Goal: Task Accomplishment & Management: Use online tool/utility

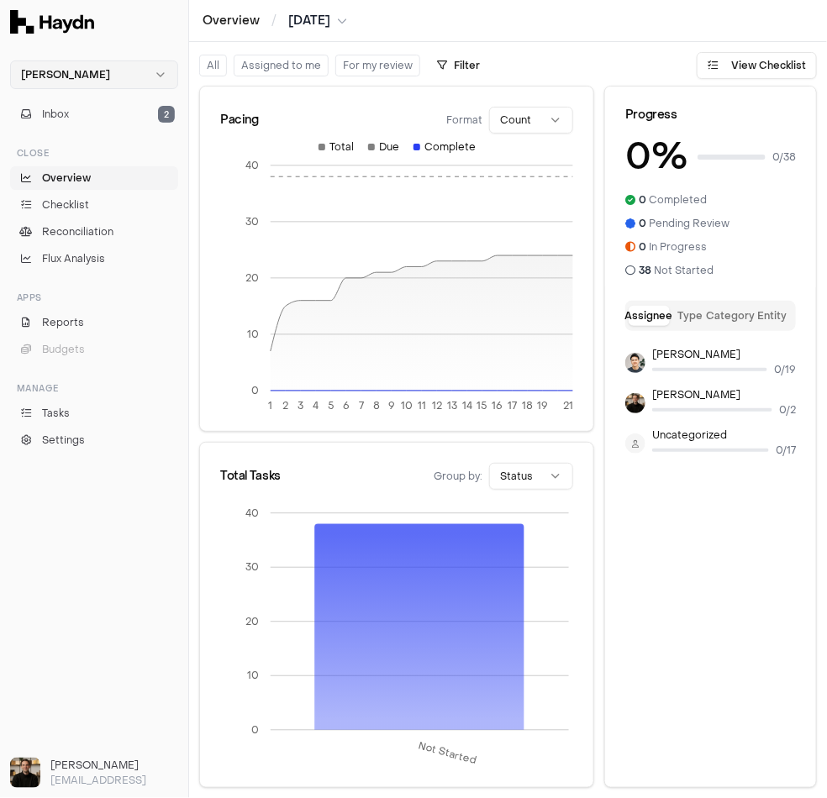
click at [76, 67] on html "Haydn Inbox 2 Close Overview Checklist Reconciliation Flux Analysis Apps Report…" at bounding box center [413, 399] width 827 height 798
click at [71, 146] on div "Nivoda" at bounding box center [94, 155] width 160 height 24
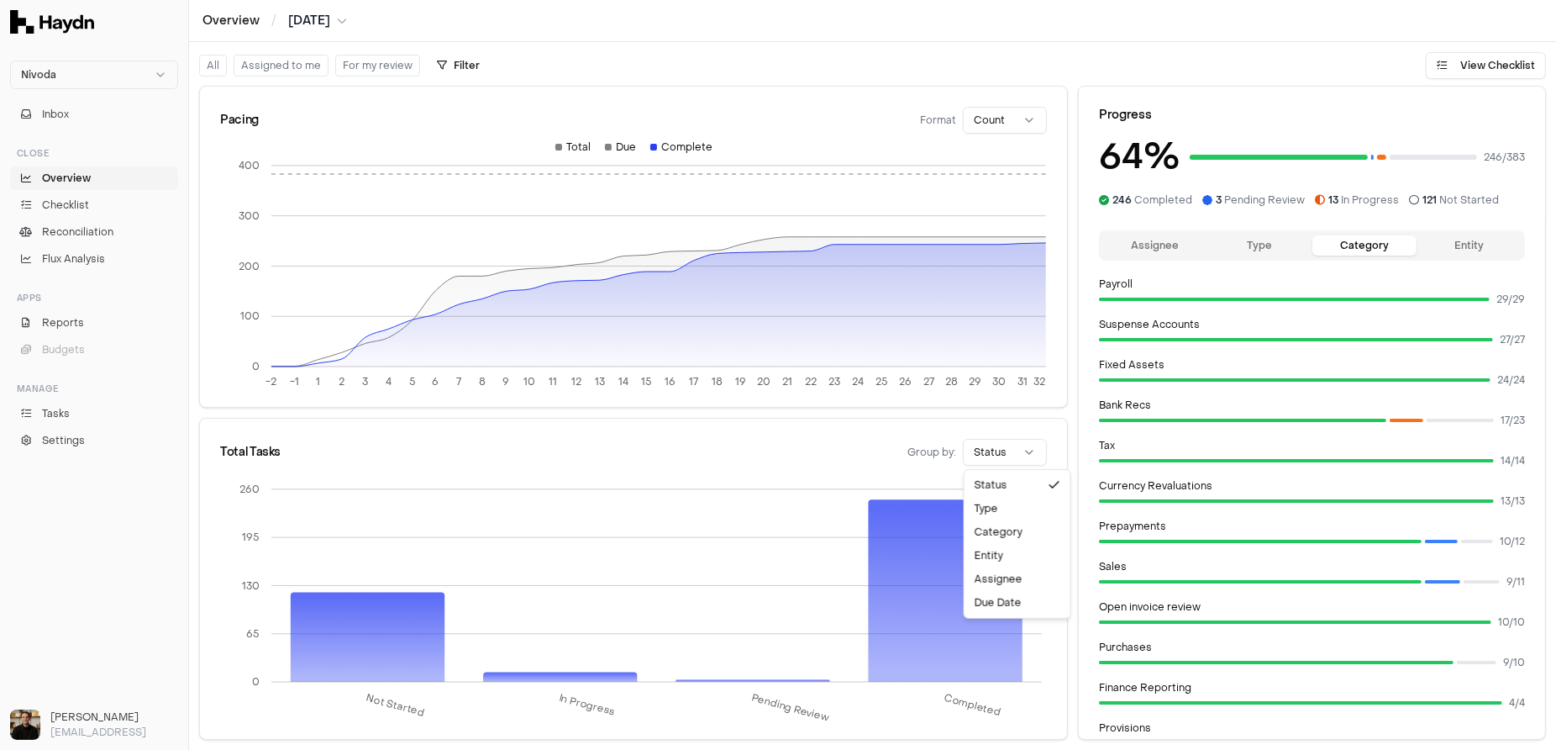
click at [826, 455] on html "Nivoda Inbox Close Overview Checklist Reconciliation Flux Analysis Apps Reports…" at bounding box center [778, 375] width 1556 height 750
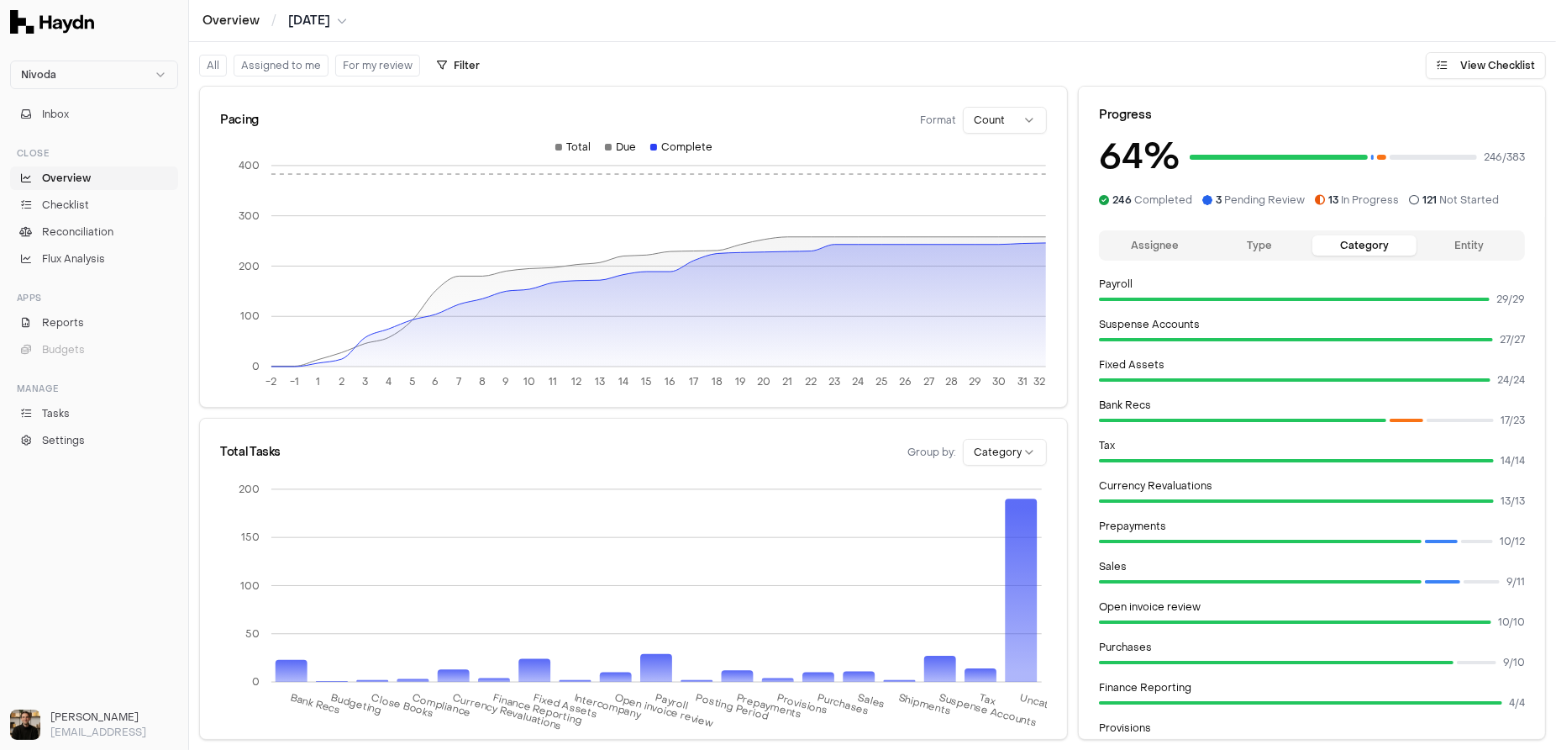
click at [826, 452] on html "Nivoda Inbox Close Overview Checklist Reconciliation Flux Analysis Apps Reports…" at bounding box center [778, 375] width 1556 height 750
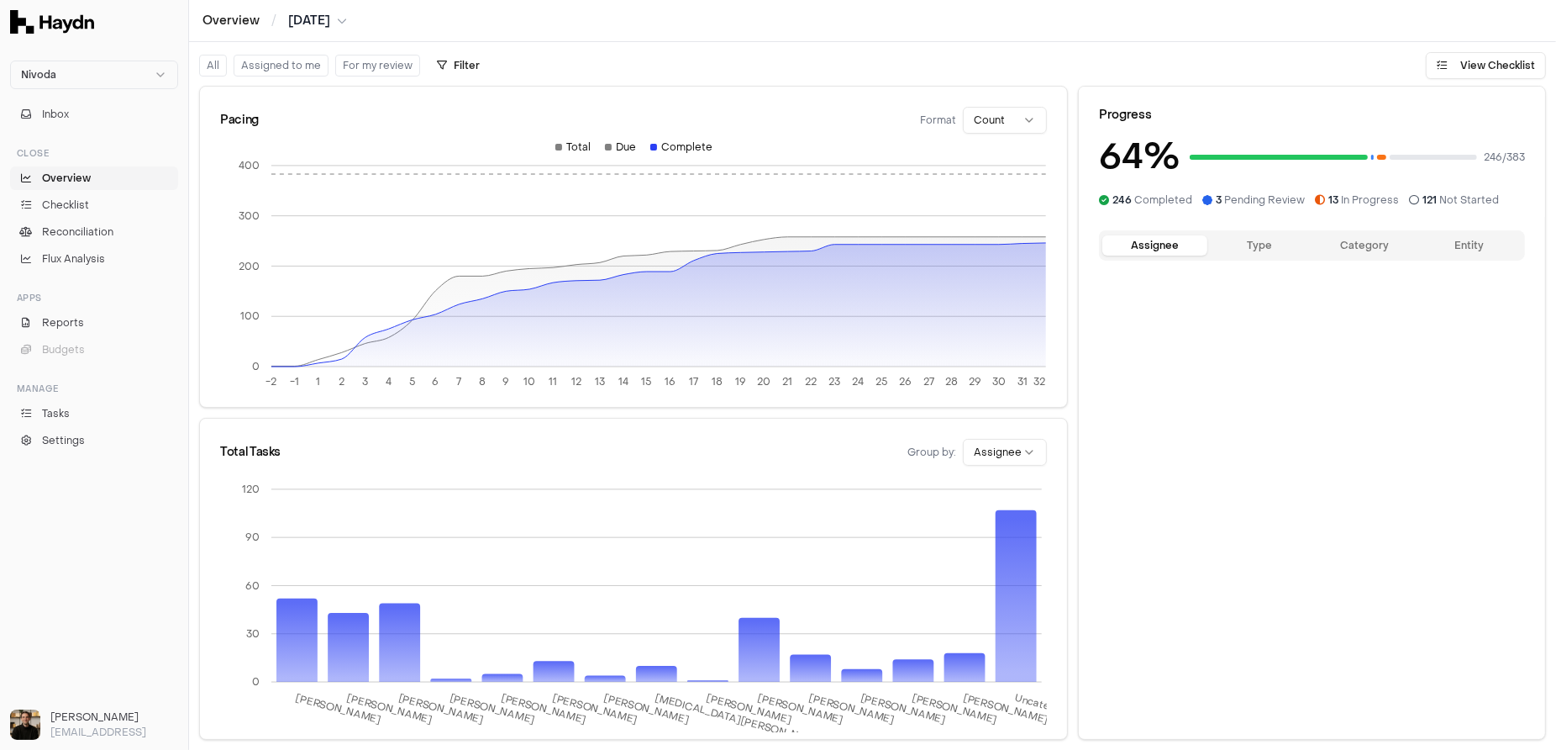
click at [826, 248] on button "Assignee" at bounding box center [1155, 245] width 105 height 20
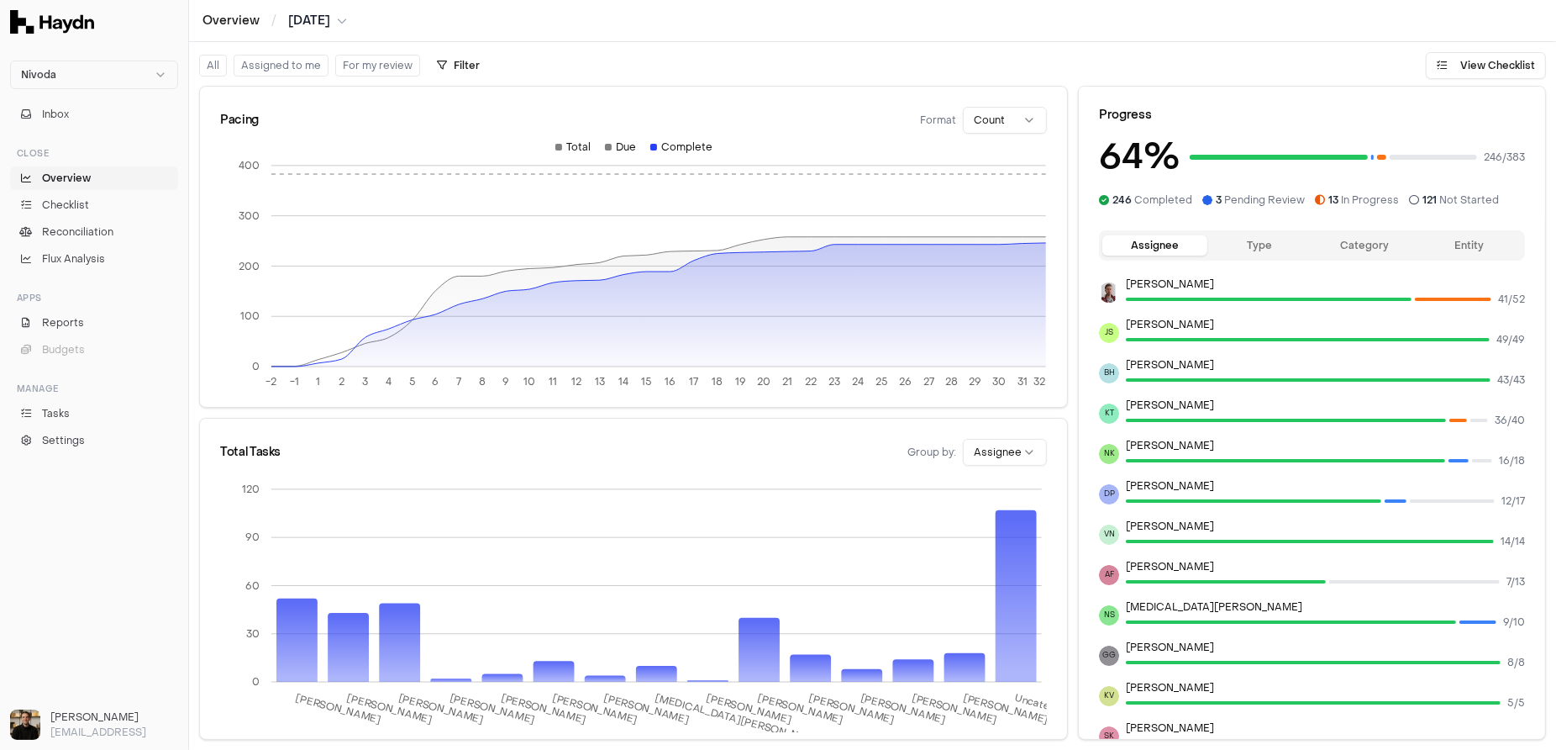
click at [826, 237] on button "Type" at bounding box center [1260, 245] width 105 height 20
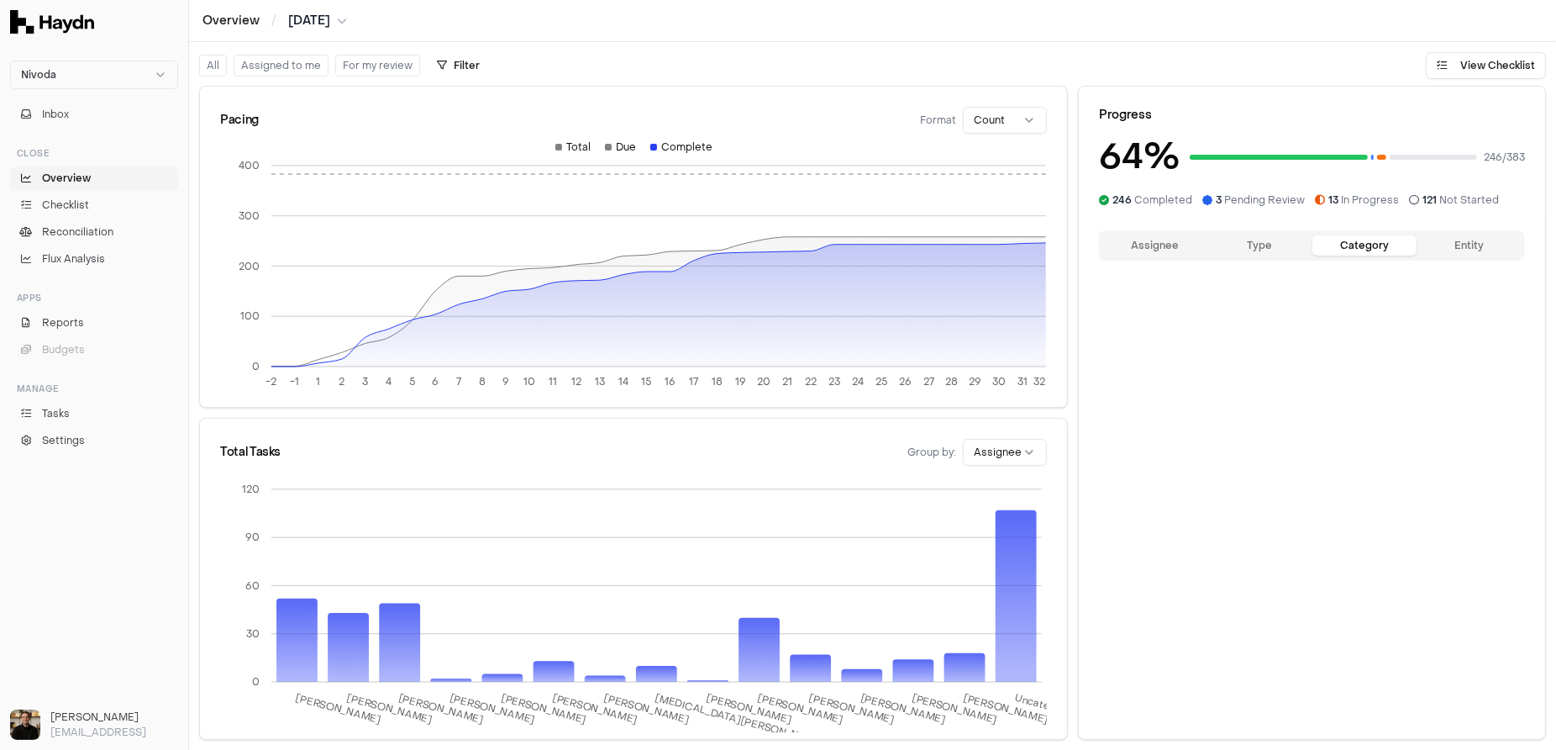
click at [826, 245] on button "Category" at bounding box center [1365, 245] width 105 height 20
click at [826, 253] on button "Entity" at bounding box center [1469, 245] width 105 height 20
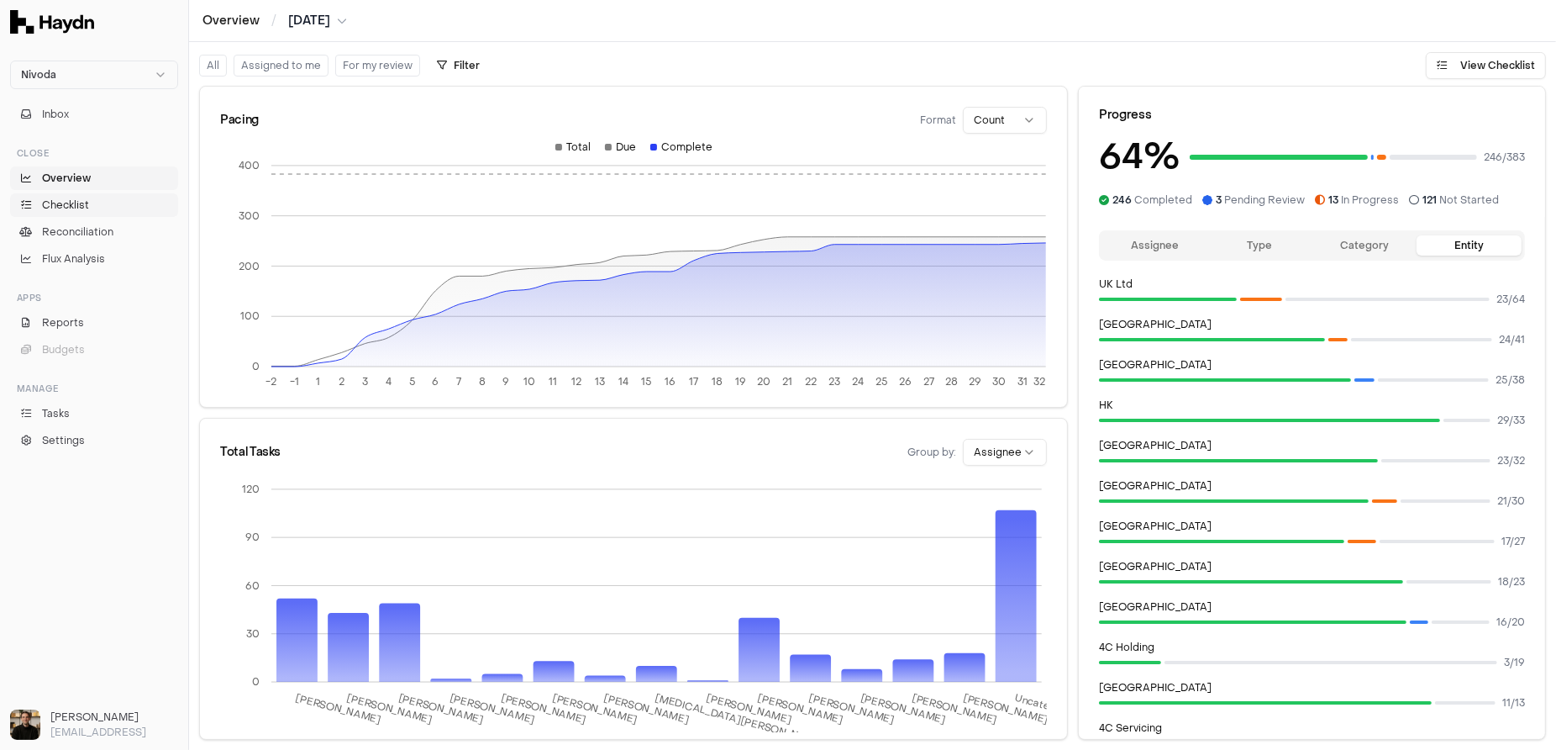
click at [76, 206] on span "Checklist" at bounding box center [65, 205] width 47 height 15
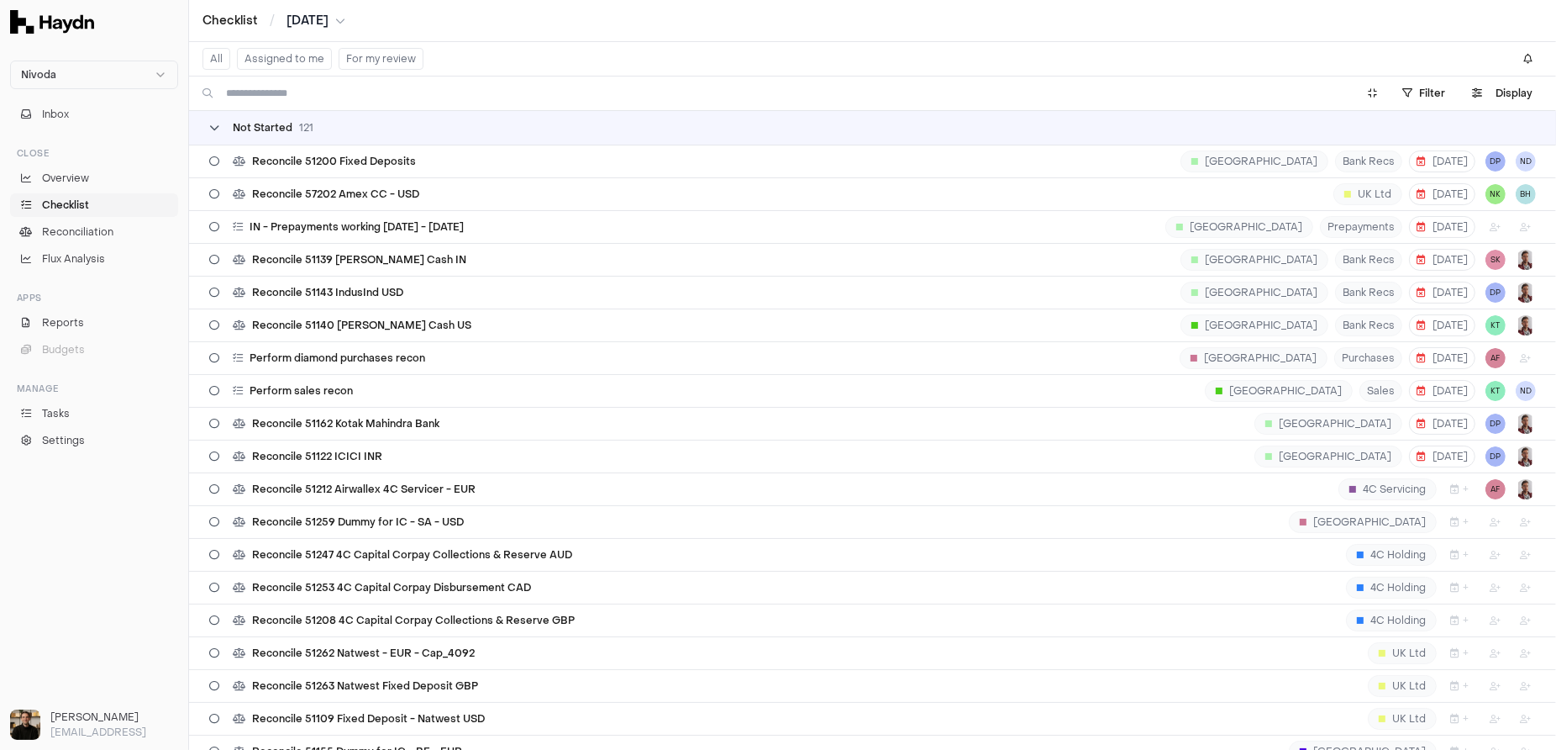
click at [213, 126] on icon at bounding box center [214, 128] width 10 height 10
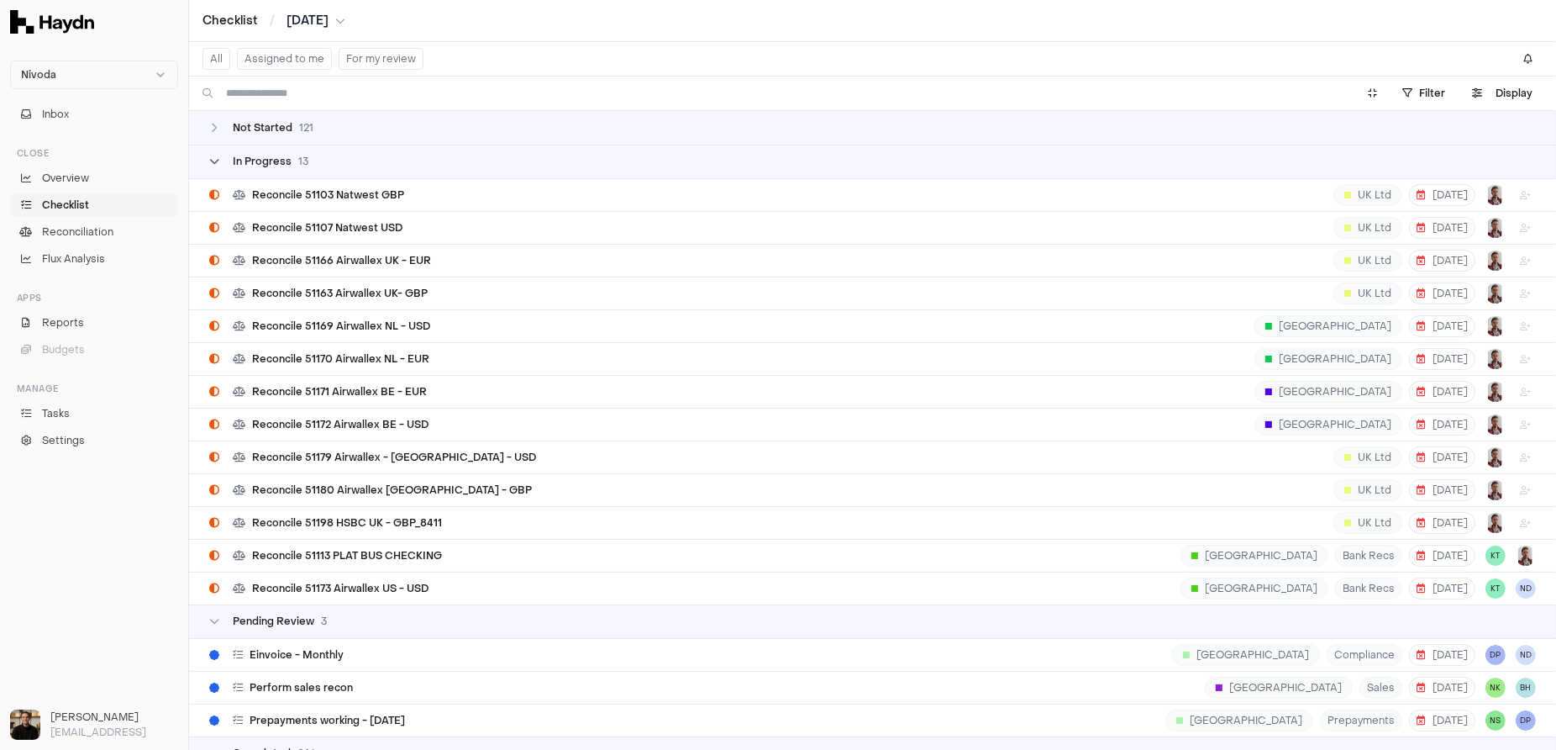
click at [219, 162] on icon at bounding box center [214, 161] width 10 height 10
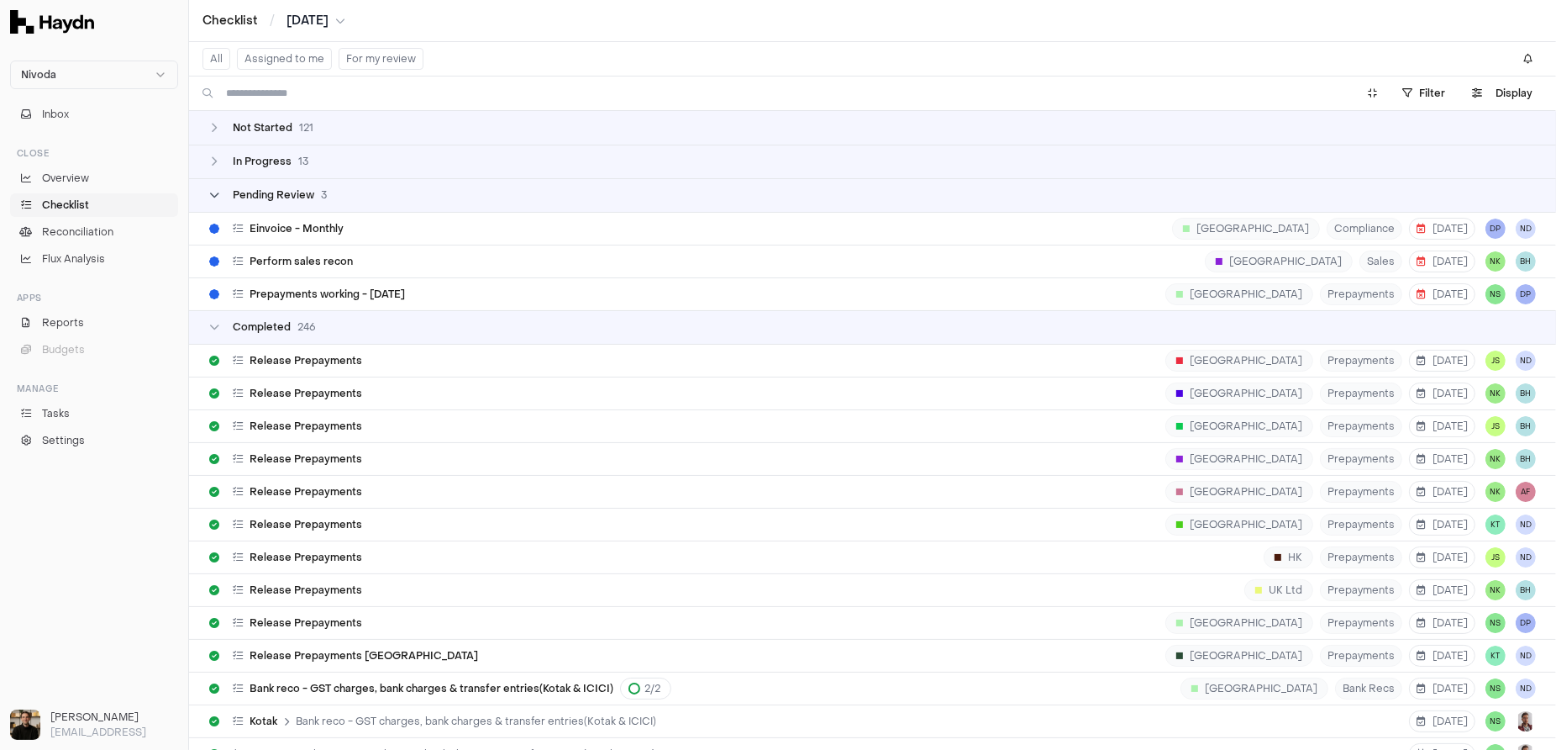
click at [226, 200] on div "Pending Review 3" at bounding box center [268, 194] width 118 height 13
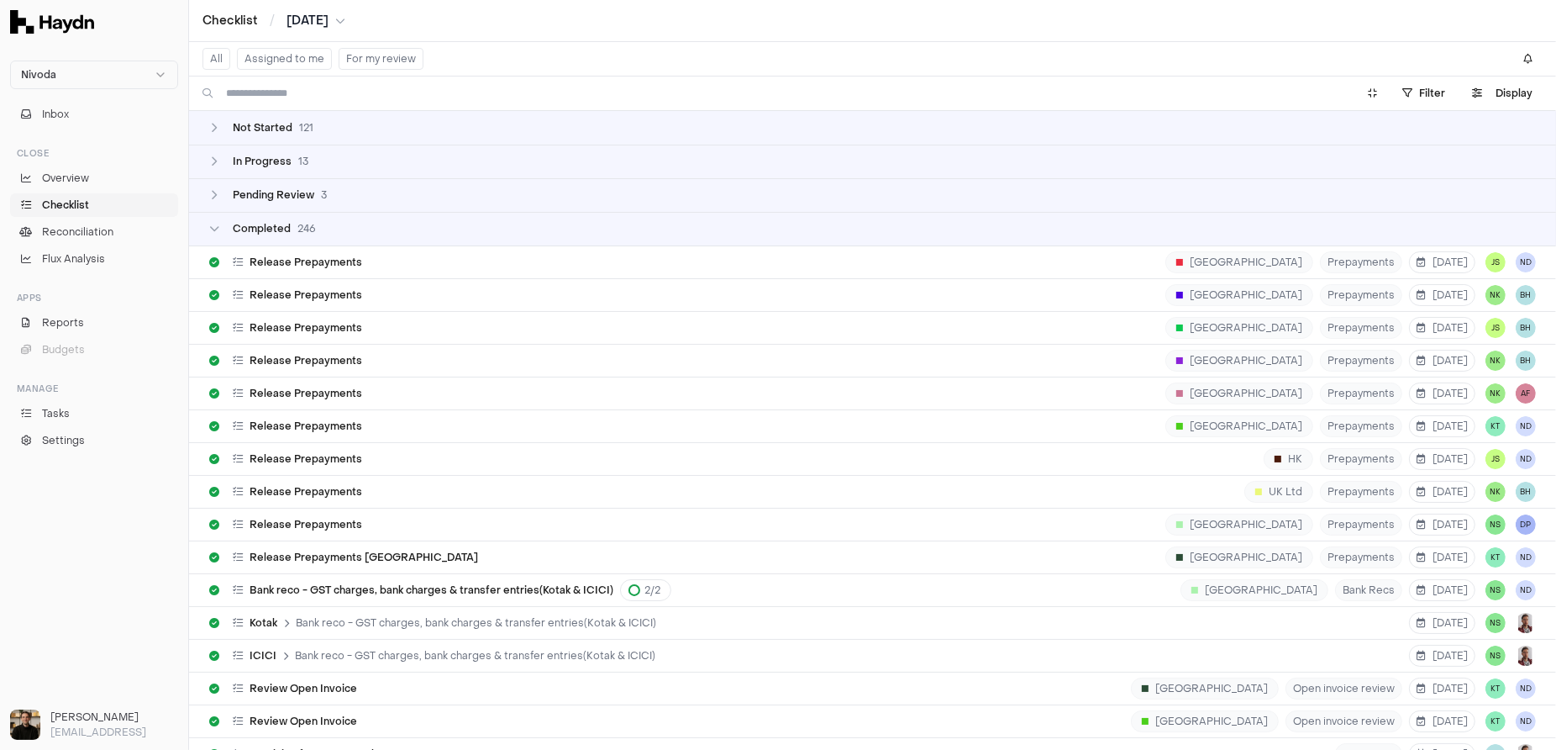
click at [222, 235] on td "Completed 246" at bounding box center [872, 229] width 1367 height 34
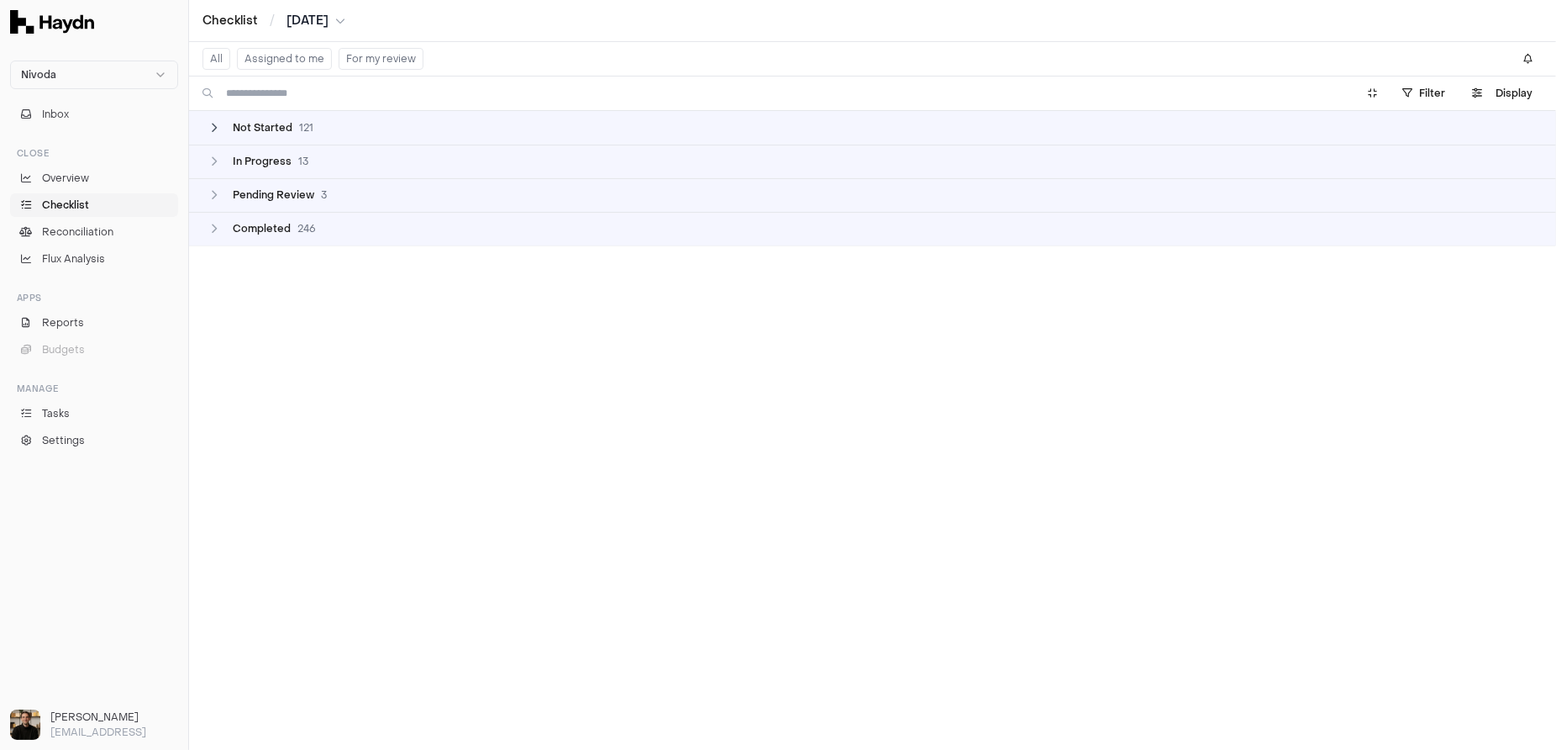
click at [230, 129] on div "Not Started 121" at bounding box center [261, 127] width 104 height 13
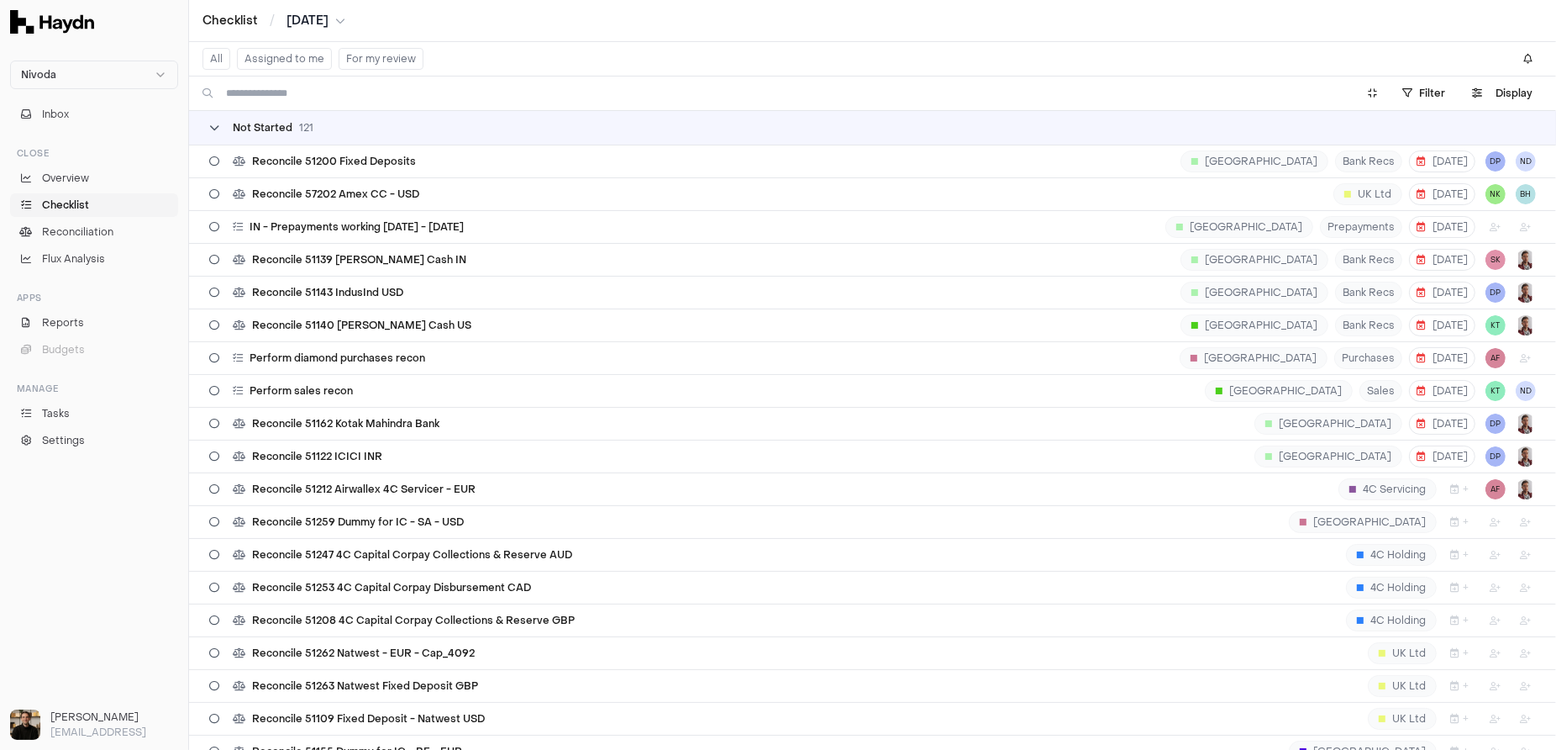
click at [229, 130] on div "Not Started 121" at bounding box center [261, 127] width 104 height 13
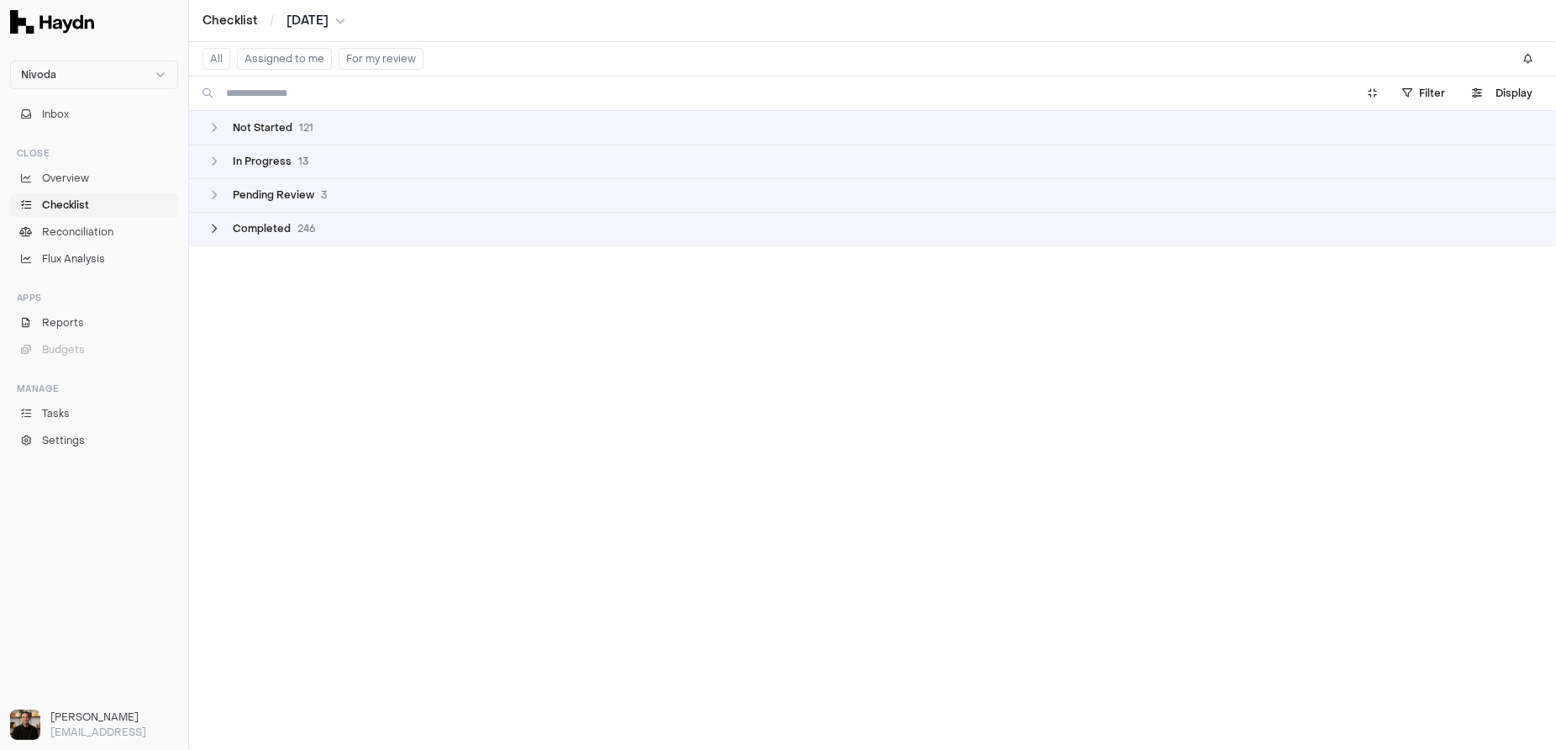
click at [240, 232] on span "Completed" at bounding box center [262, 228] width 58 height 13
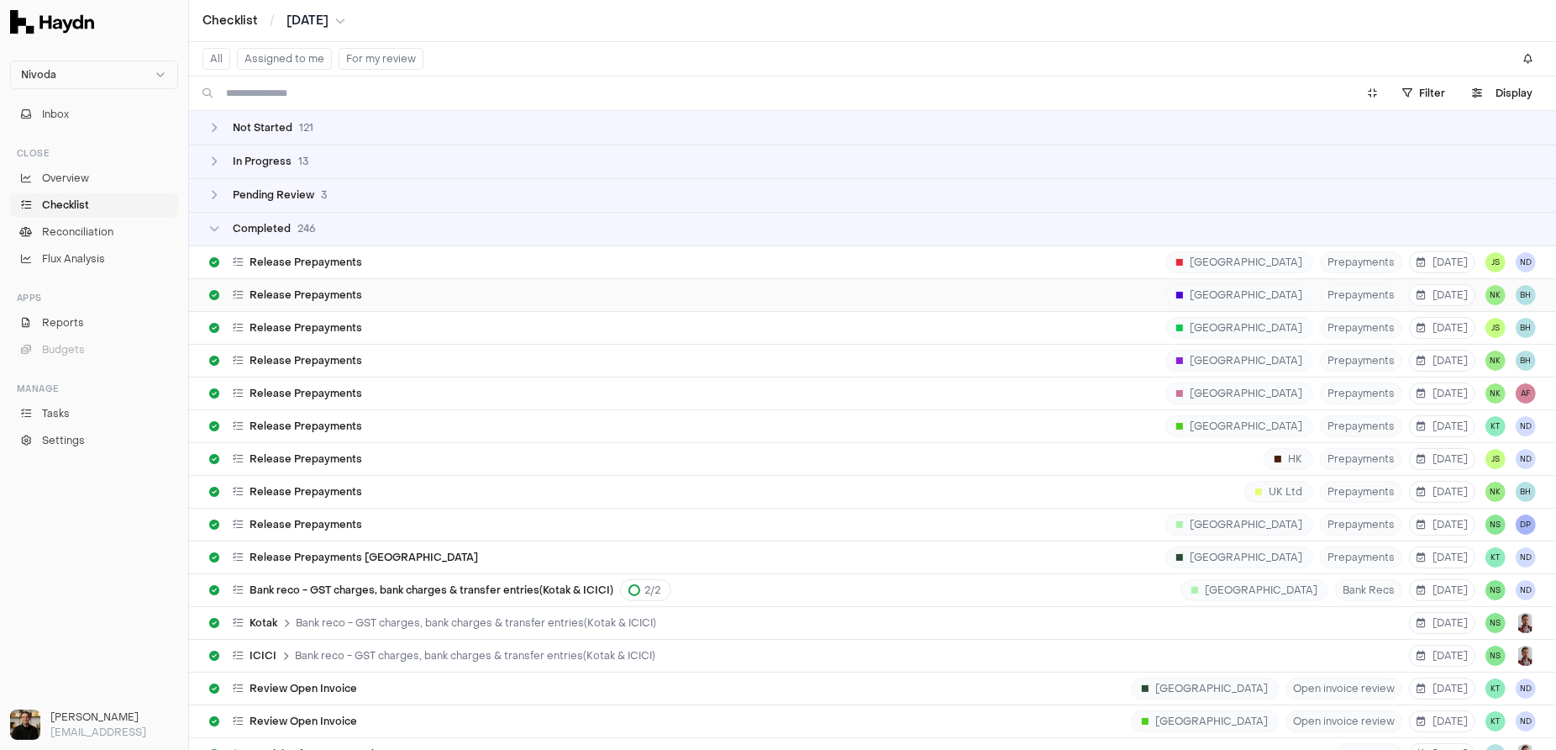
click at [296, 298] on span "Release Prepayments" at bounding box center [306, 294] width 113 height 13
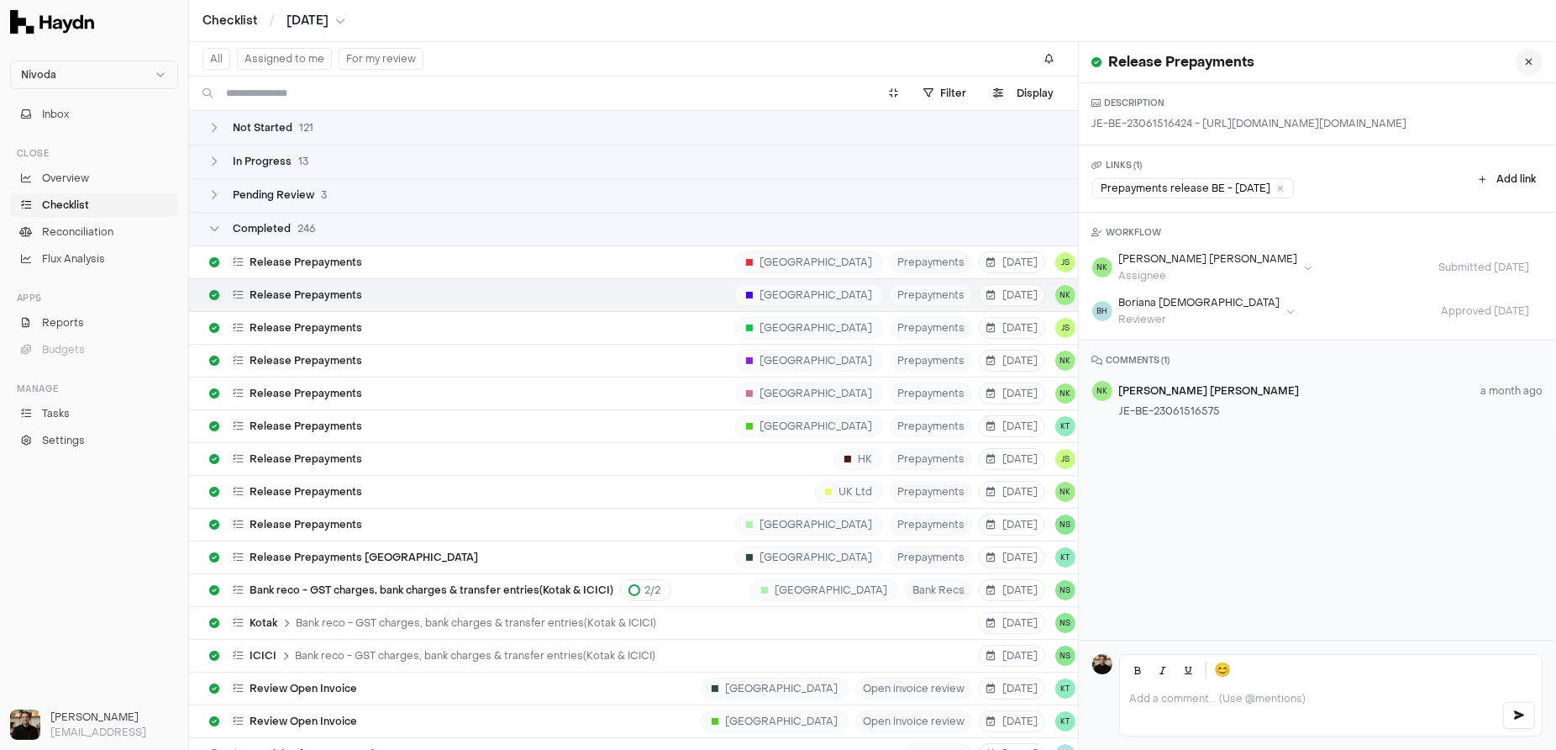
click at [826, 67] on button at bounding box center [1529, 62] width 27 height 27
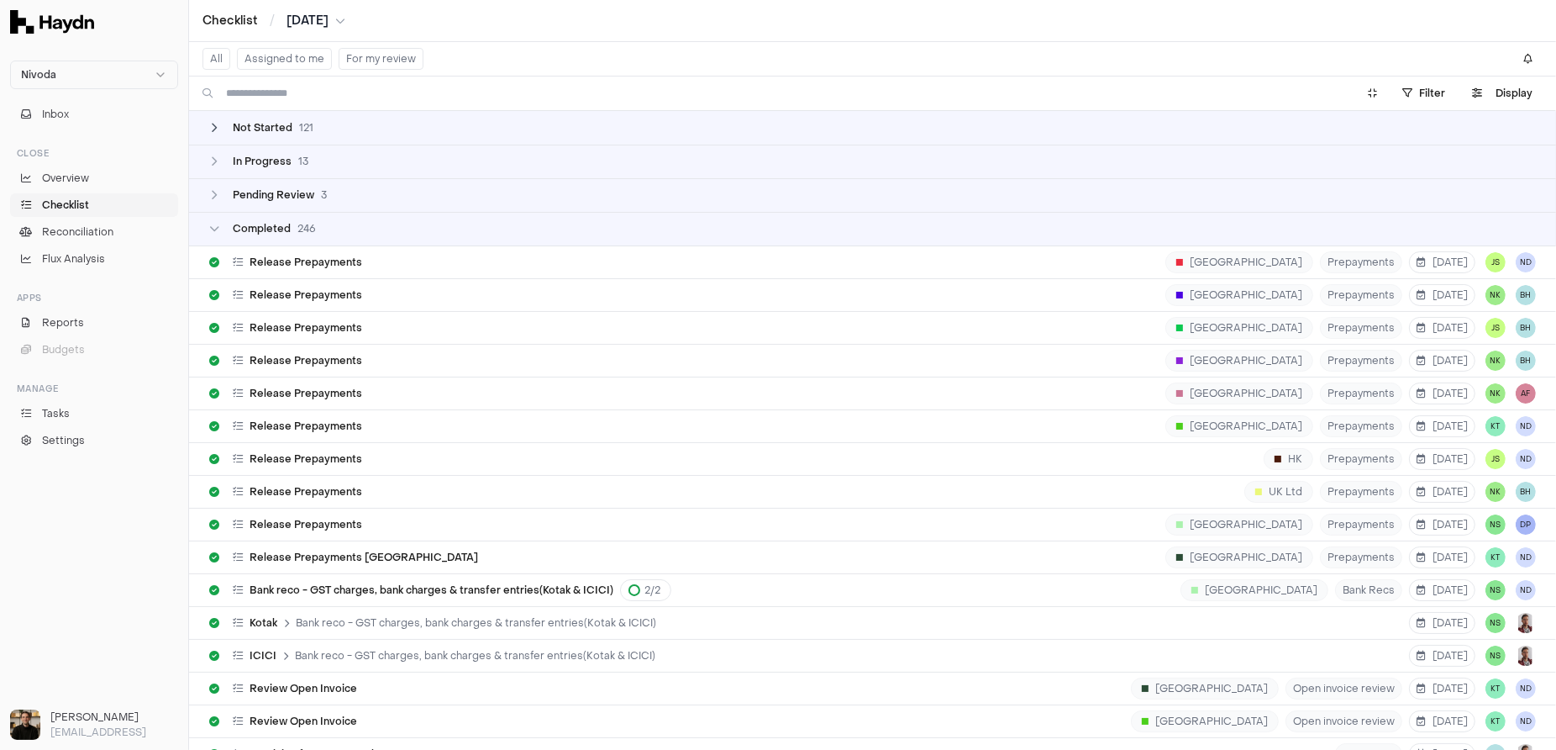
click at [299, 124] on span "121" at bounding box center [306, 127] width 14 height 13
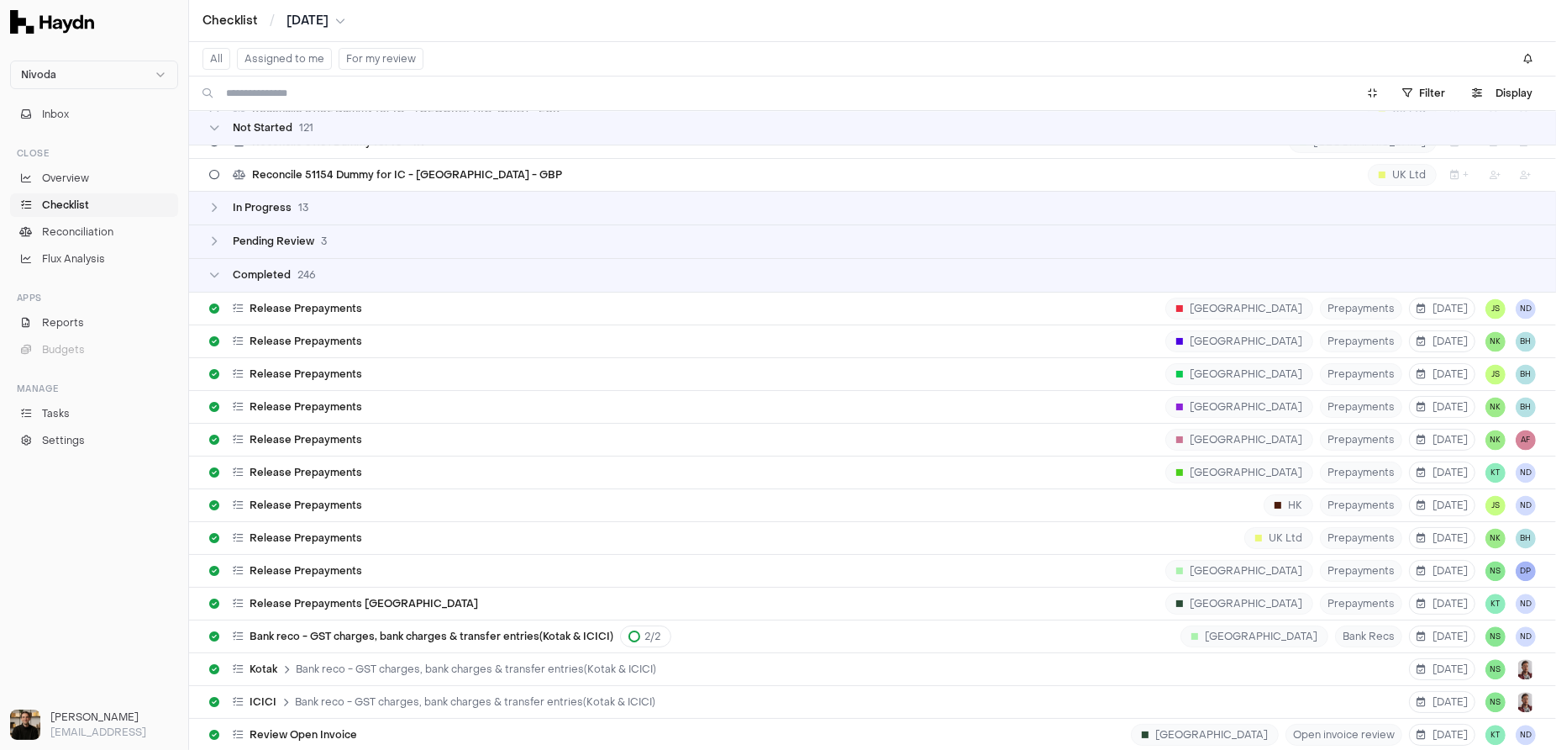
scroll to position [4089, 0]
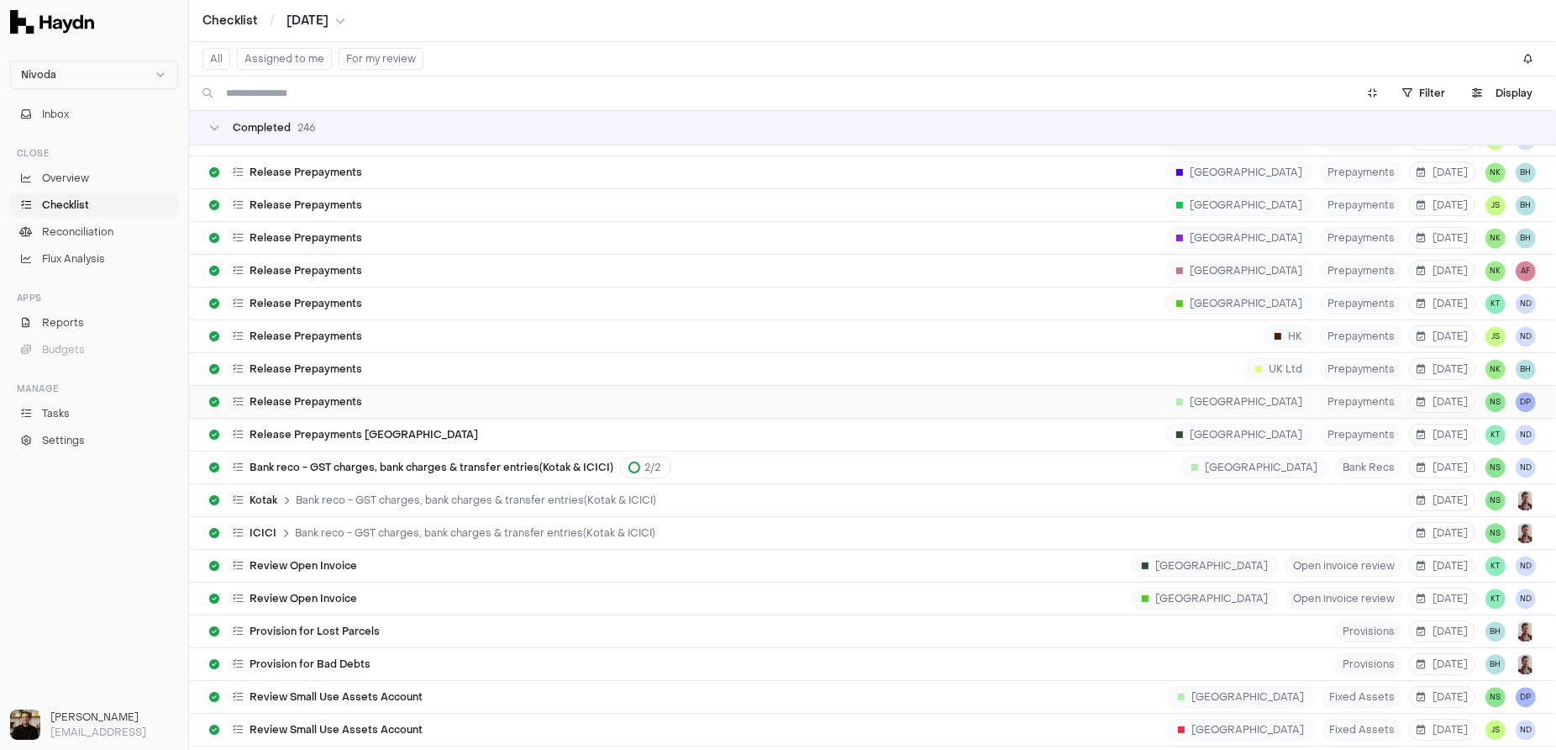
click at [298, 386] on div "Release Prepayments India Prepayments [DATE] NS DP" at bounding box center [872, 402] width 1327 height 32
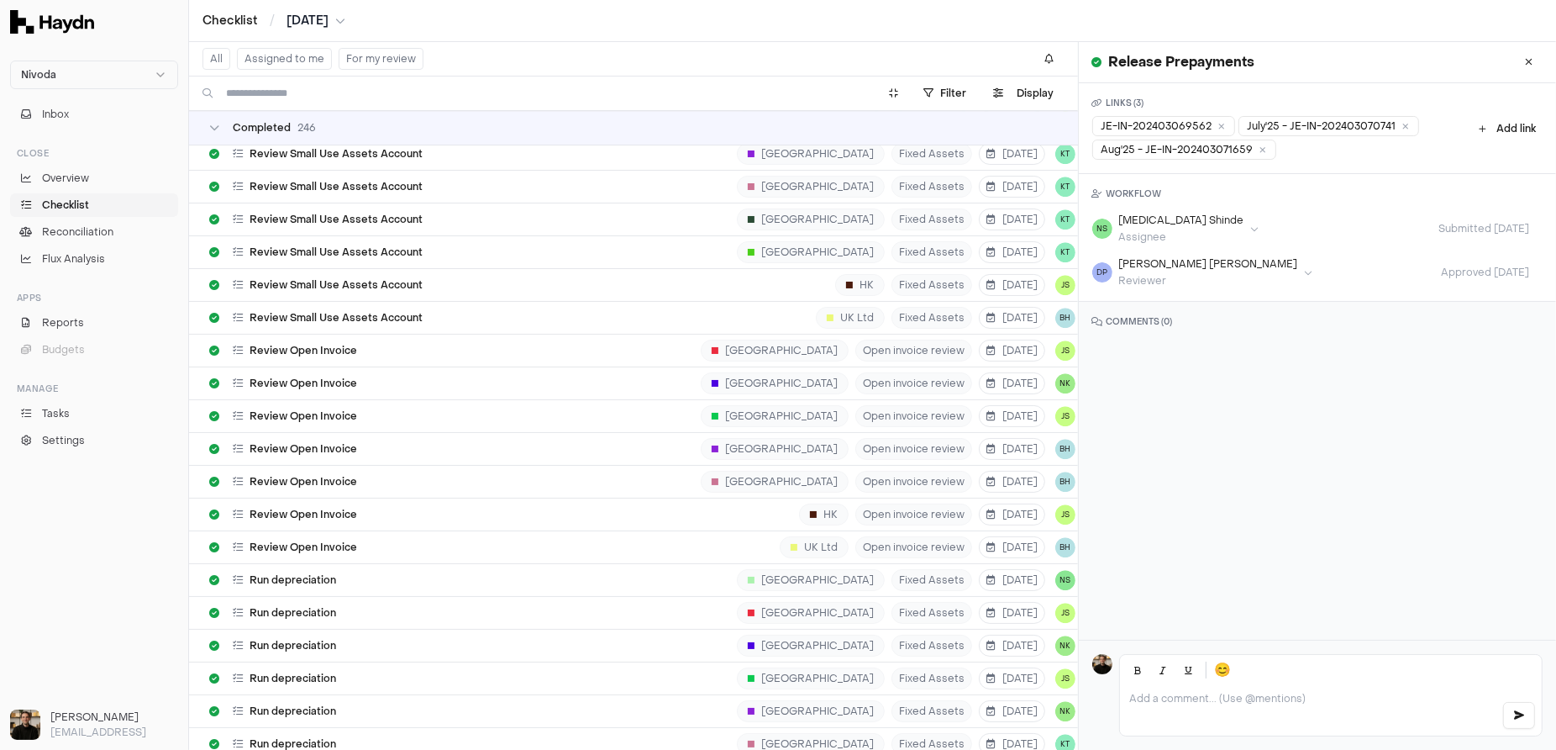
scroll to position [4775, 0]
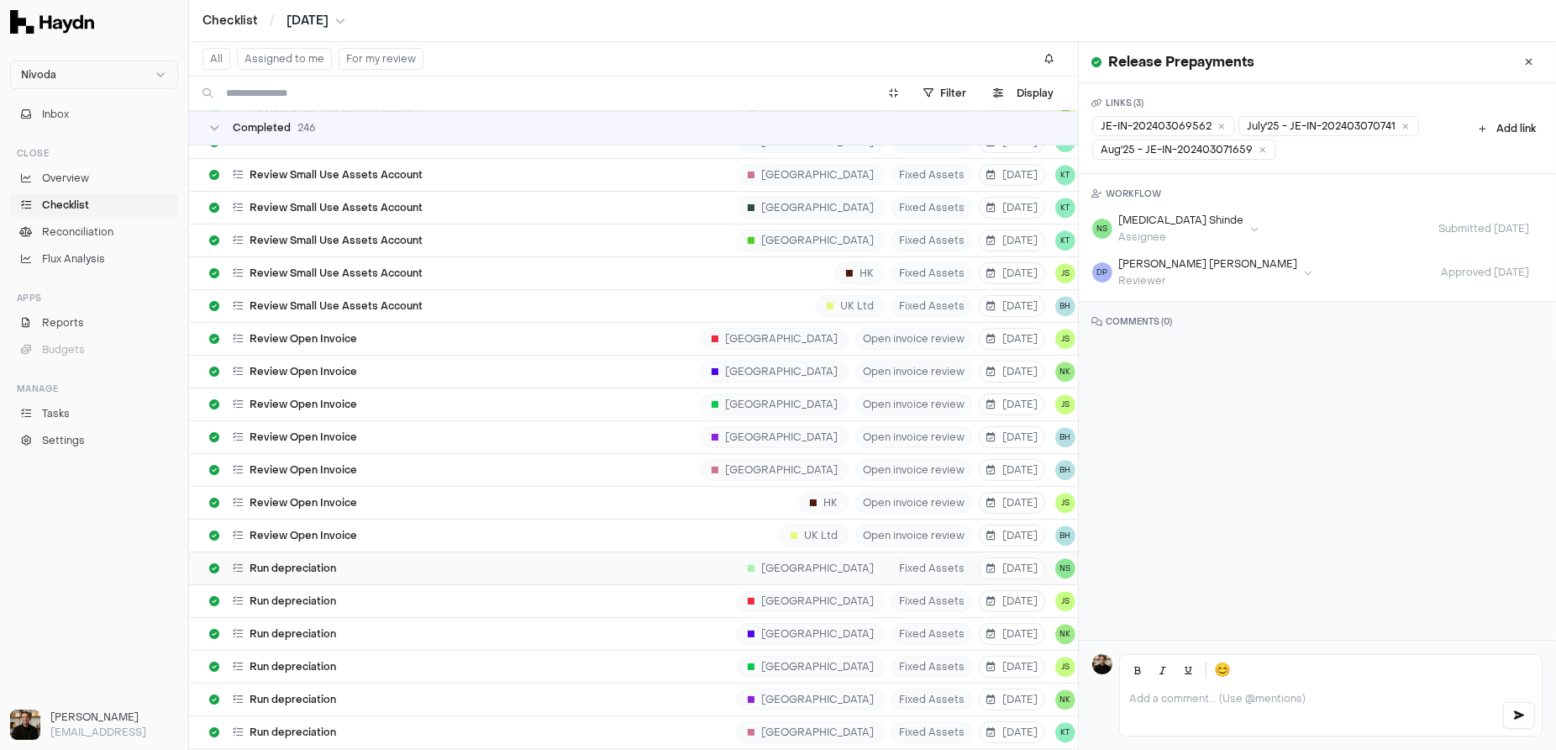
click at [315, 552] on div "Run depreciation India Fixed Assets [DATE] NS DP" at bounding box center [657, 568] width 897 height 32
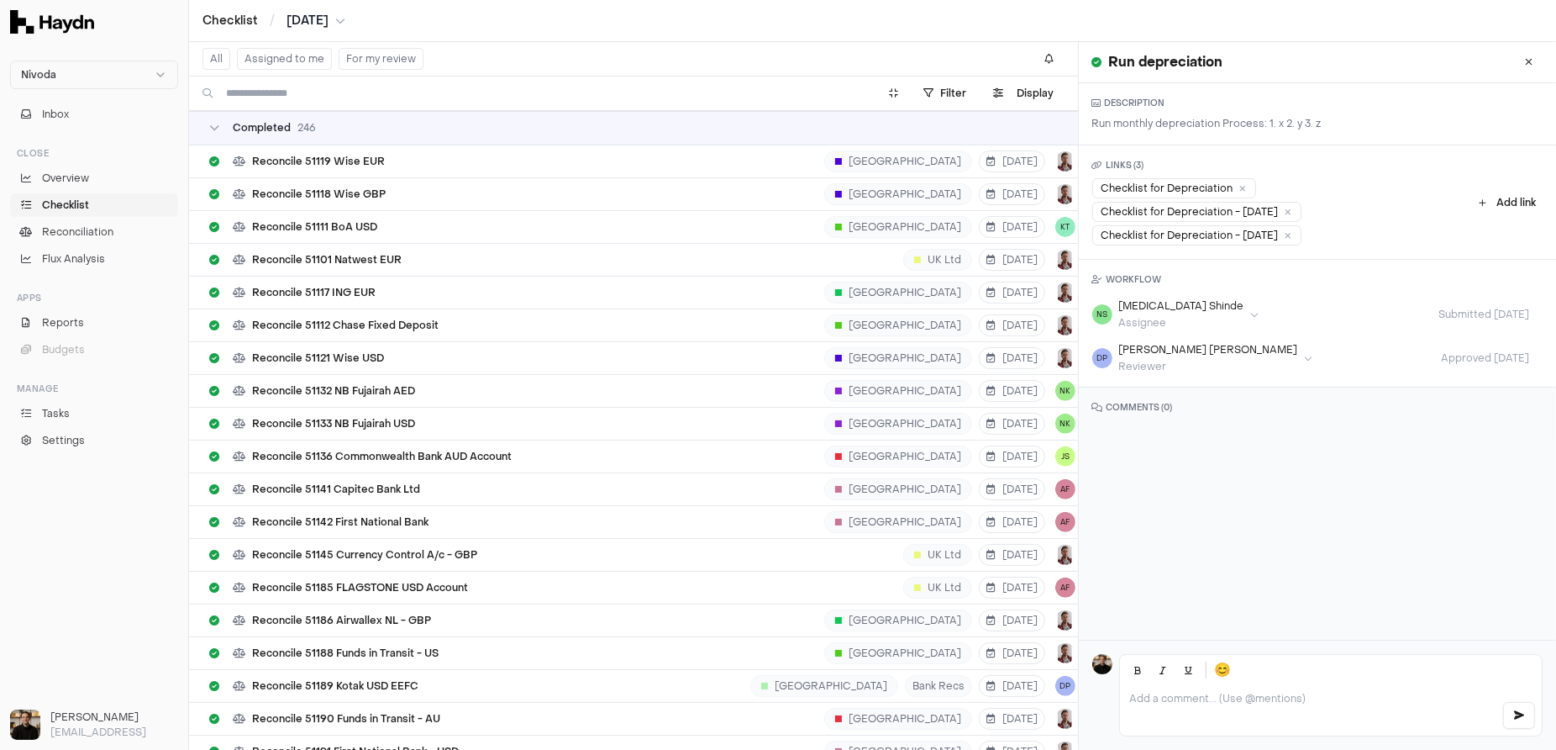
scroll to position [8137, 0]
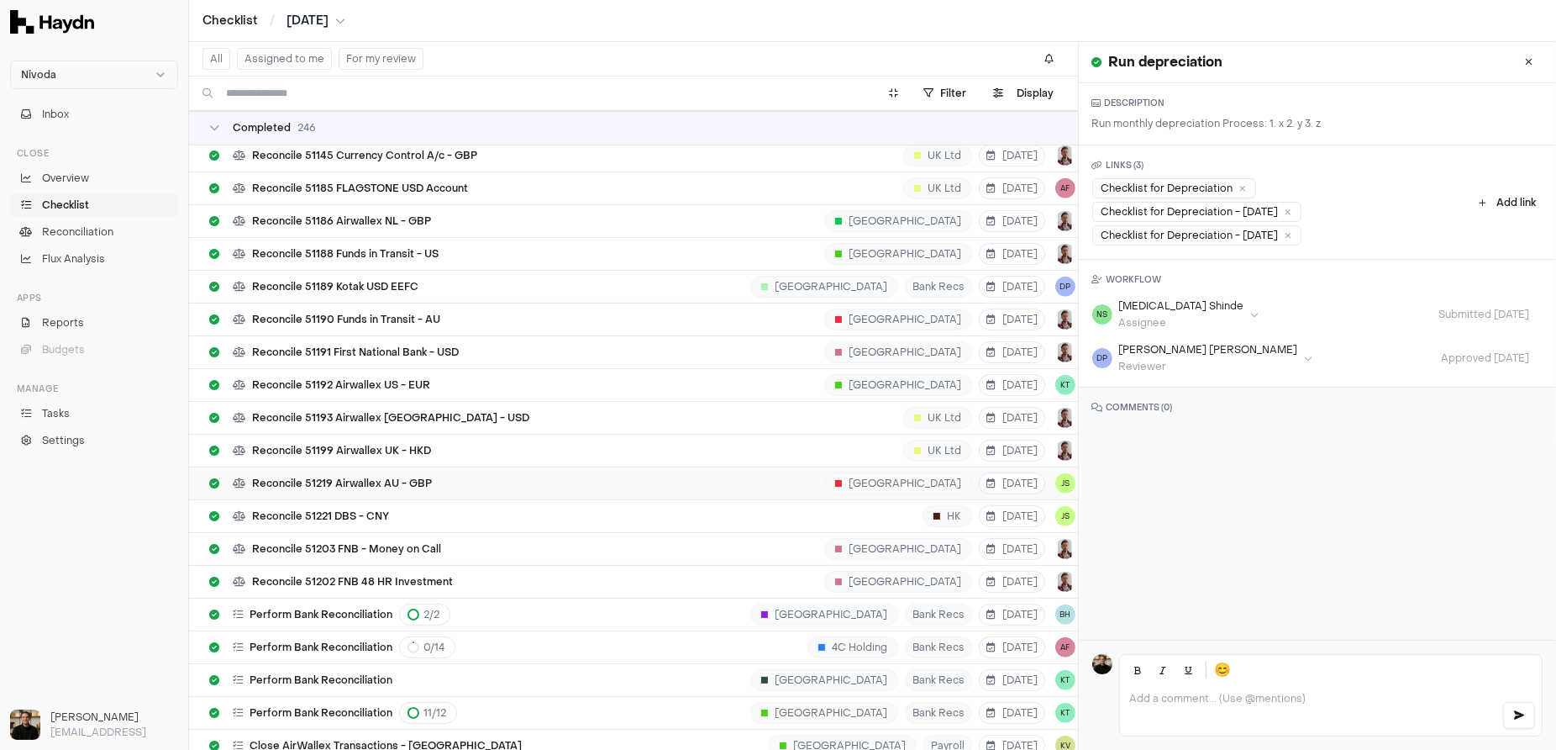
click at [328, 477] on span "Reconcile 51219 Airwallex AU - GBP" at bounding box center [342, 483] width 180 height 13
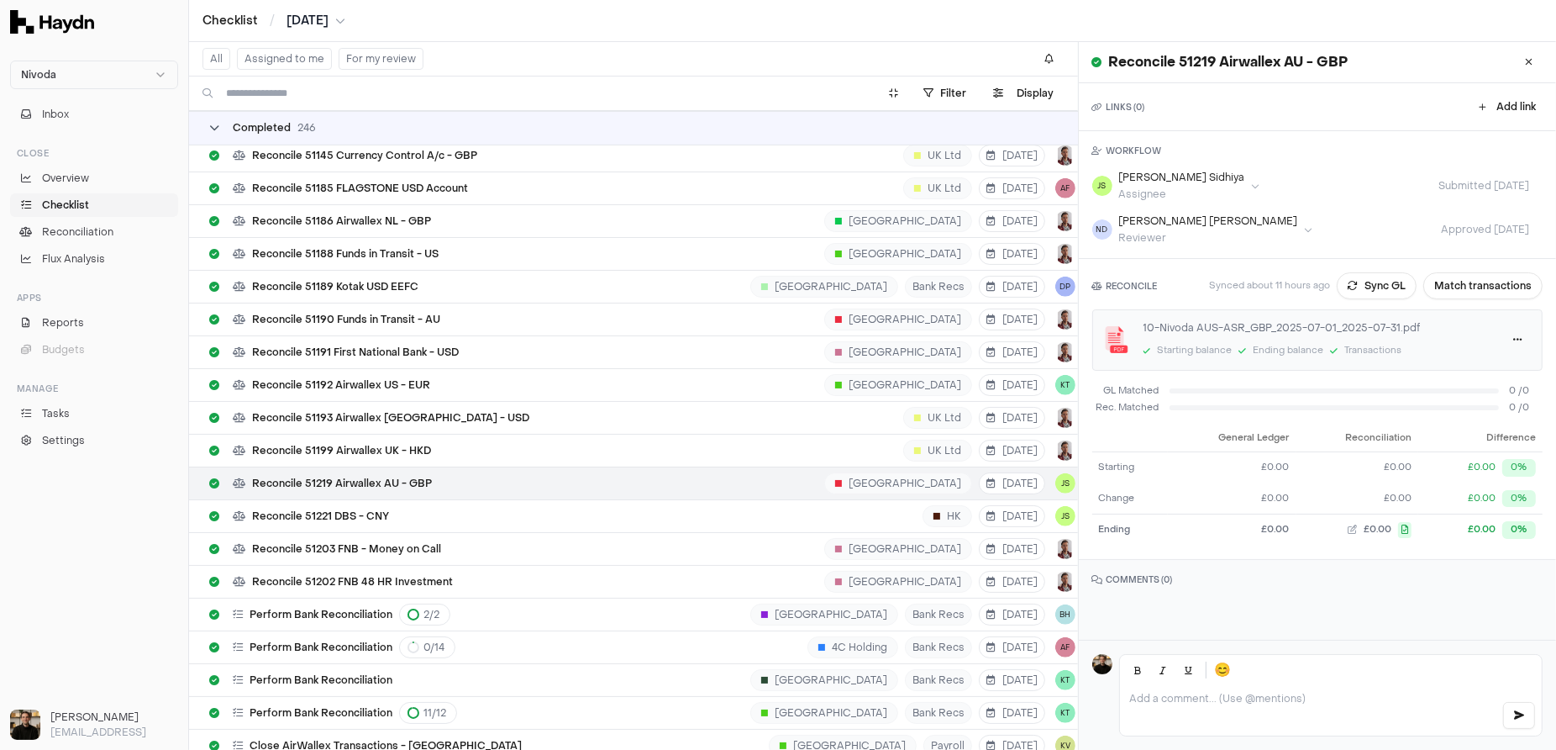
click at [223, 126] on div "Completed 246" at bounding box center [262, 127] width 107 height 13
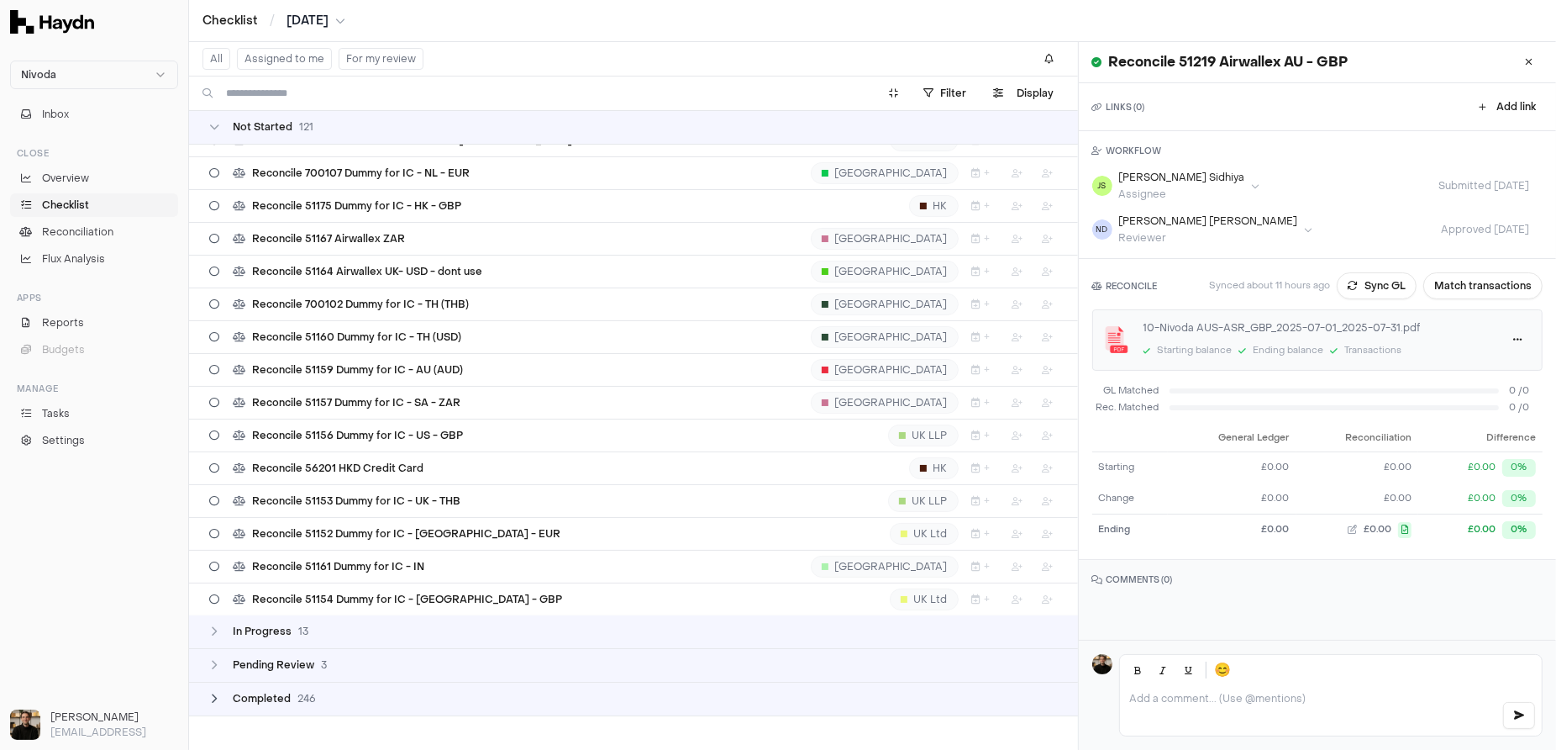
scroll to position [3448, 0]
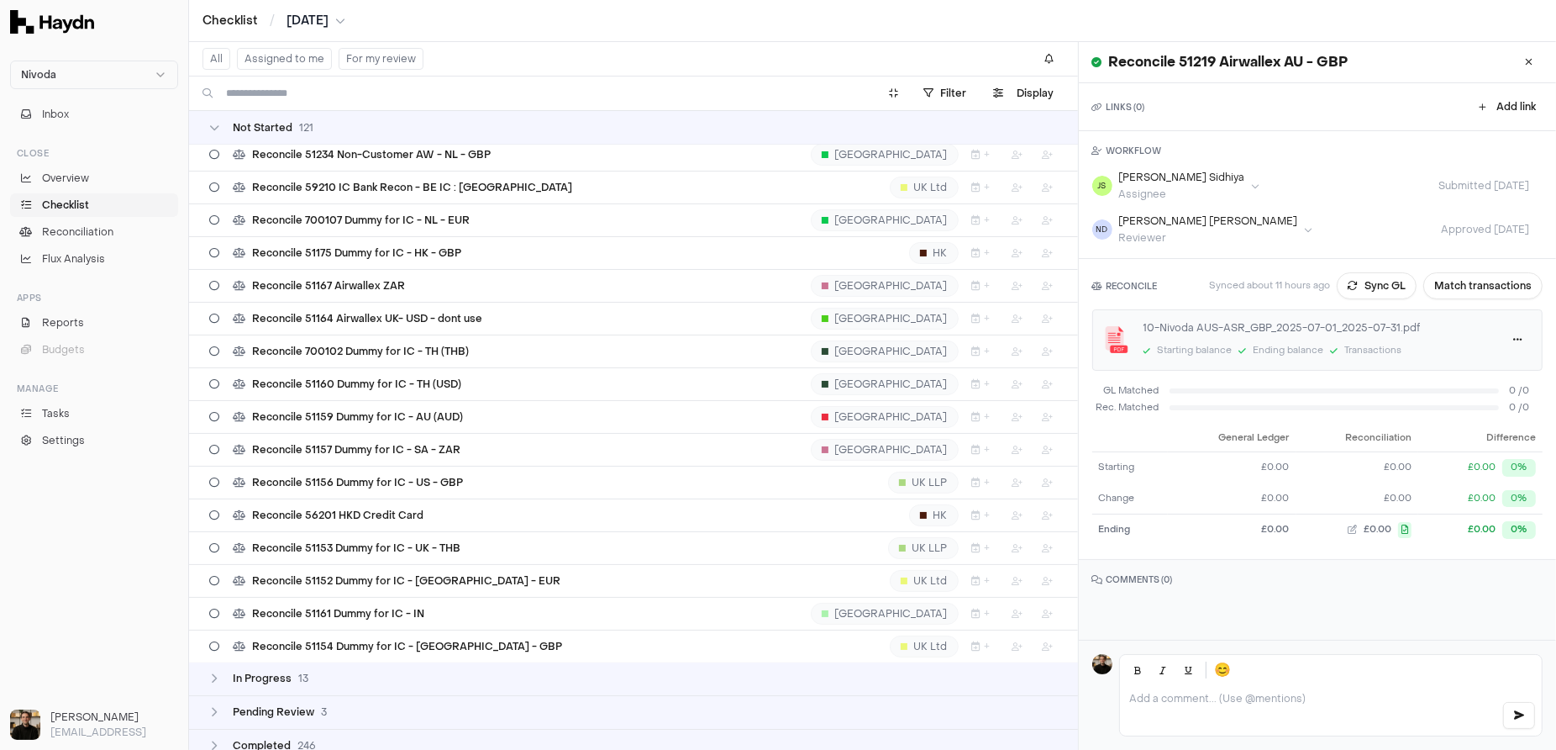
click at [271, 61] on button "Assigned to me" at bounding box center [284, 59] width 95 height 22
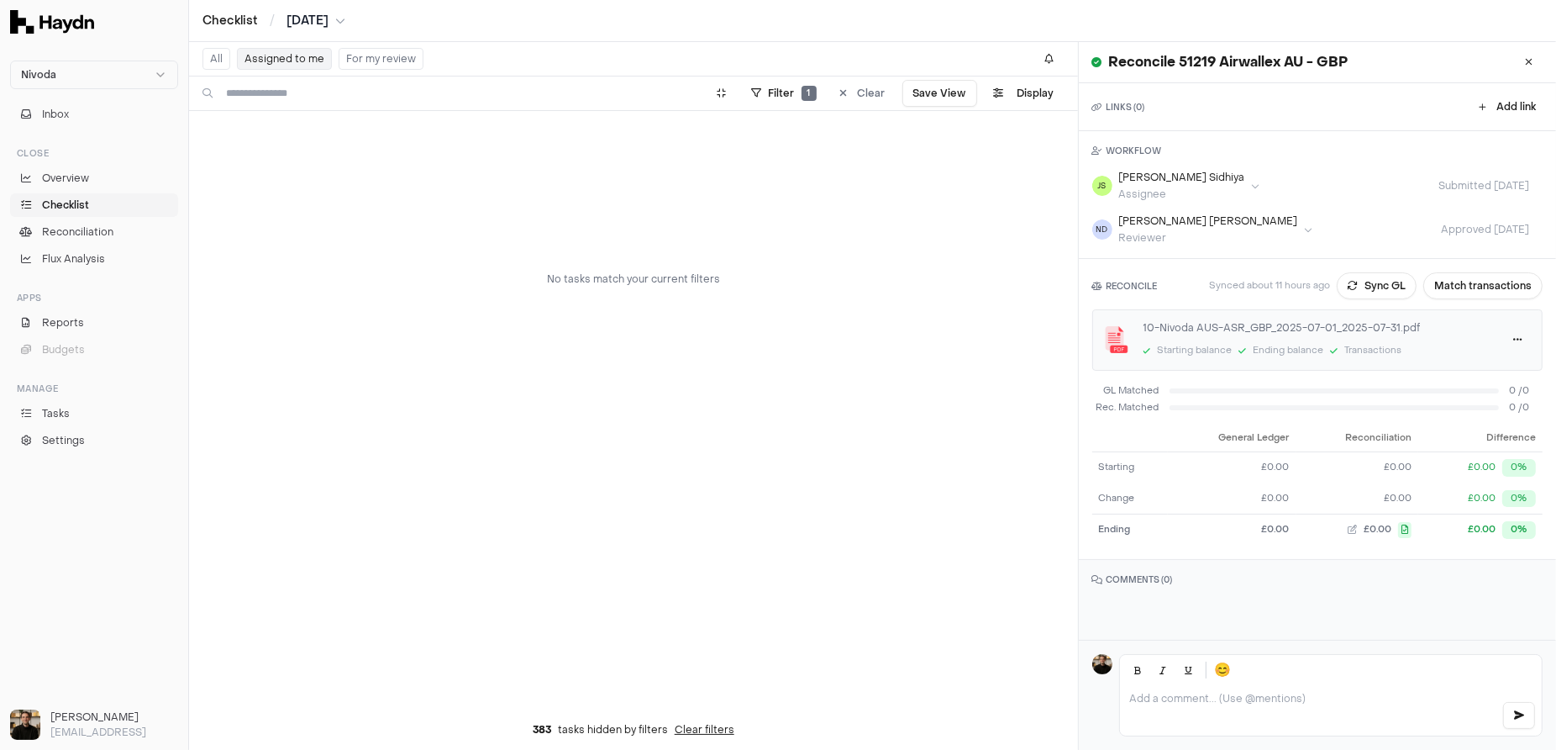
click at [223, 63] on button "All" at bounding box center [217, 59] width 28 height 22
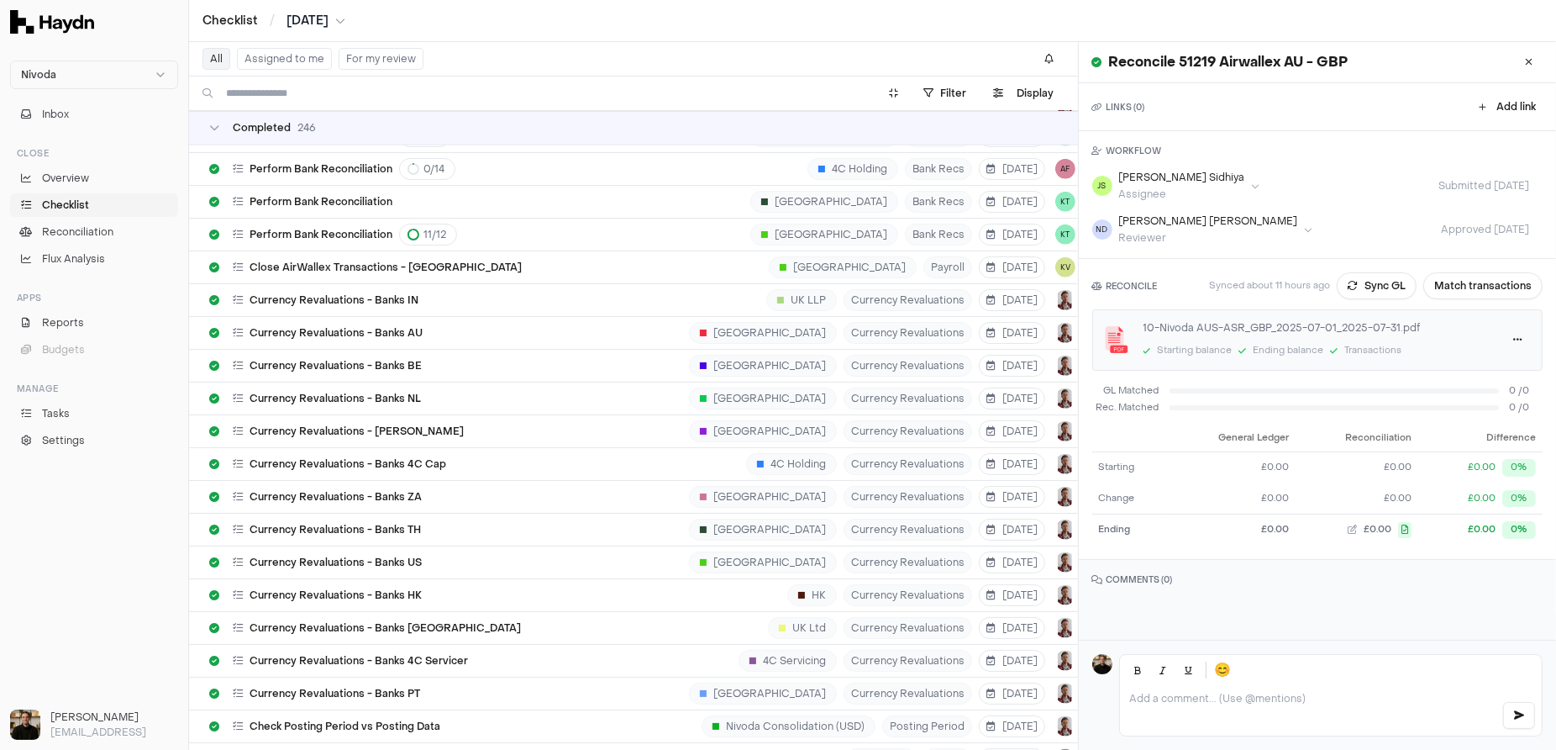
scroll to position [9111, 0]
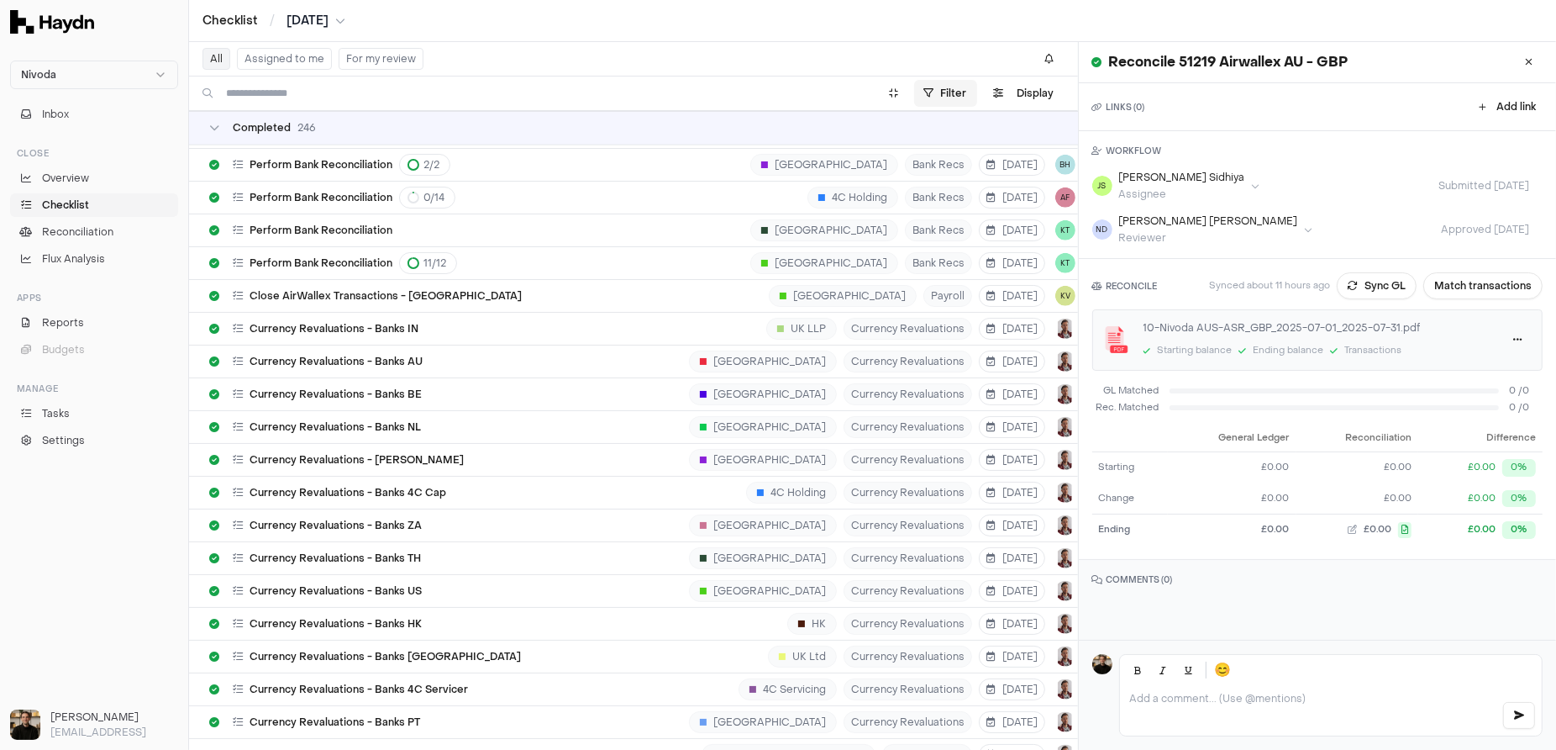
click at [826, 103] on html "Nivoda Inbox Close Overview Checklist Reconciliation Flux Analysis Apps Reports…" at bounding box center [778, 375] width 1556 height 750
click at [826, 97] on html "Nivoda Inbox Close Overview Checklist Reconciliation Flux Analysis Apps Reports…" at bounding box center [778, 375] width 1556 height 750
click at [51, 173] on span "Overview" at bounding box center [65, 178] width 47 height 15
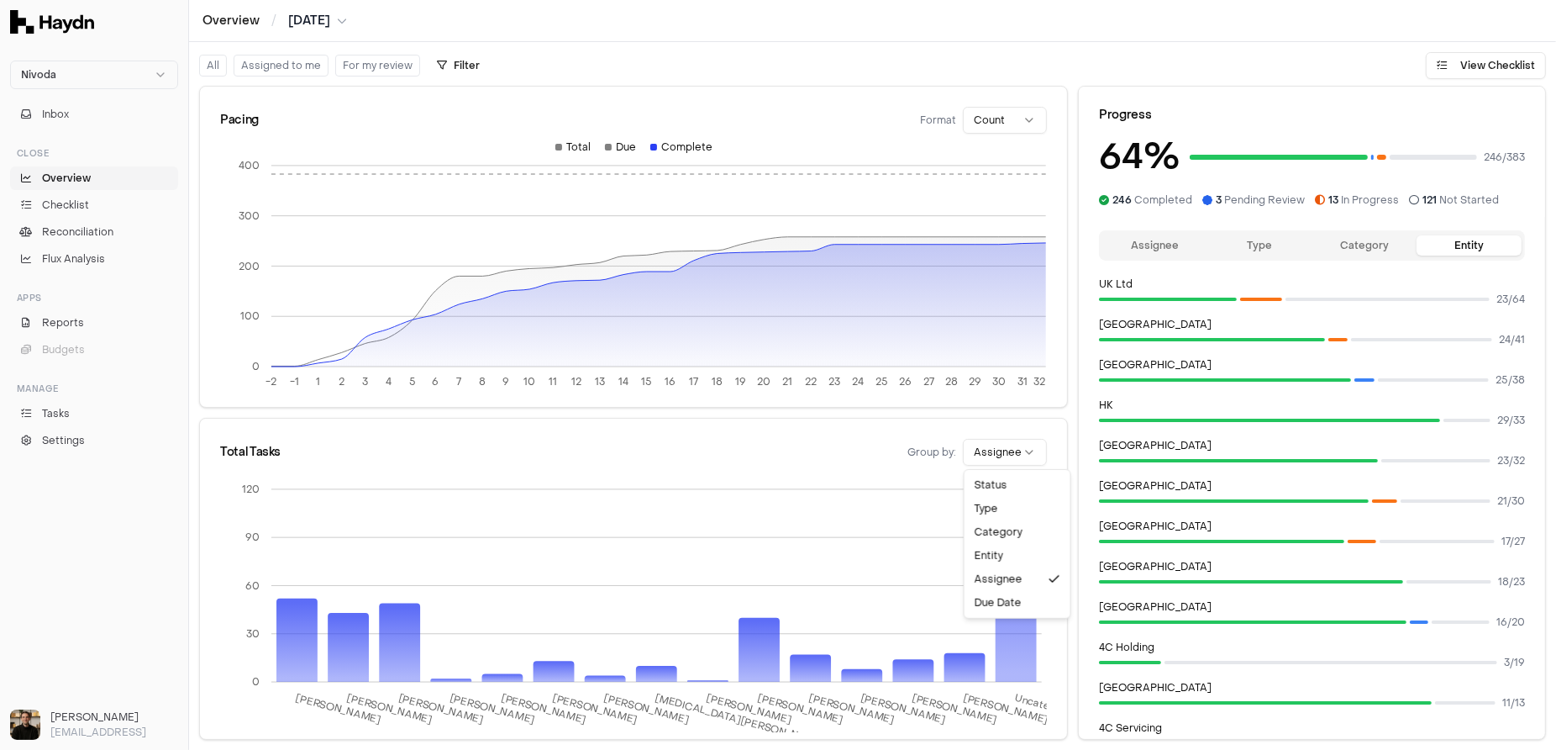
click at [826, 454] on html "Nivoda Inbox Close Overview Checklist Reconciliation Flux Analysis Apps Reports…" at bounding box center [778, 375] width 1556 height 750
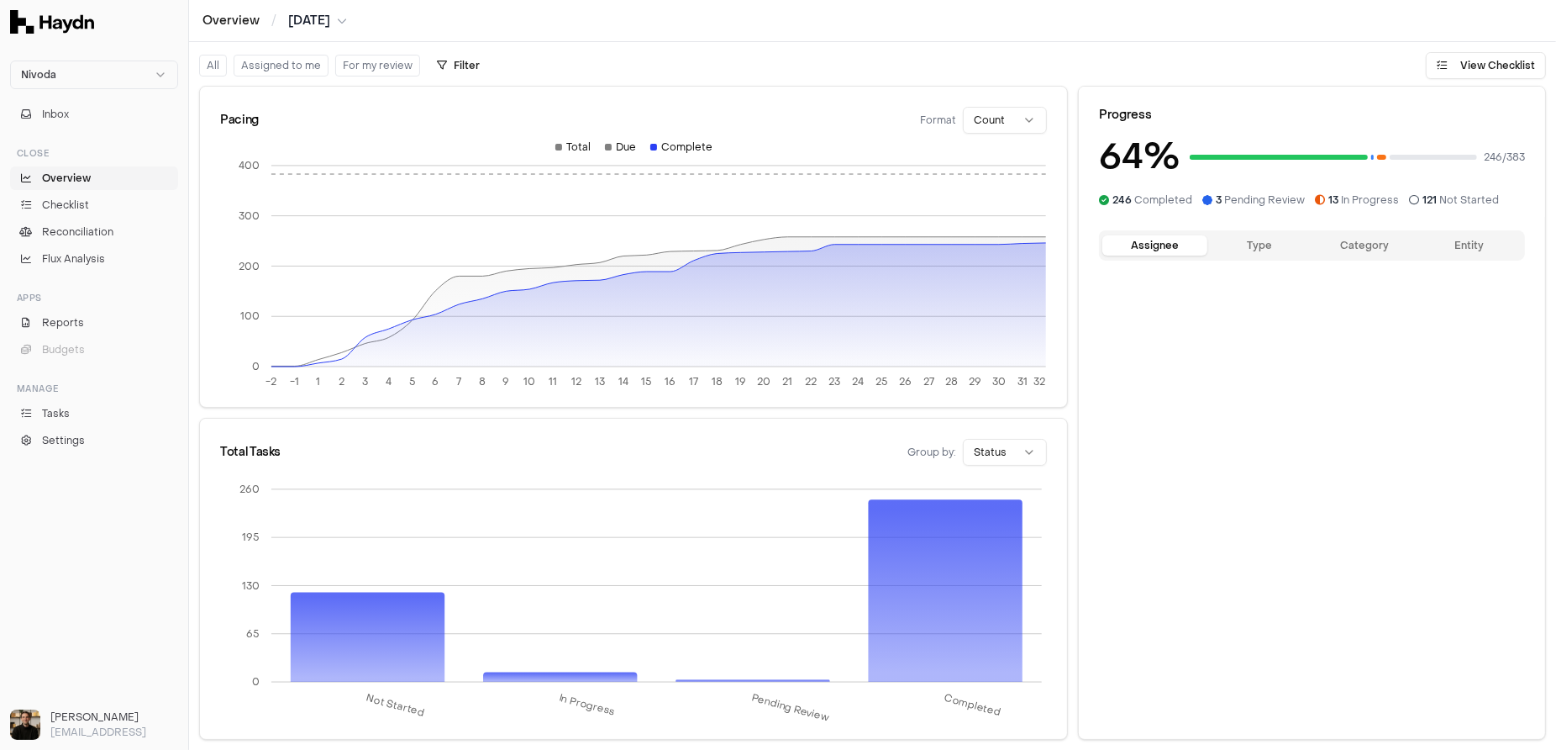
click at [826, 249] on button "Assignee" at bounding box center [1155, 245] width 105 height 20
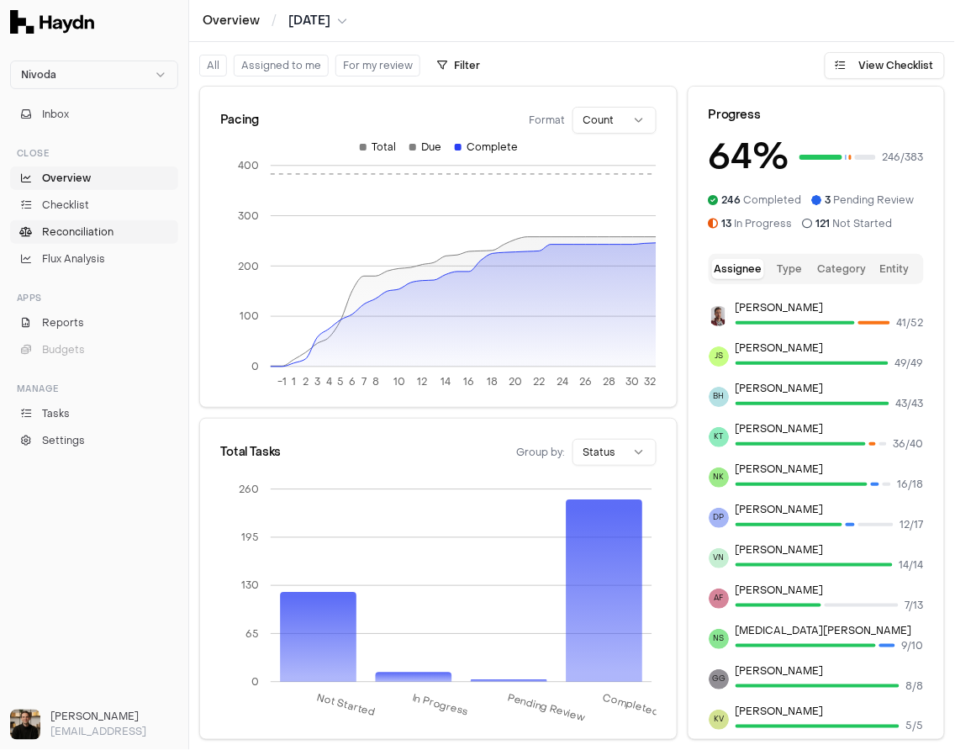
click at [82, 234] on span "Reconciliation" at bounding box center [77, 231] width 71 height 15
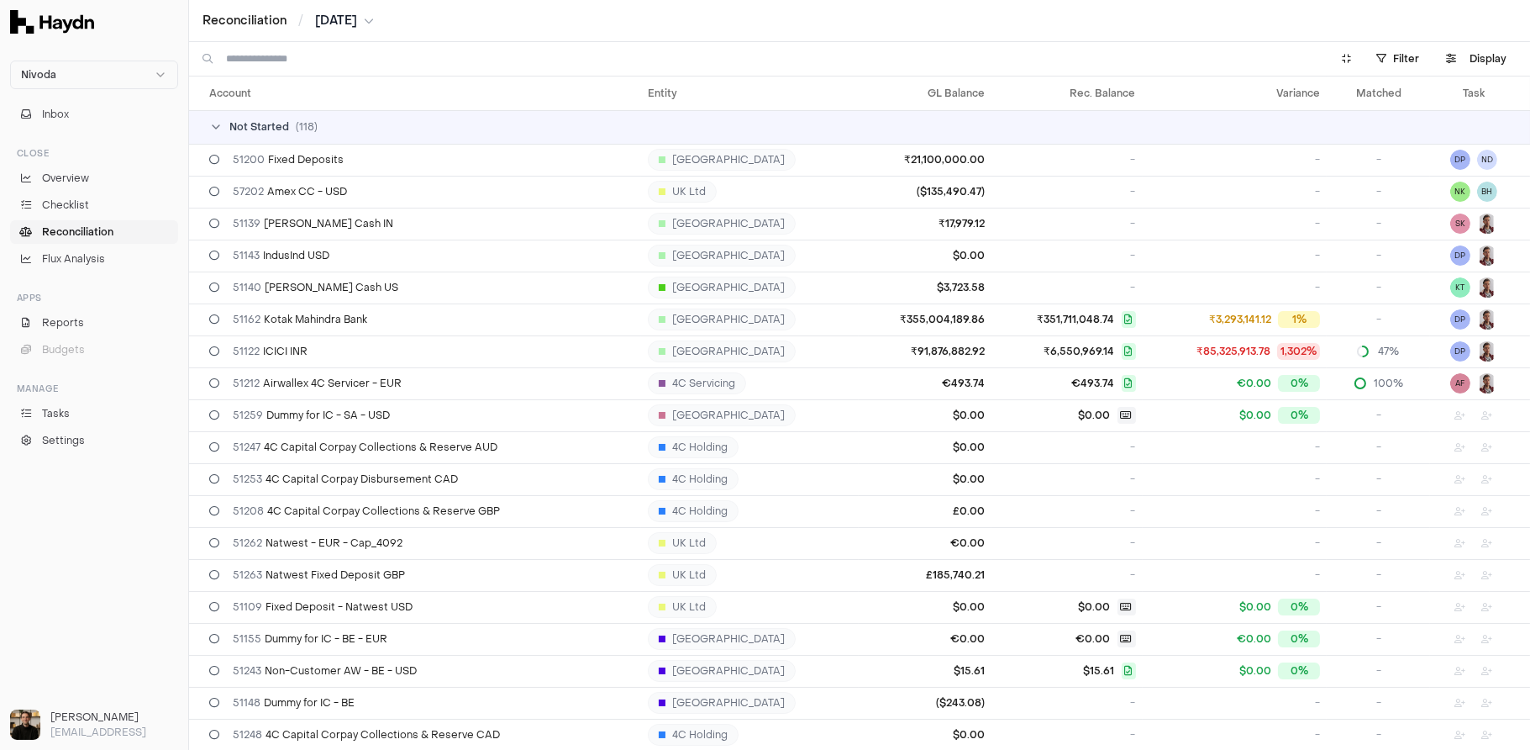
click at [219, 122] on icon at bounding box center [215, 126] width 13 height 13
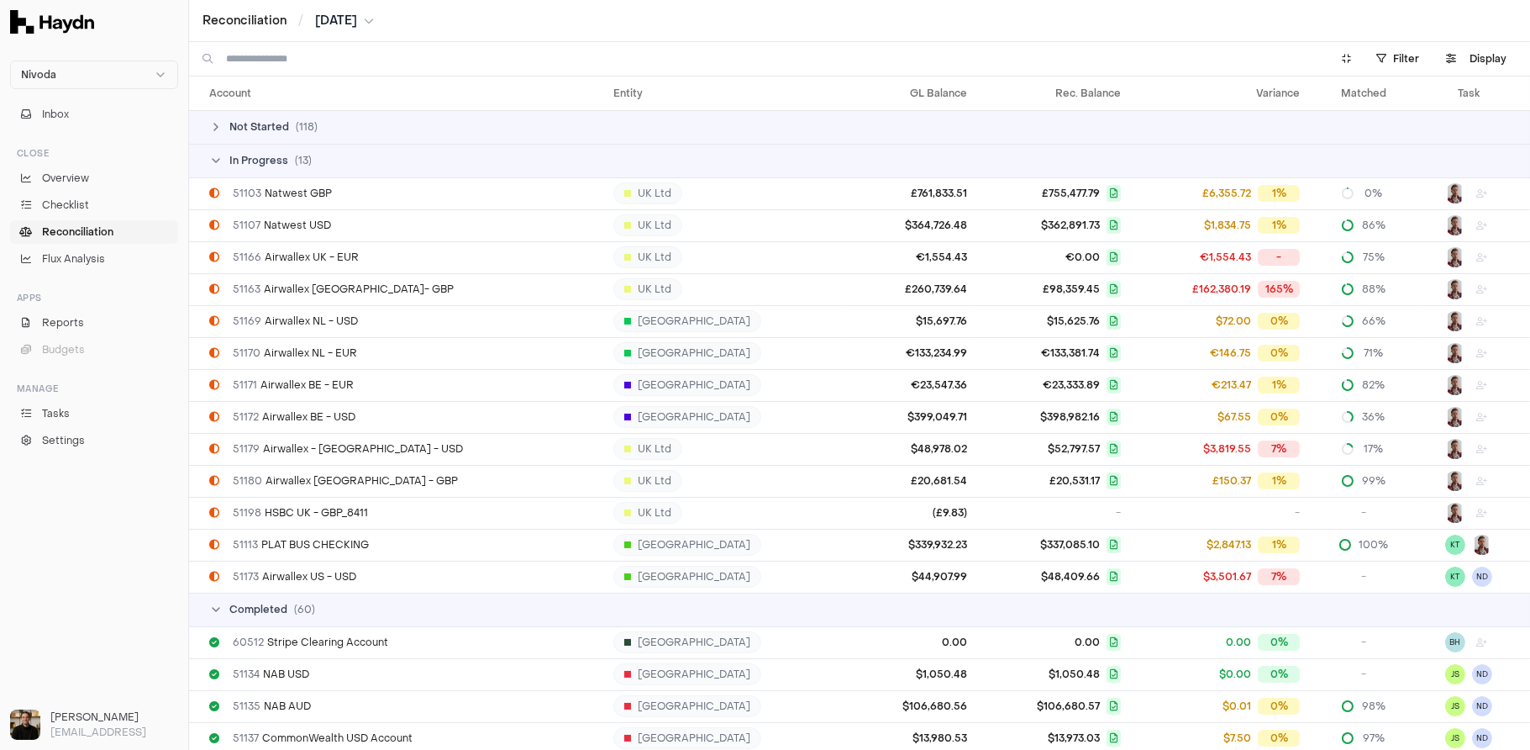
click at [224, 160] on div "In Progress ( 13 )" at bounding box center [866, 160] width 1314 height 13
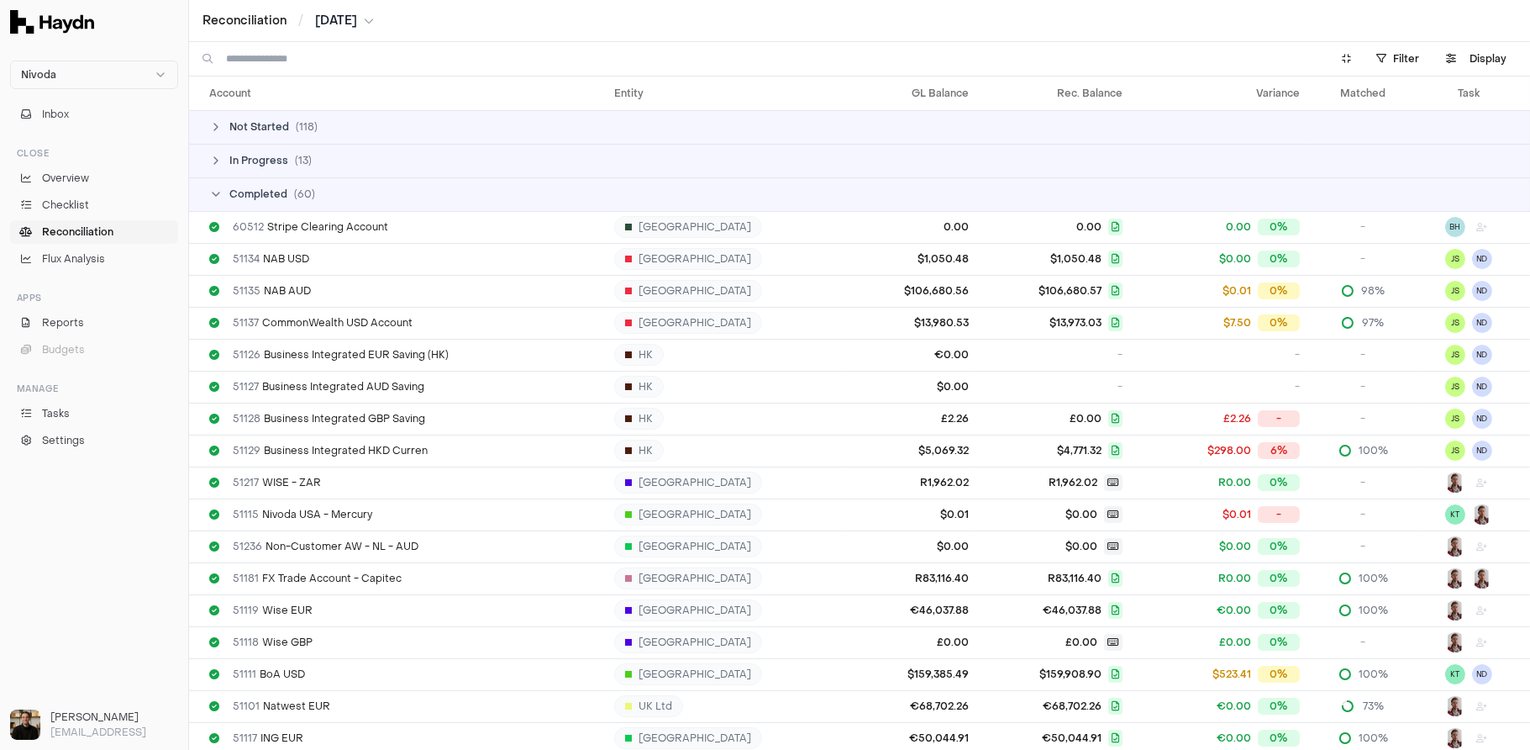
click at [219, 186] on td "Completed ( 60 )" at bounding box center [859, 194] width 1341 height 34
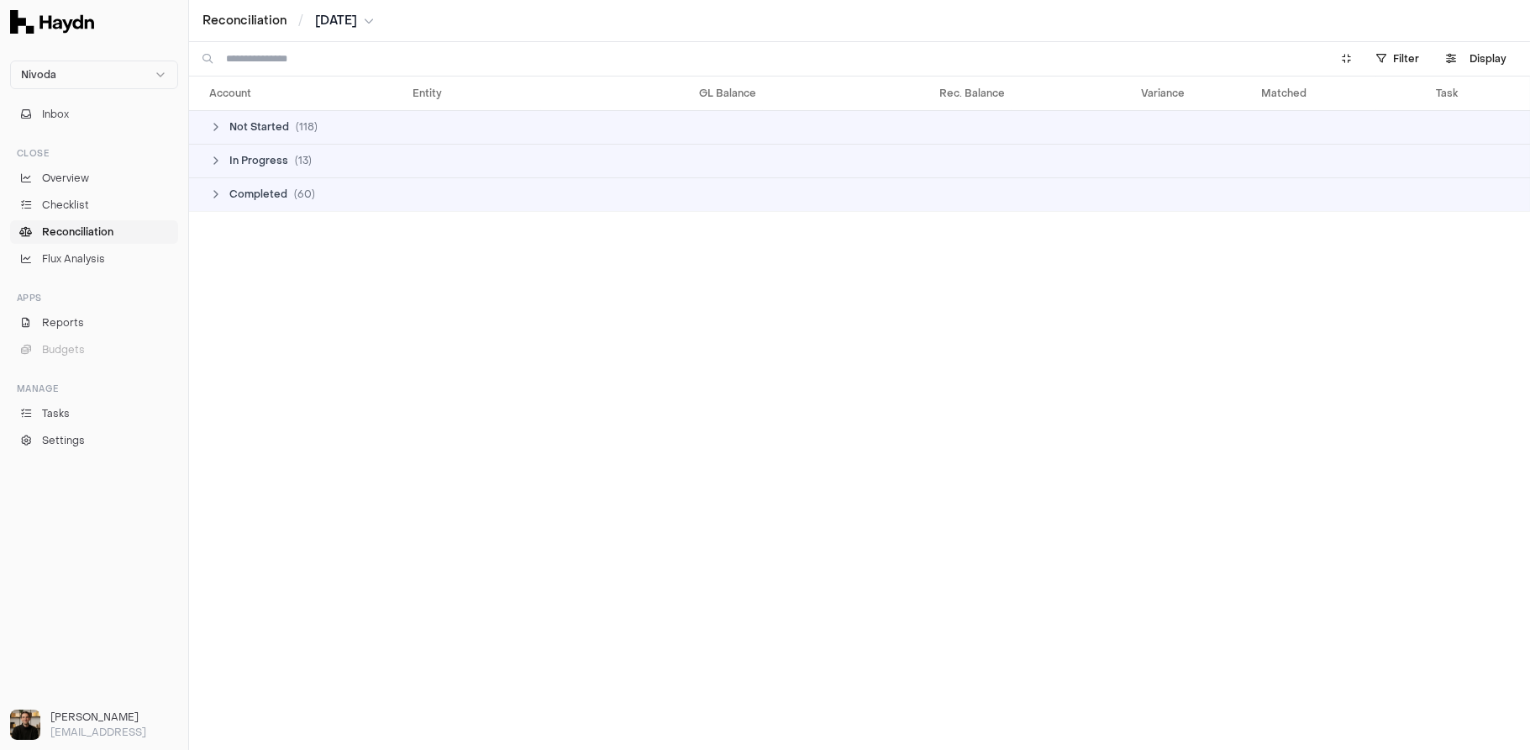
click at [242, 193] on span "Completed" at bounding box center [258, 193] width 58 height 13
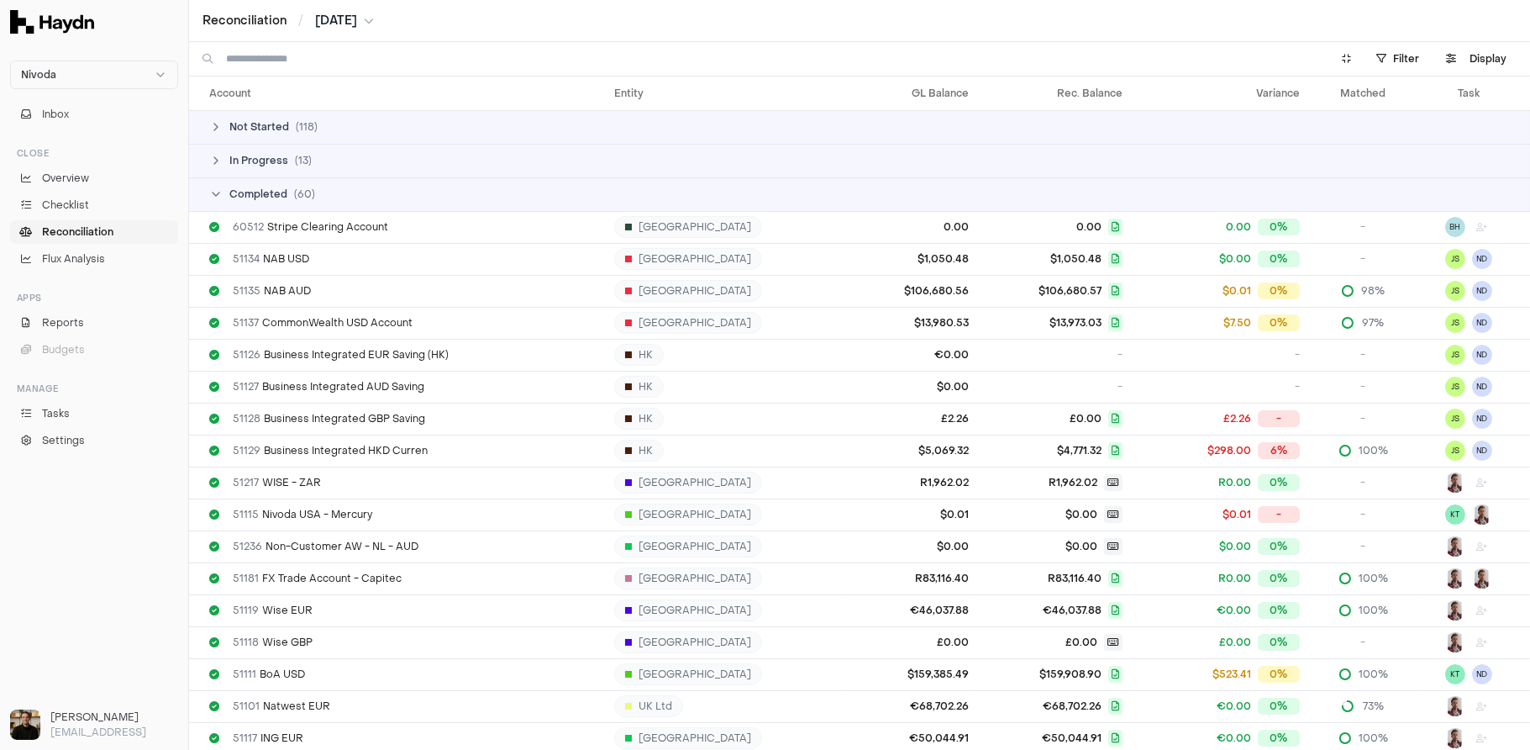
click at [376, 57] on input at bounding box center [768, 59] width 1084 height 34
type input "*******"
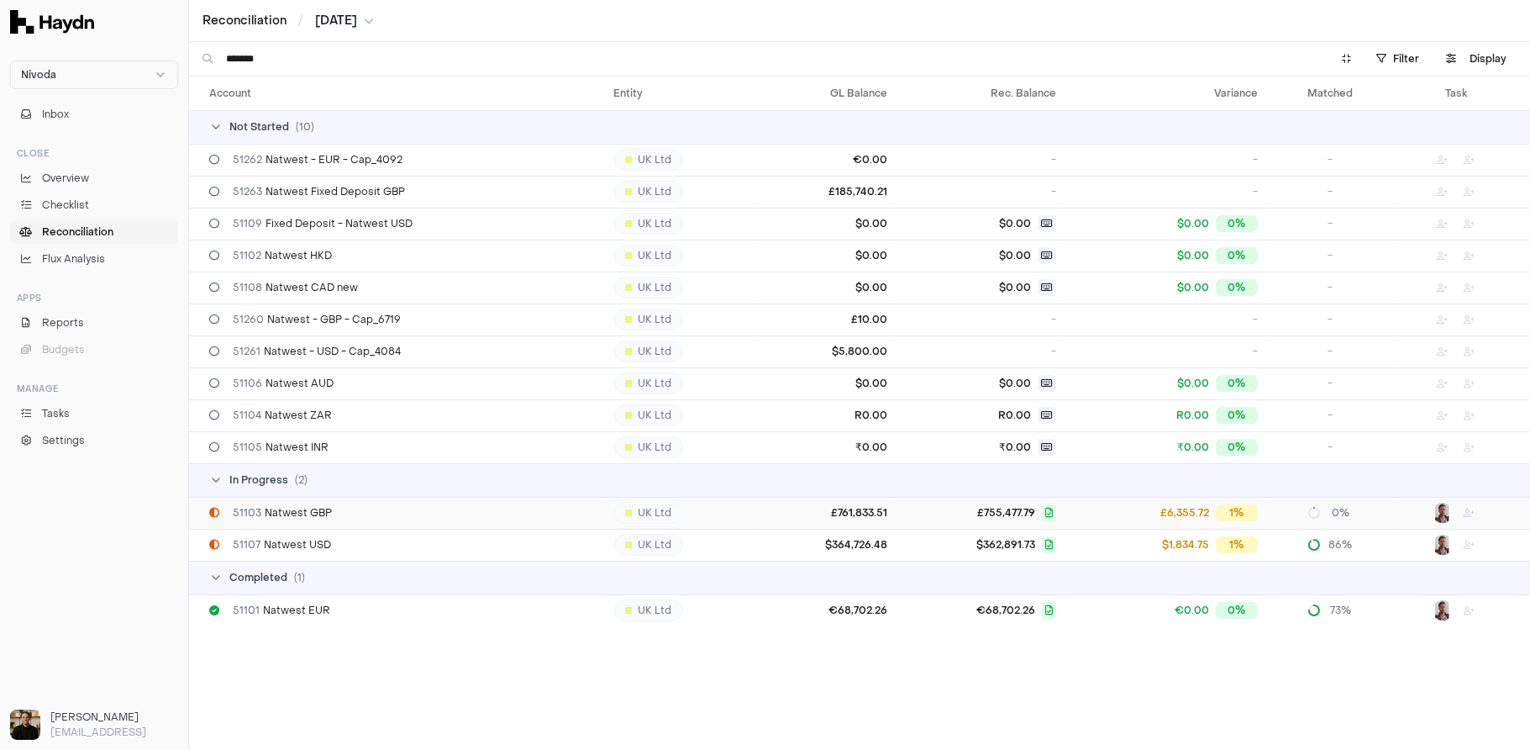
click at [315, 515] on span "51103 Natwest GBP" at bounding box center [282, 512] width 99 height 13
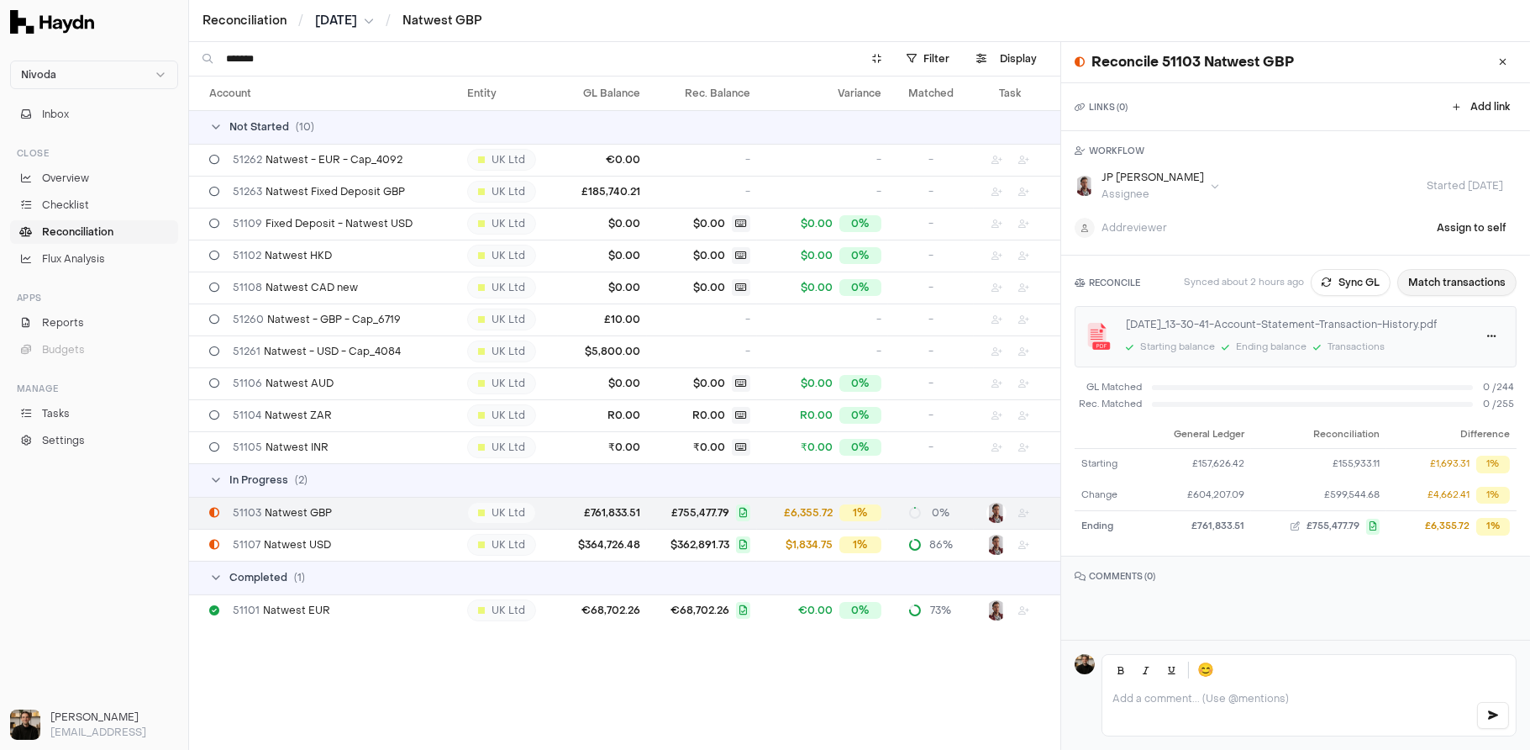
click at [826, 288] on button "Match transactions" at bounding box center [1457, 282] width 119 height 27
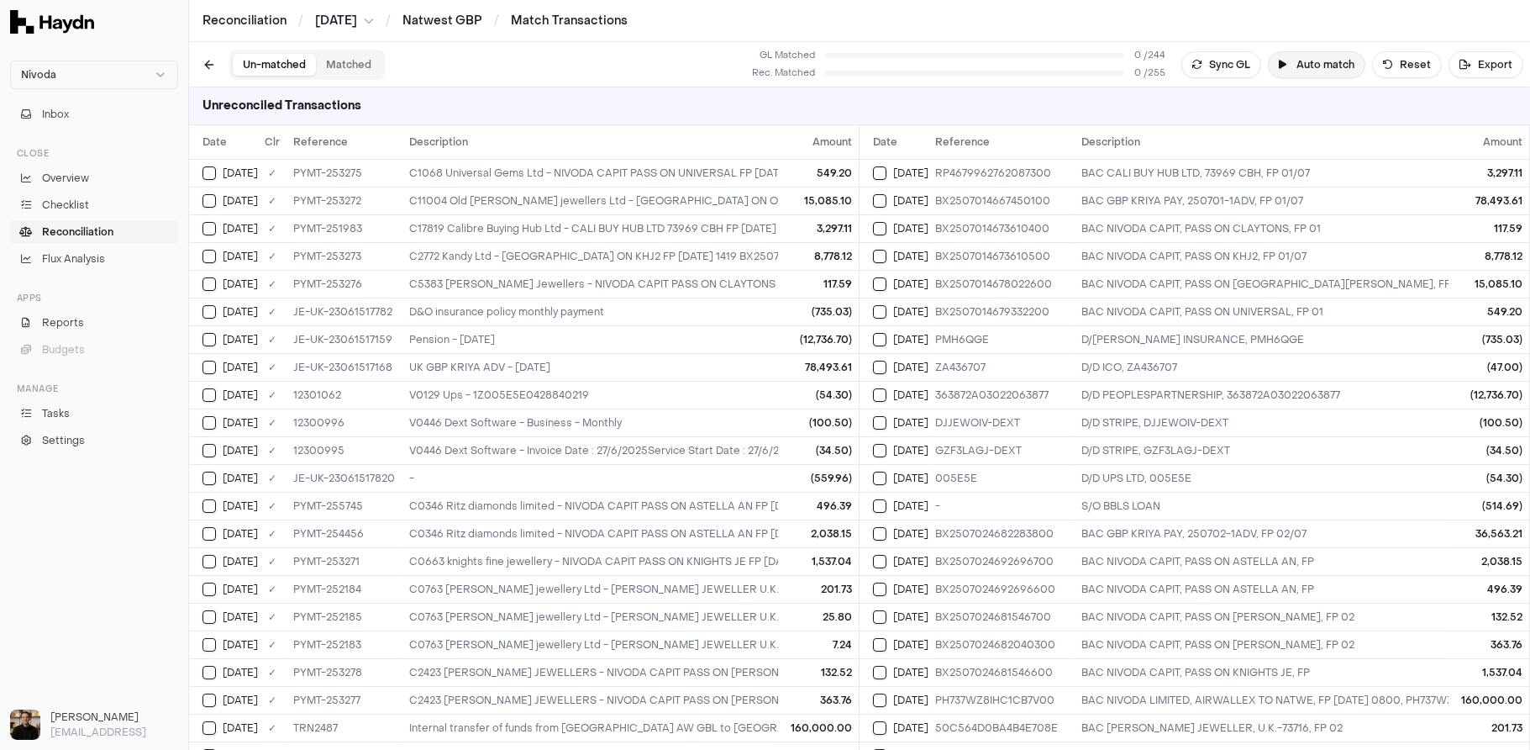
click at [826, 65] on button "Auto match" at bounding box center [1316, 64] width 97 height 27
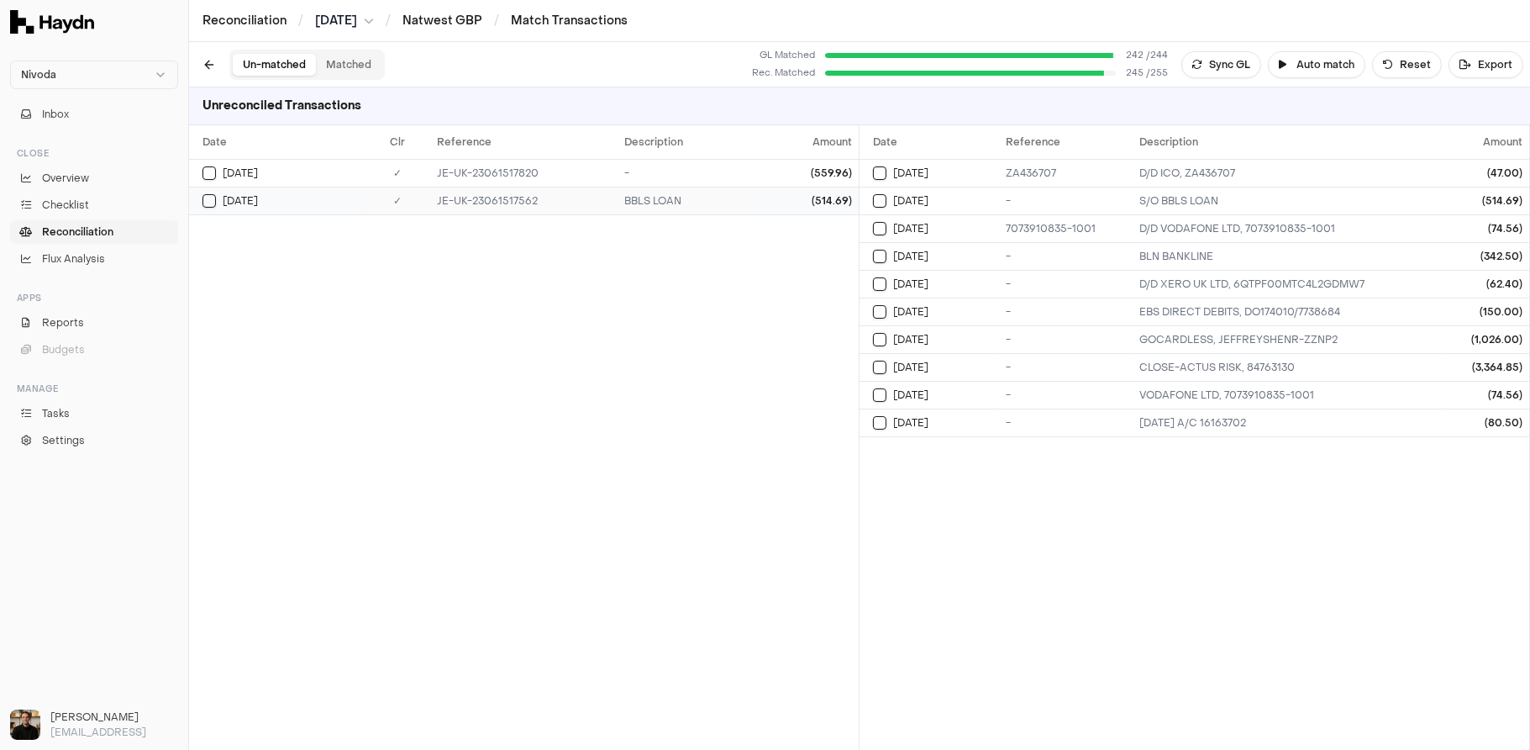
click at [766, 197] on div "(514.69)" at bounding box center [804, 200] width 96 height 13
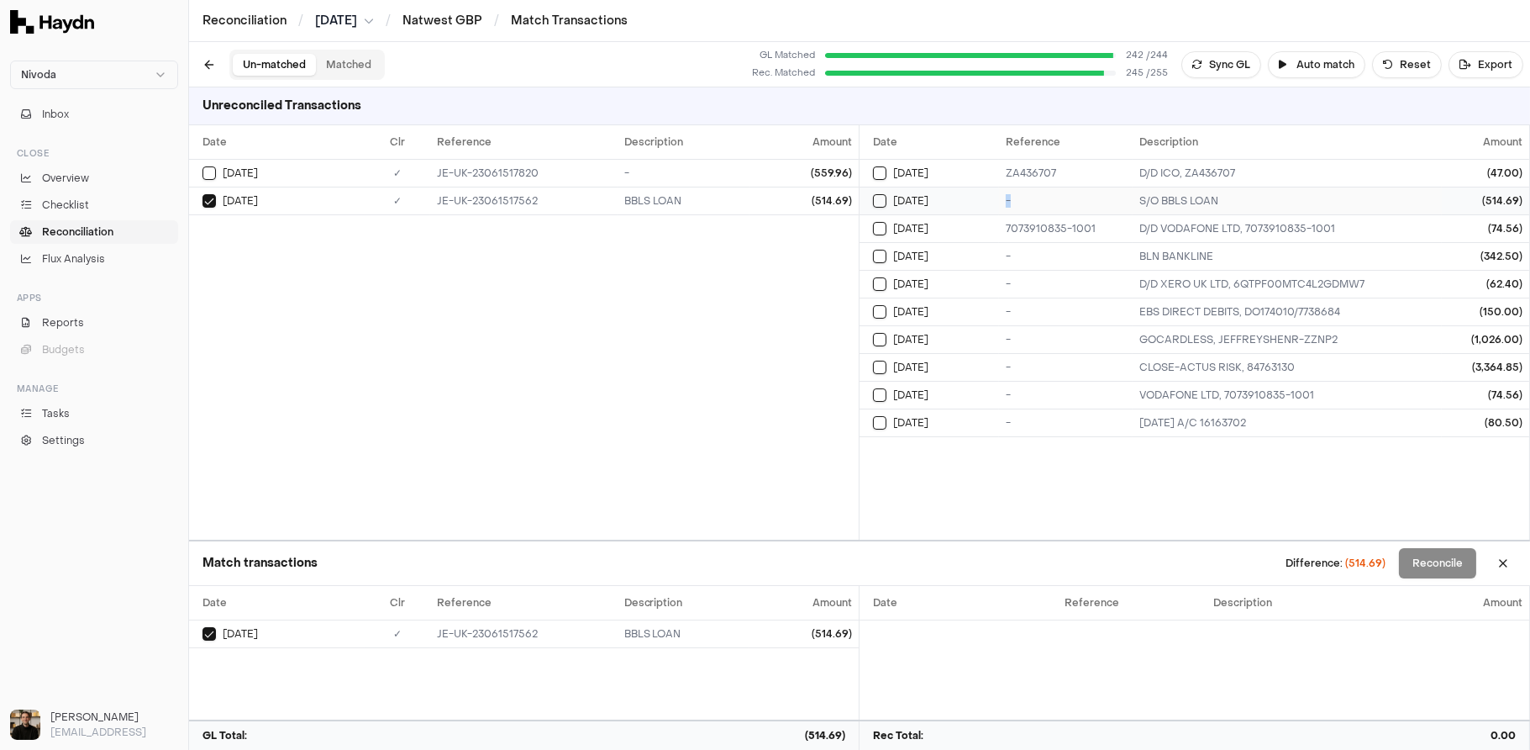
click at [826, 194] on div "-" at bounding box center [1066, 200] width 120 height 13
click at [826, 555] on button "Reconcile" at bounding box center [1437, 563] width 77 height 30
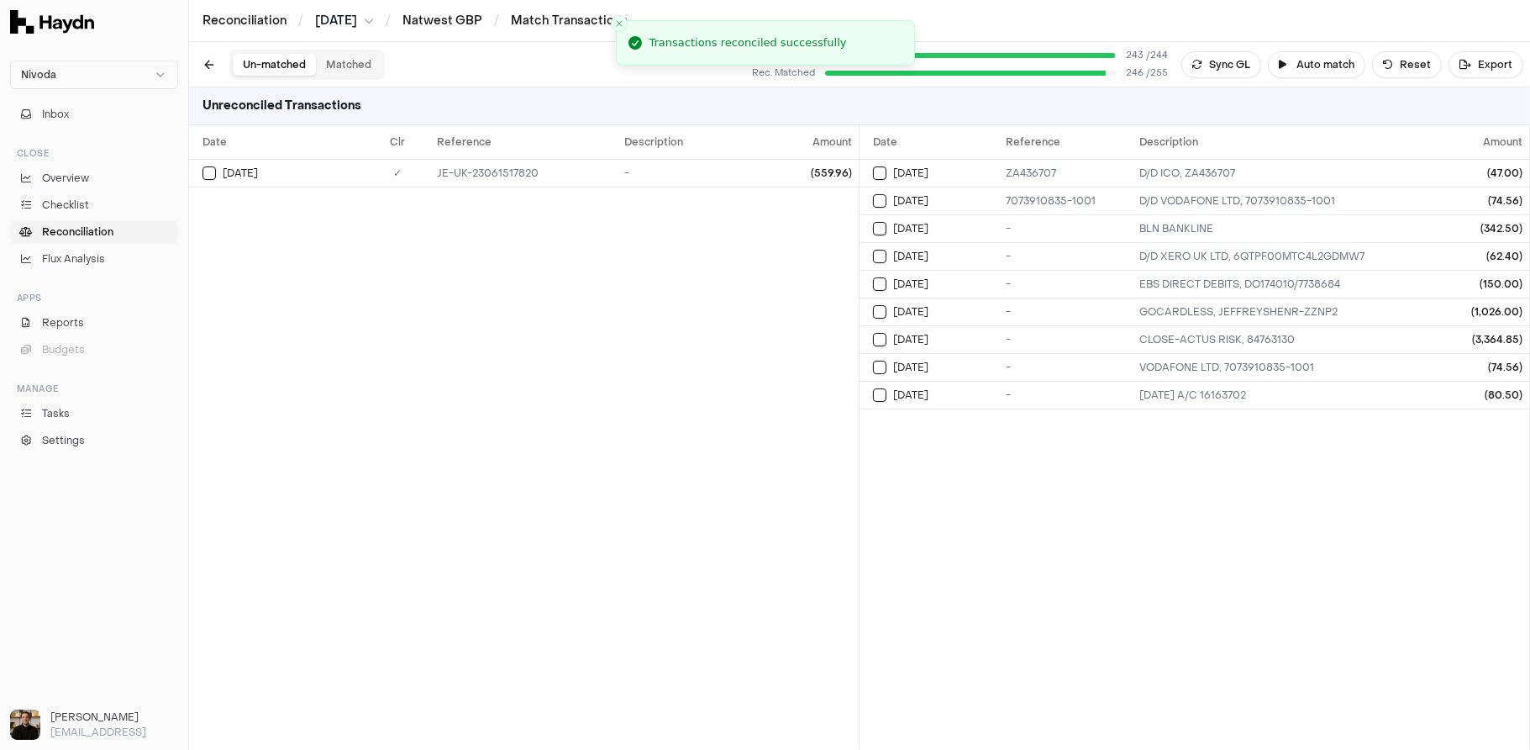
click at [355, 66] on button "Matched" at bounding box center [349, 65] width 66 height 22
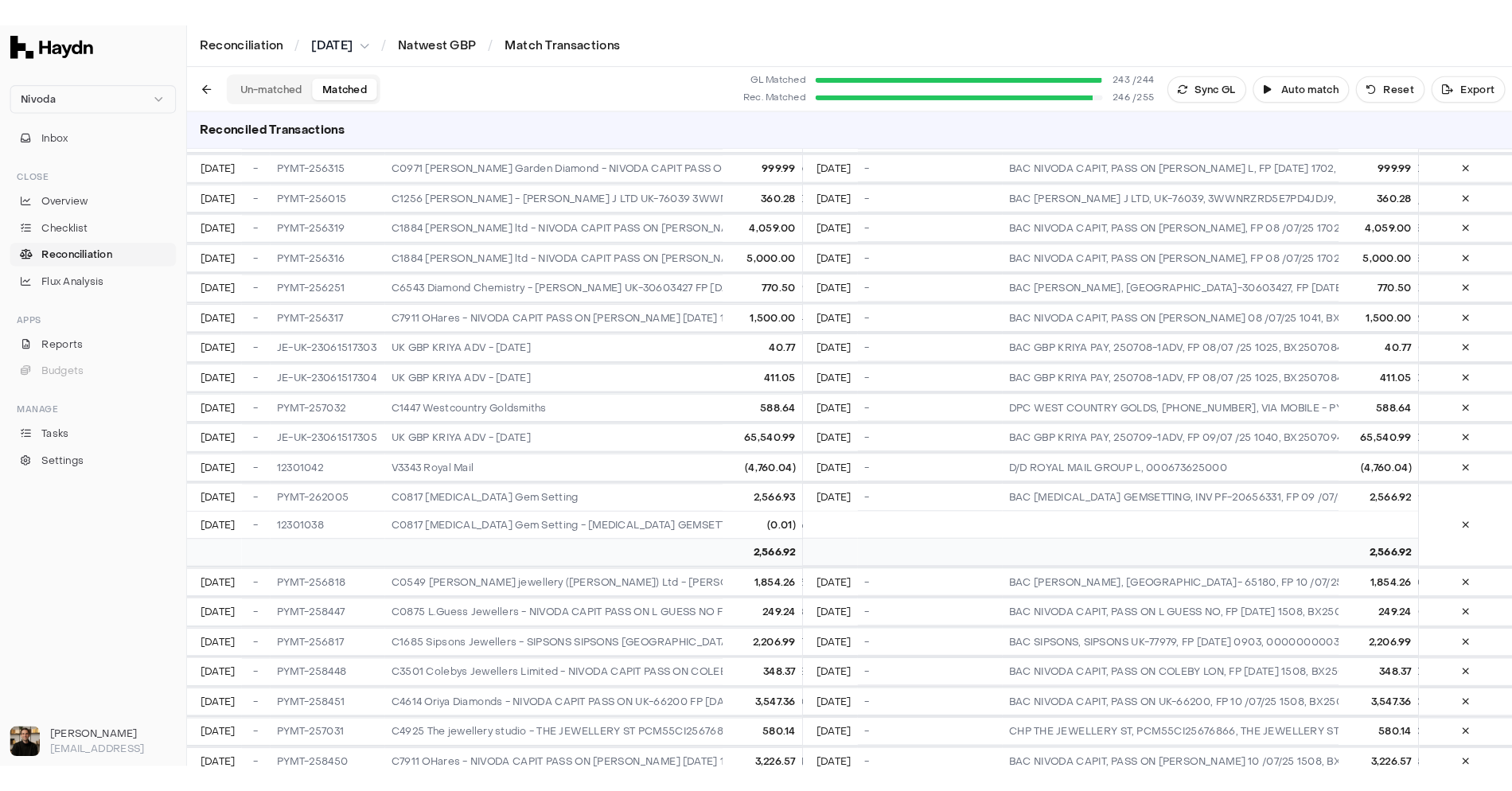
scroll to position [1453, 0]
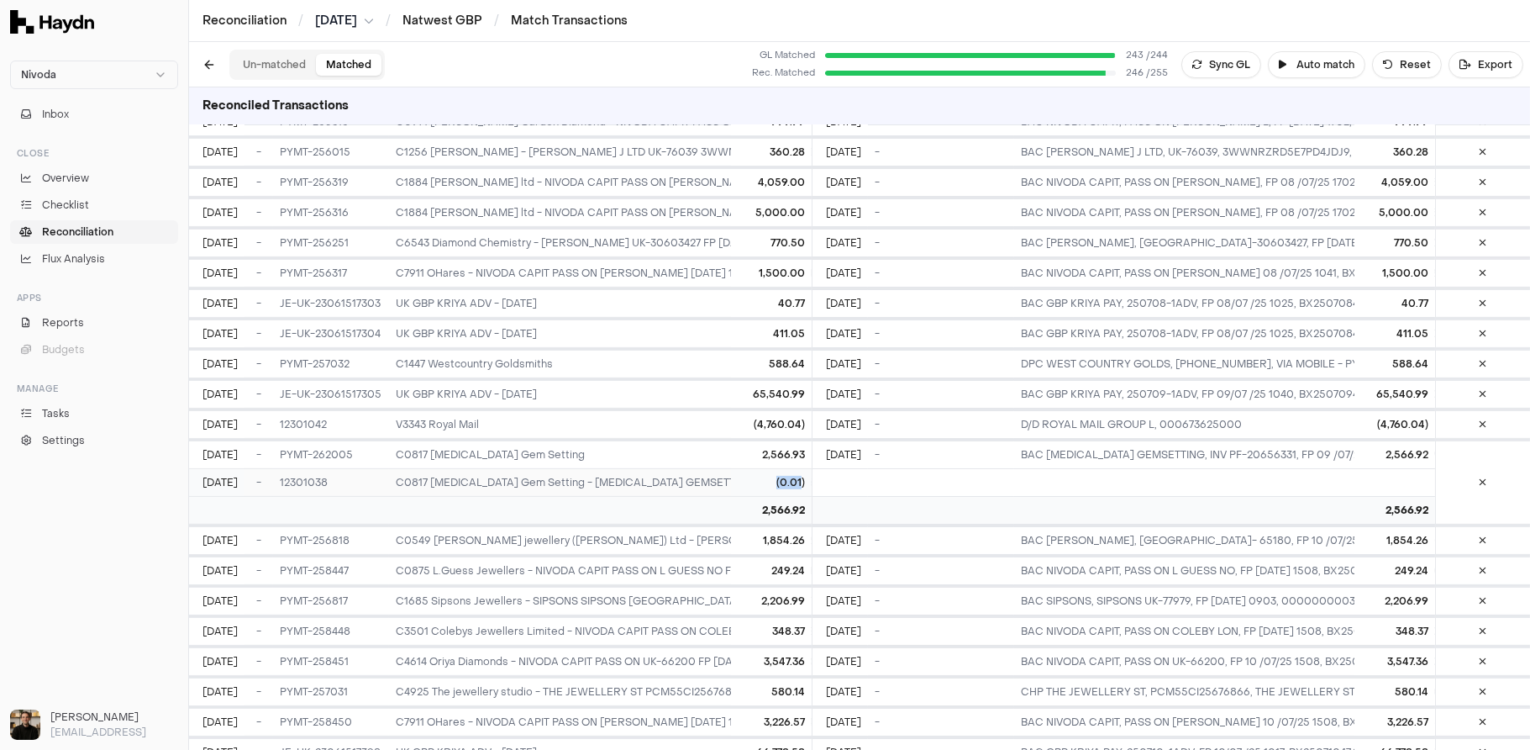
drag, startPoint x: 802, startPoint y: 431, endPoint x: 769, endPoint y: 428, distance: 32.9
click at [768, 476] on div "(0.01)" at bounding box center [771, 482] width 67 height 13
click at [762, 448] on div "2,566.93" at bounding box center [771, 454] width 67 height 13
click at [78, 179] on span "Overview" at bounding box center [65, 178] width 47 height 15
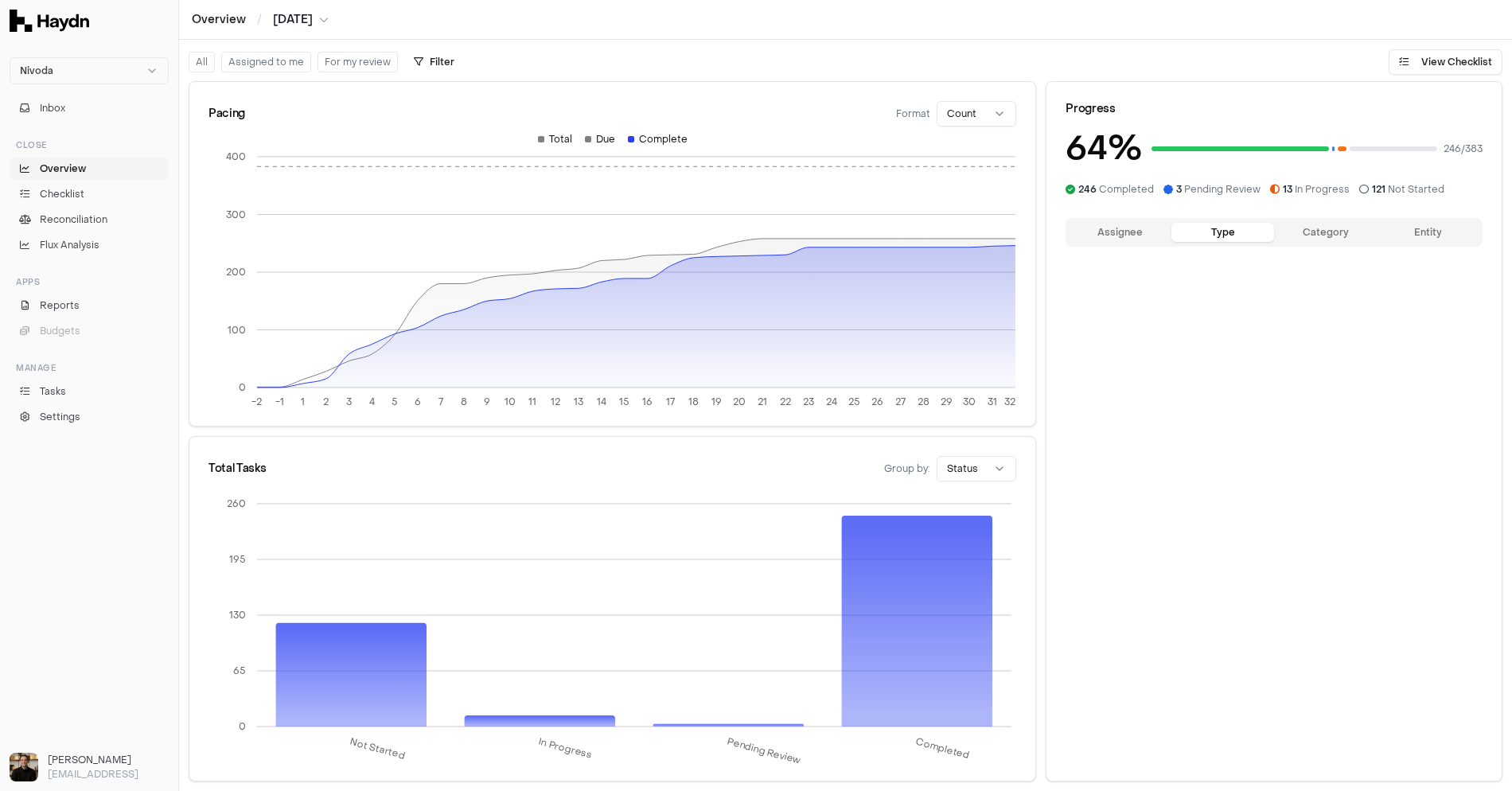
click at [782, 230] on button "Type" at bounding box center [1222, 232] width 102 height 19
click at [782, 231] on button "Assignee" at bounding box center [1120, 232] width 102 height 19
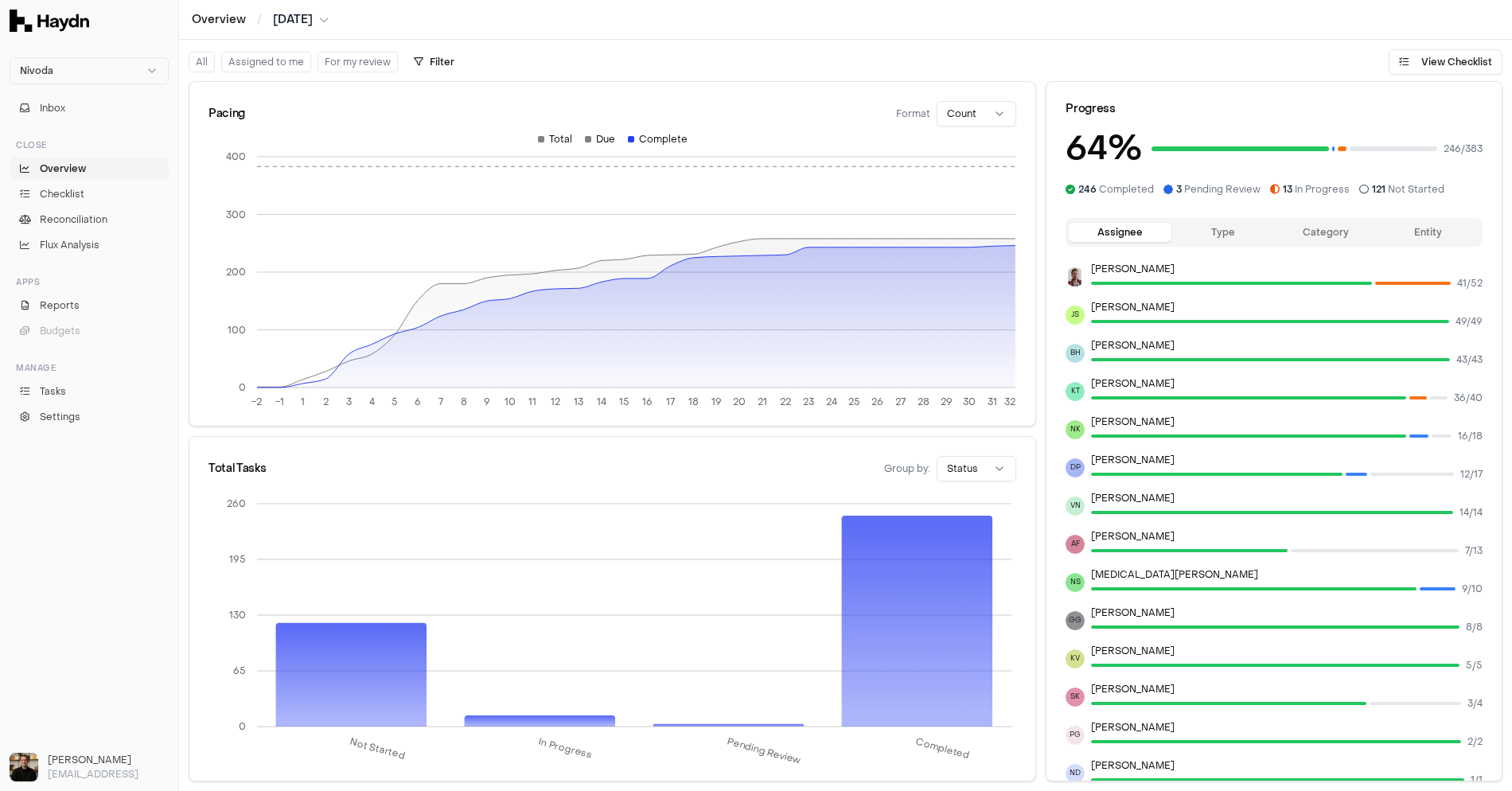
click at [782, 101] on html "Nivoda Inbox Close Overview Checklist Reconciliation Flux Analysis Apps Reports…" at bounding box center [756, 395] width 1512 height 791
click at [782, 107] on html "Nivoda Inbox Close Overview Checklist Reconciliation Flux Analysis Apps Reports…" at bounding box center [756, 395] width 1512 height 791
click at [782, 472] on html "Nivoda Inbox Close Overview Checklist Reconciliation Flux Analysis Apps Reports…" at bounding box center [756, 395] width 1512 height 791
click at [782, 589] on icon at bounding box center [916, 621] width 151 height 211
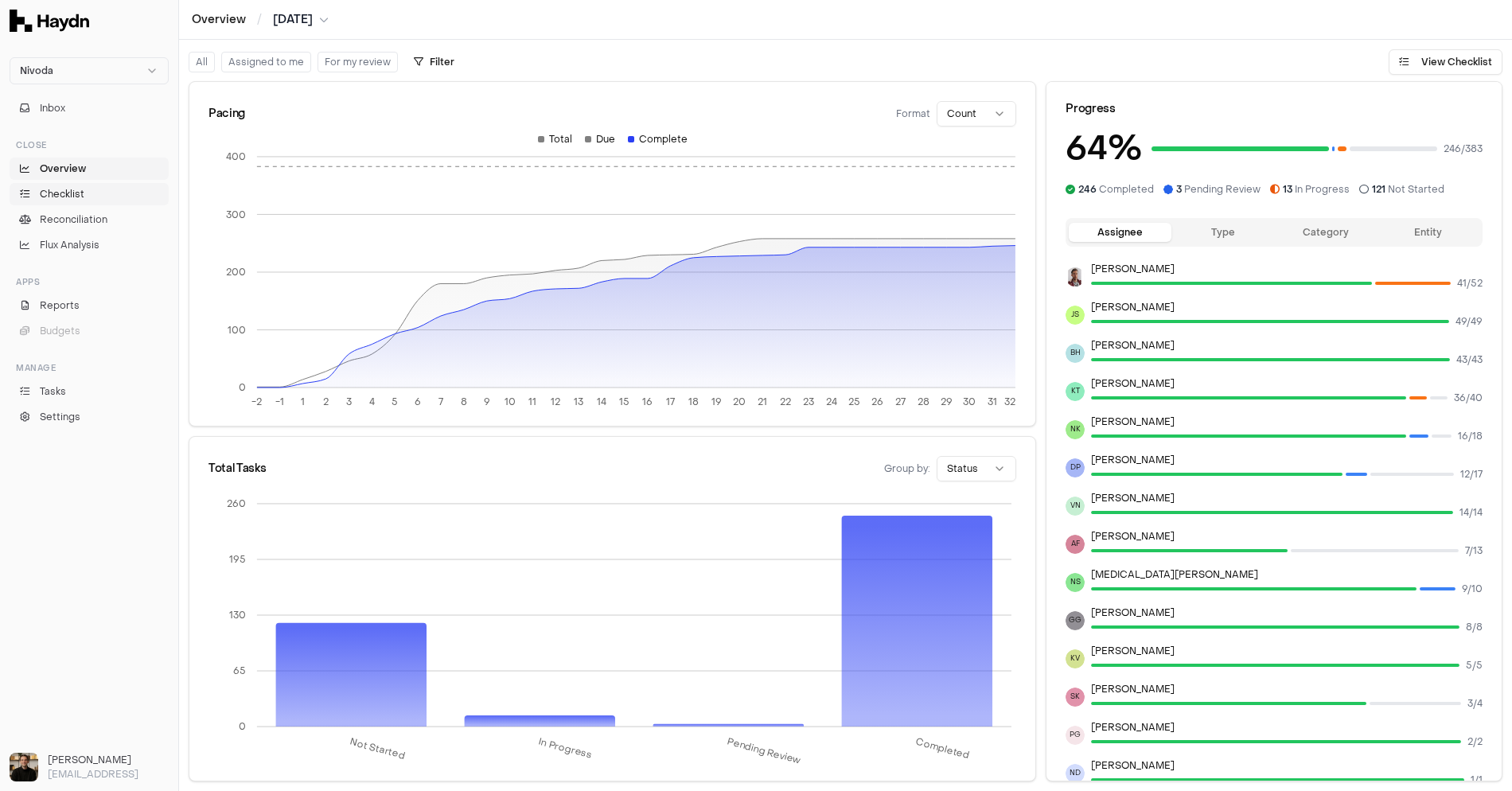
click at [57, 188] on span "Checklist" at bounding box center [62, 194] width 44 height 14
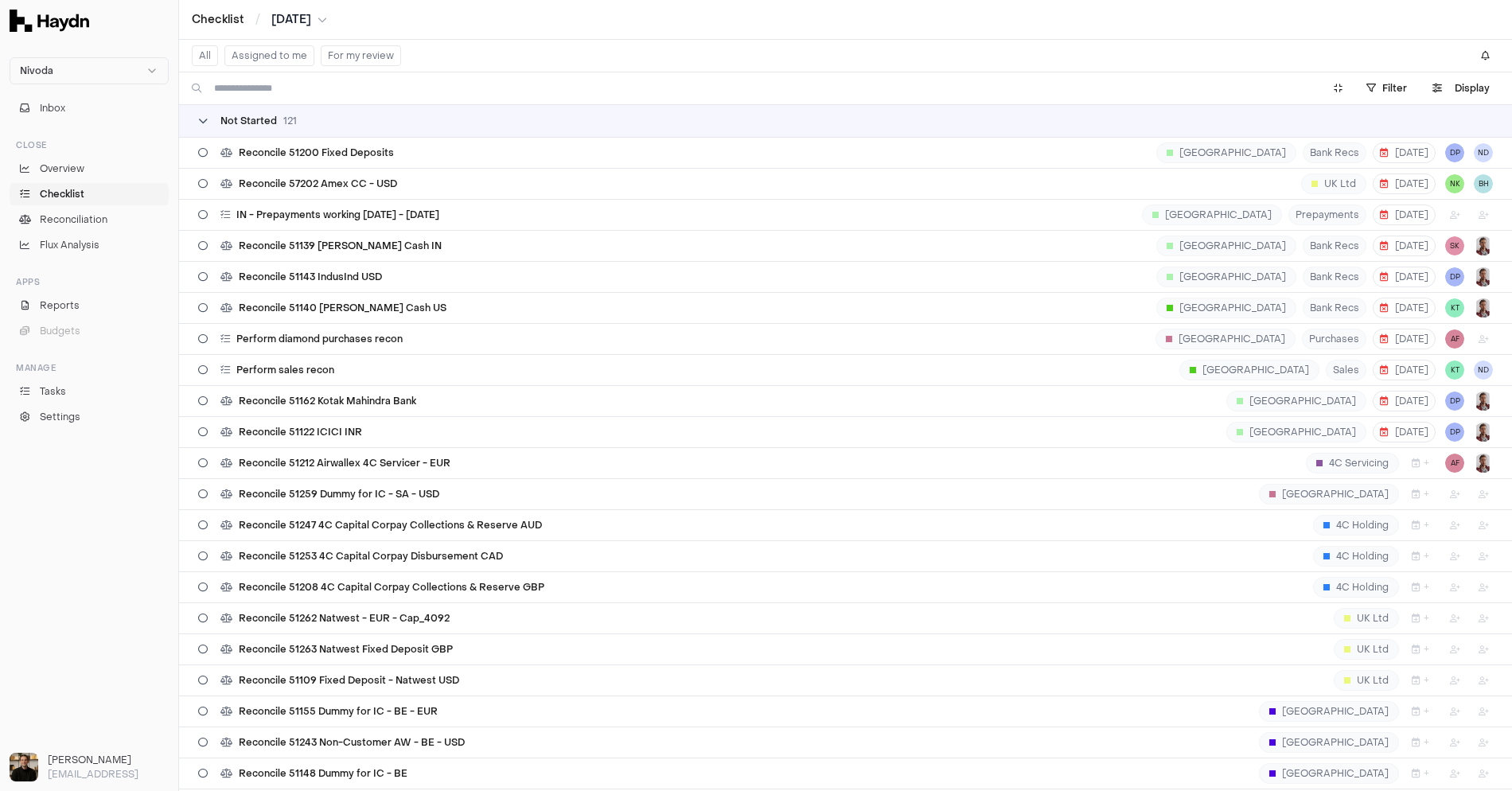
click at [230, 115] on span "Not Started" at bounding box center [249, 120] width 57 height 12
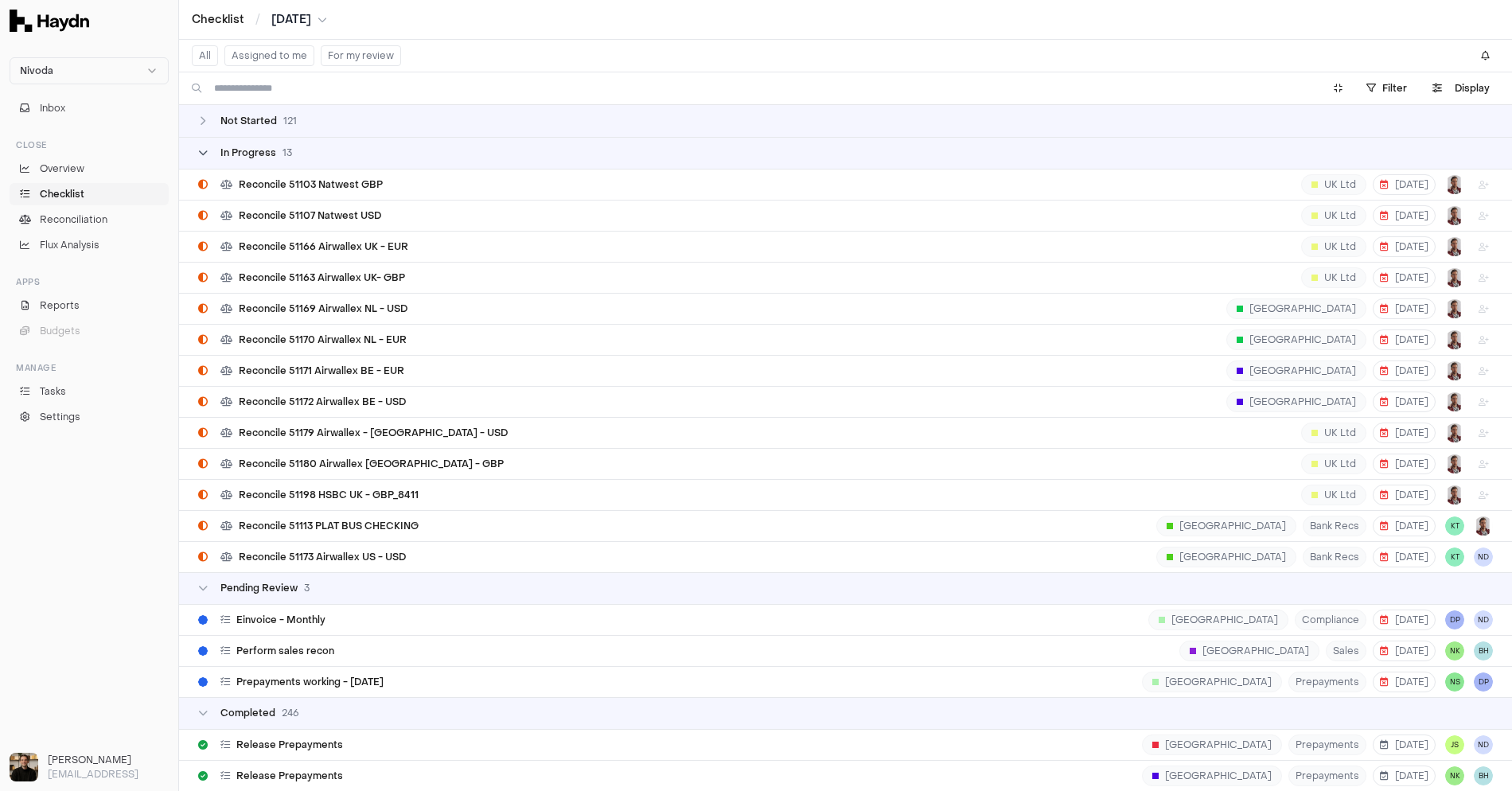
click at [222, 151] on span "In Progress" at bounding box center [248, 153] width 56 height 12
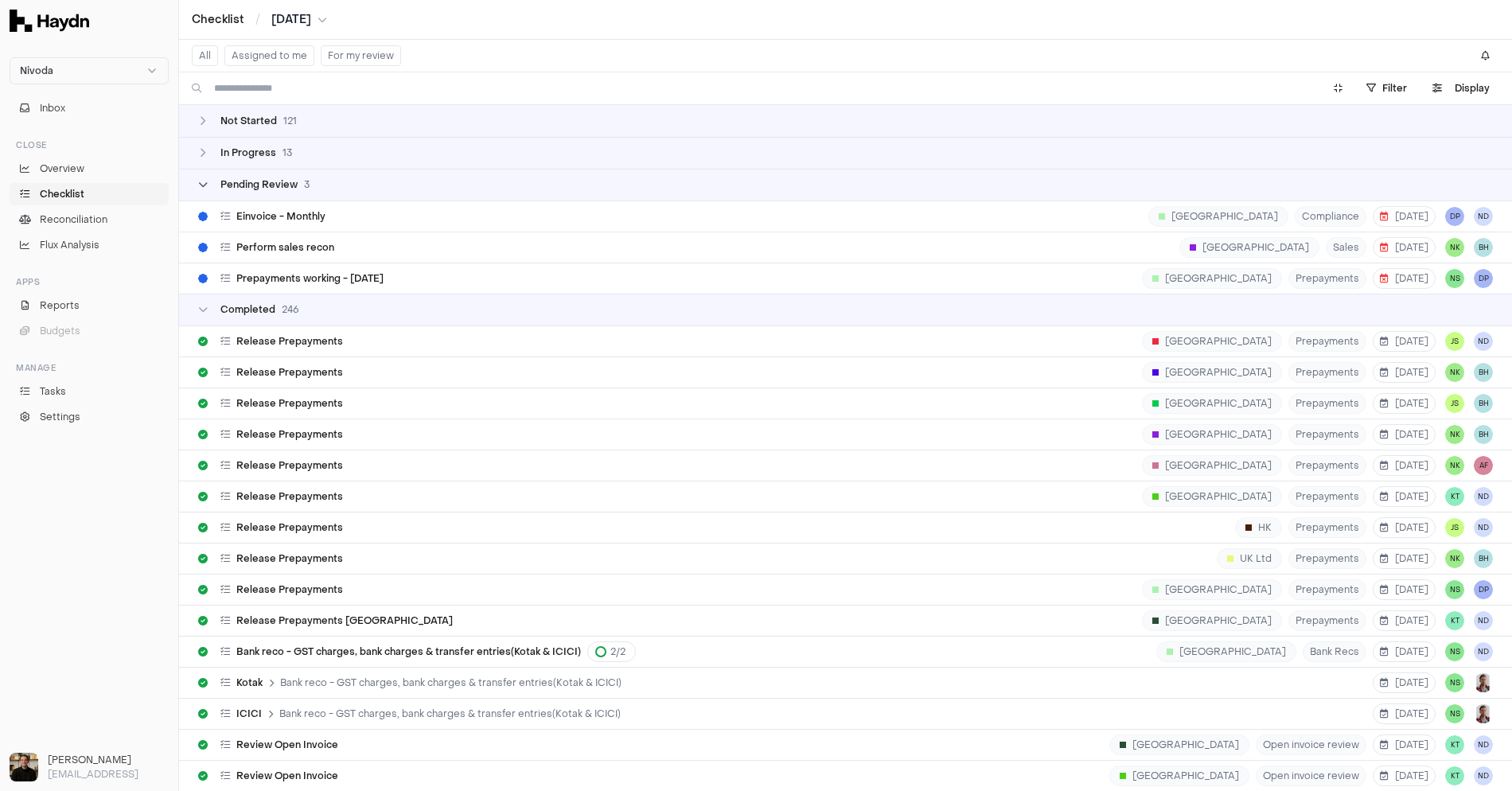
click at [221, 181] on span "Pending Review" at bounding box center [259, 184] width 78 height 12
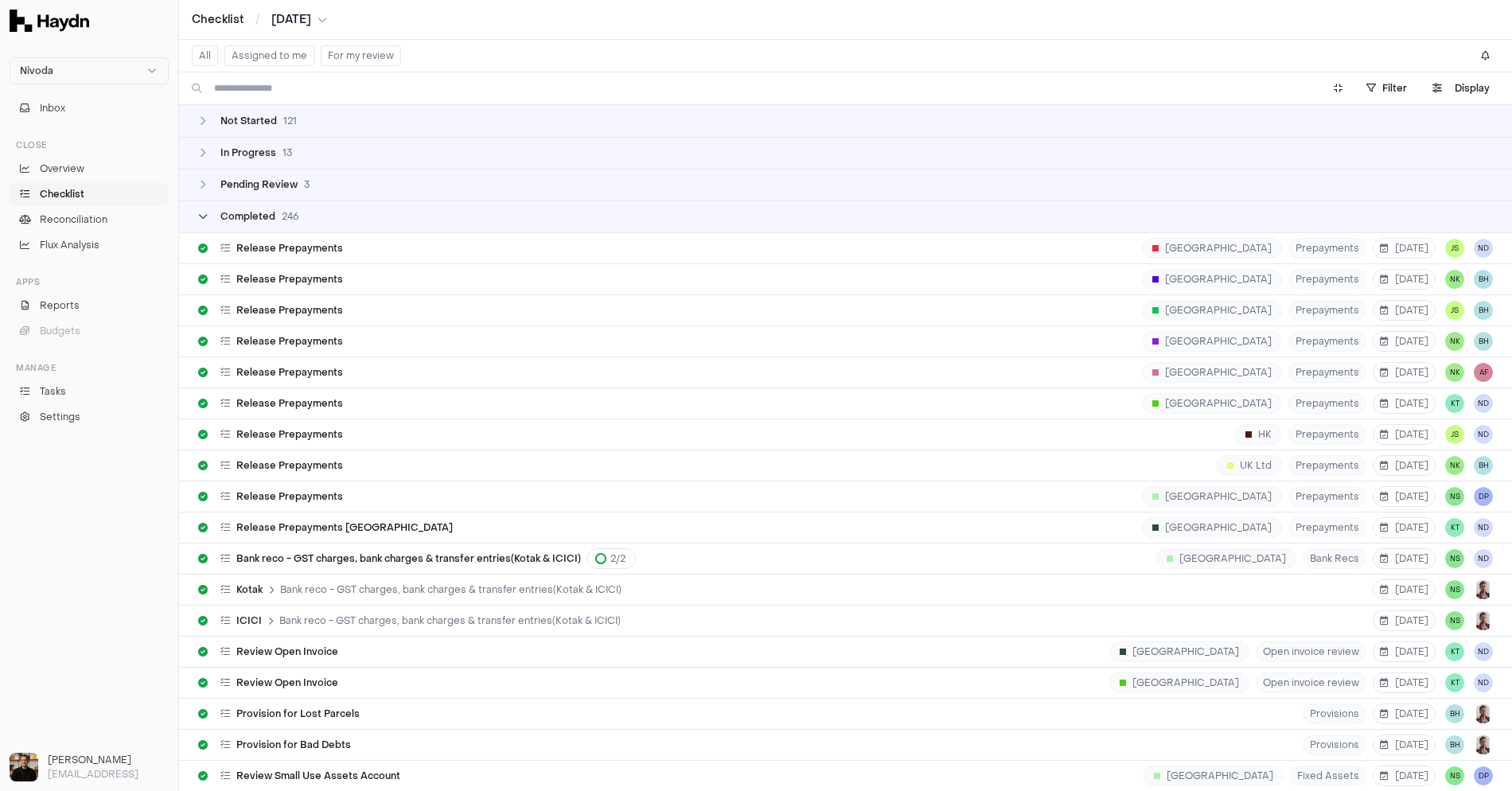
click at [217, 212] on div "Completed 246" at bounding box center [248, 216] width 101 height 12
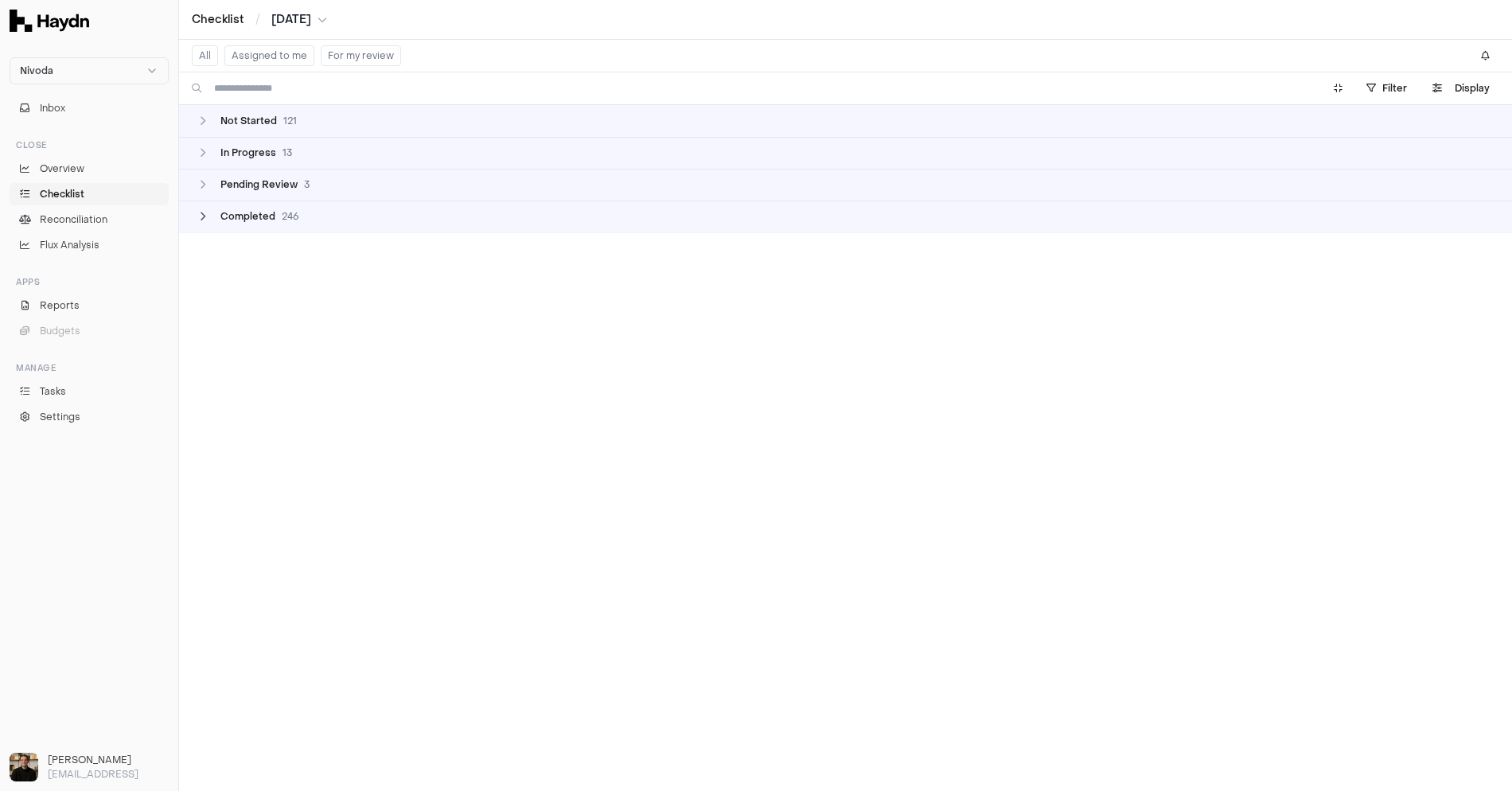
click at [291, 217] on span "246" at bounding box center [291, 216] width 17 height 12
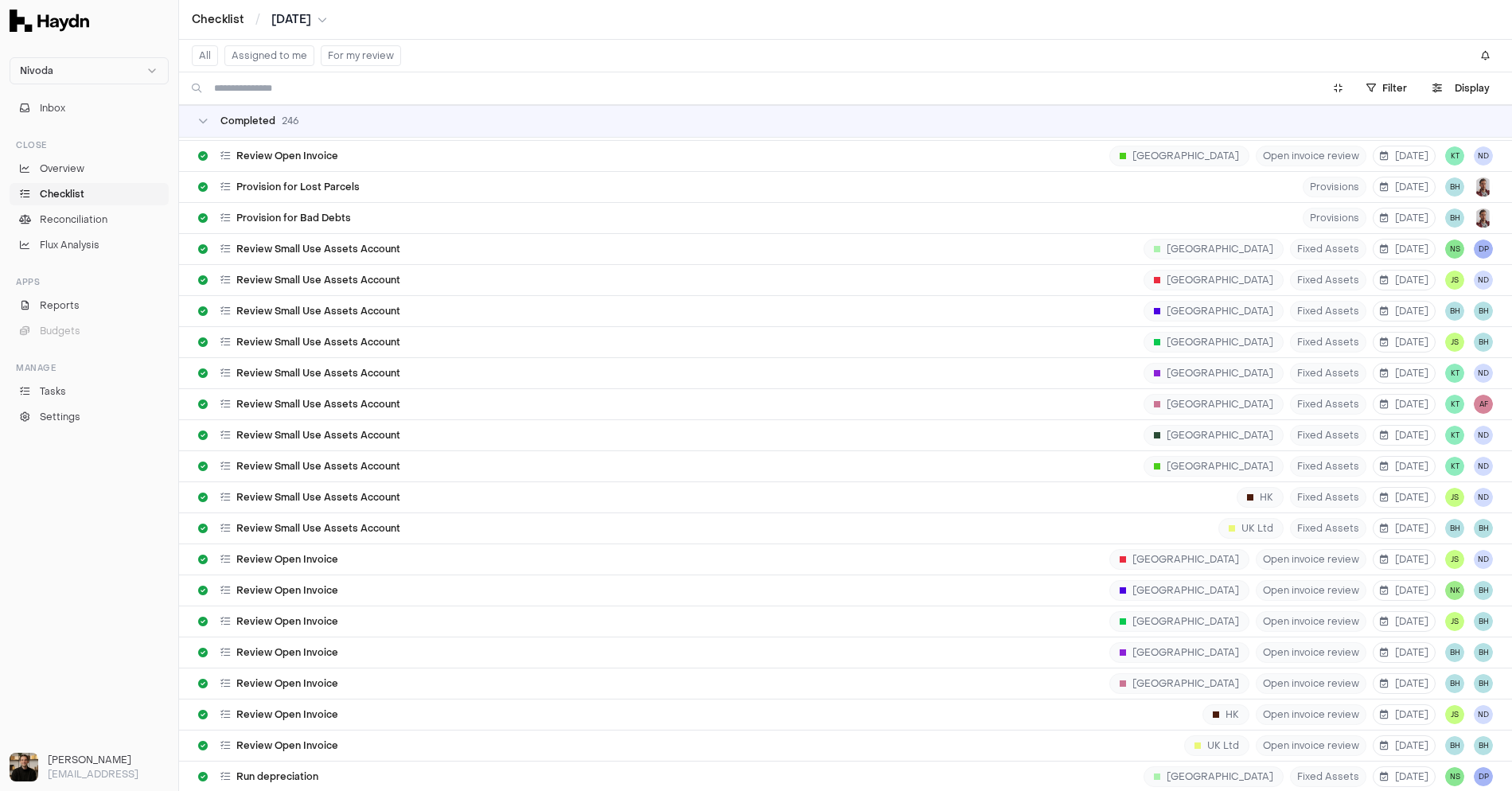
scroll to position [341, 0]
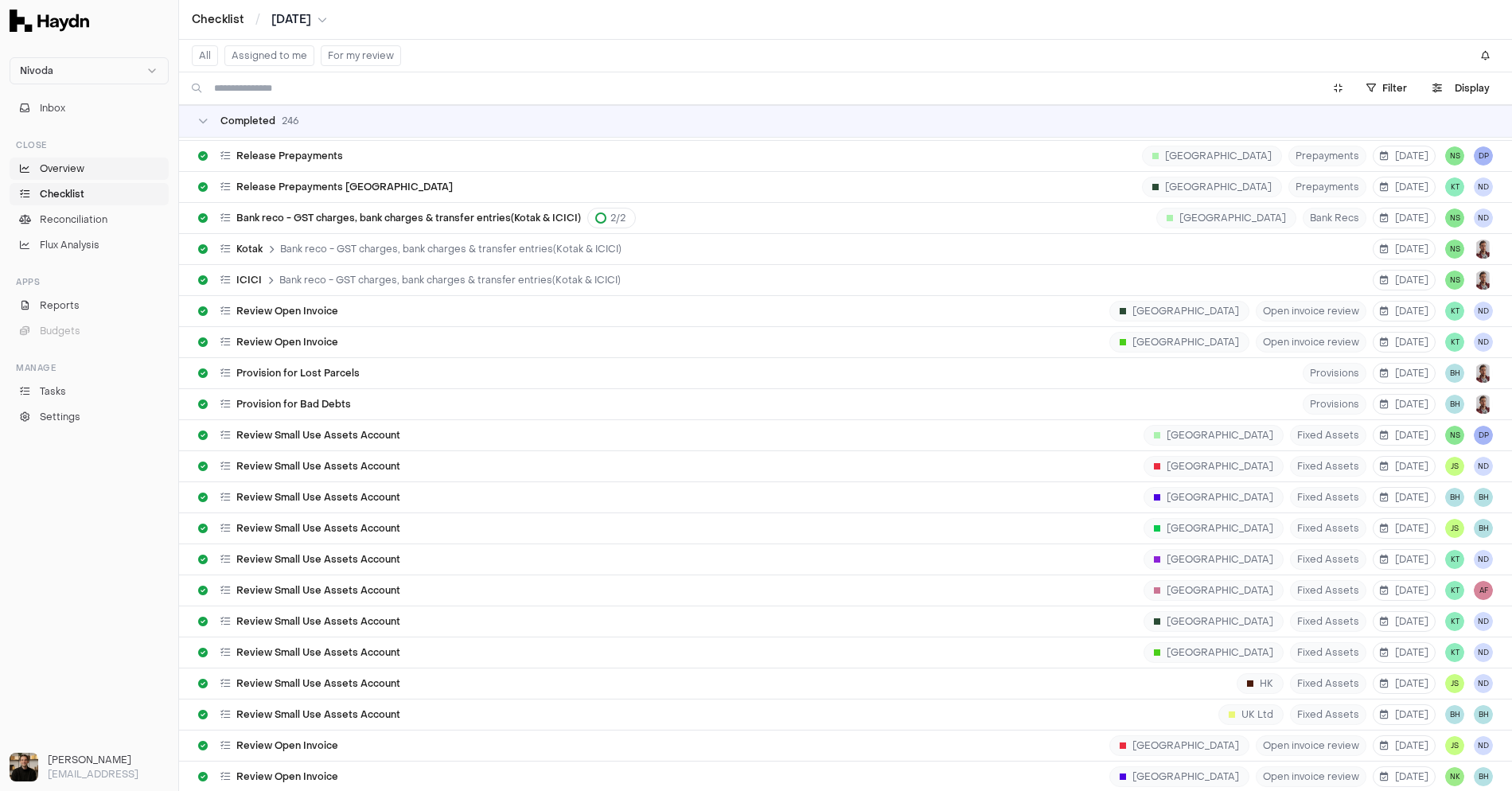
click at [63, 167] on span "Overview" at bounding box center [62, 169] width 44 height 14
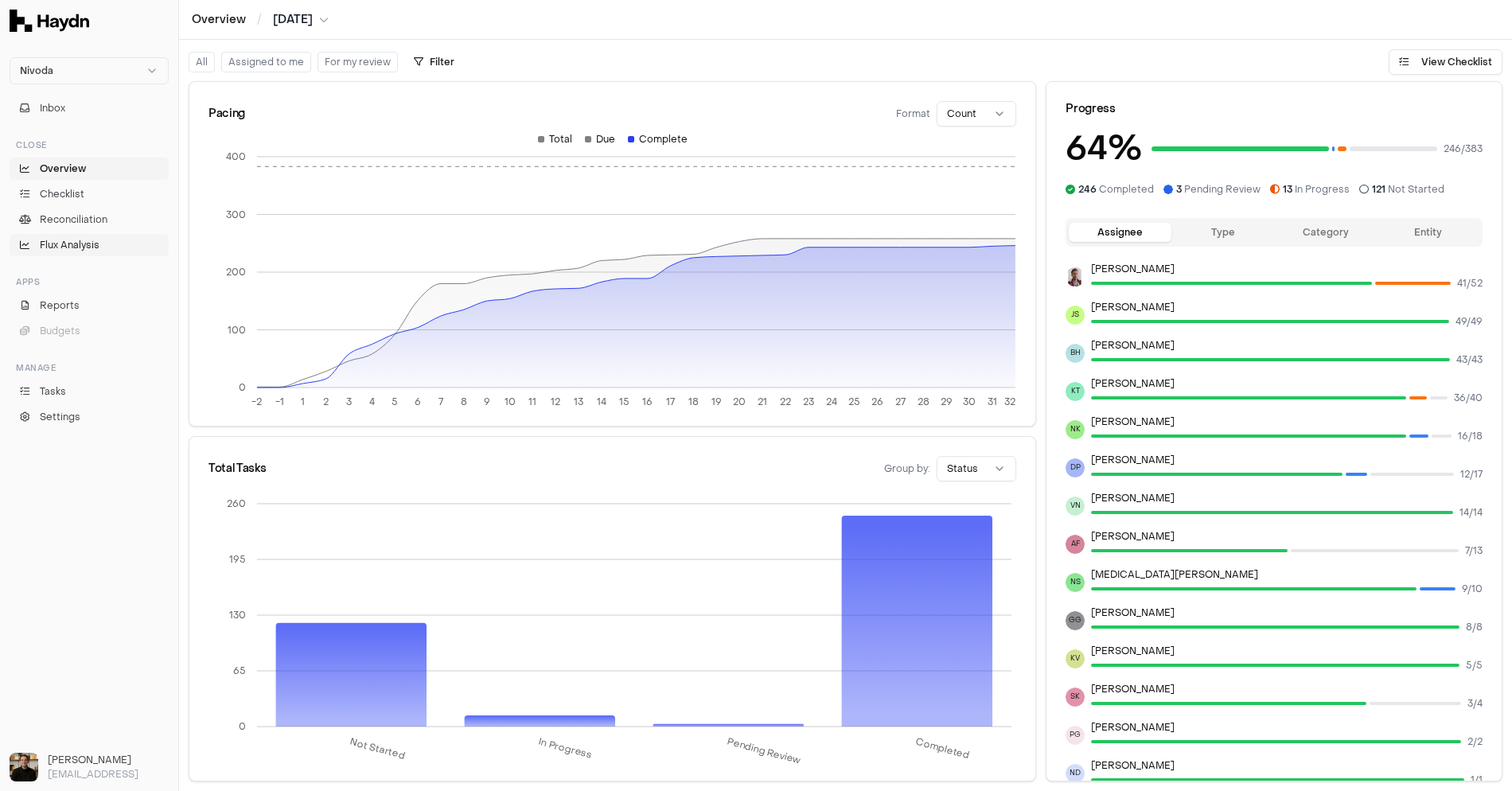
click at [67, 244] on span "Flux Analysis" at bounding box center [69, 244] width 60 height 14
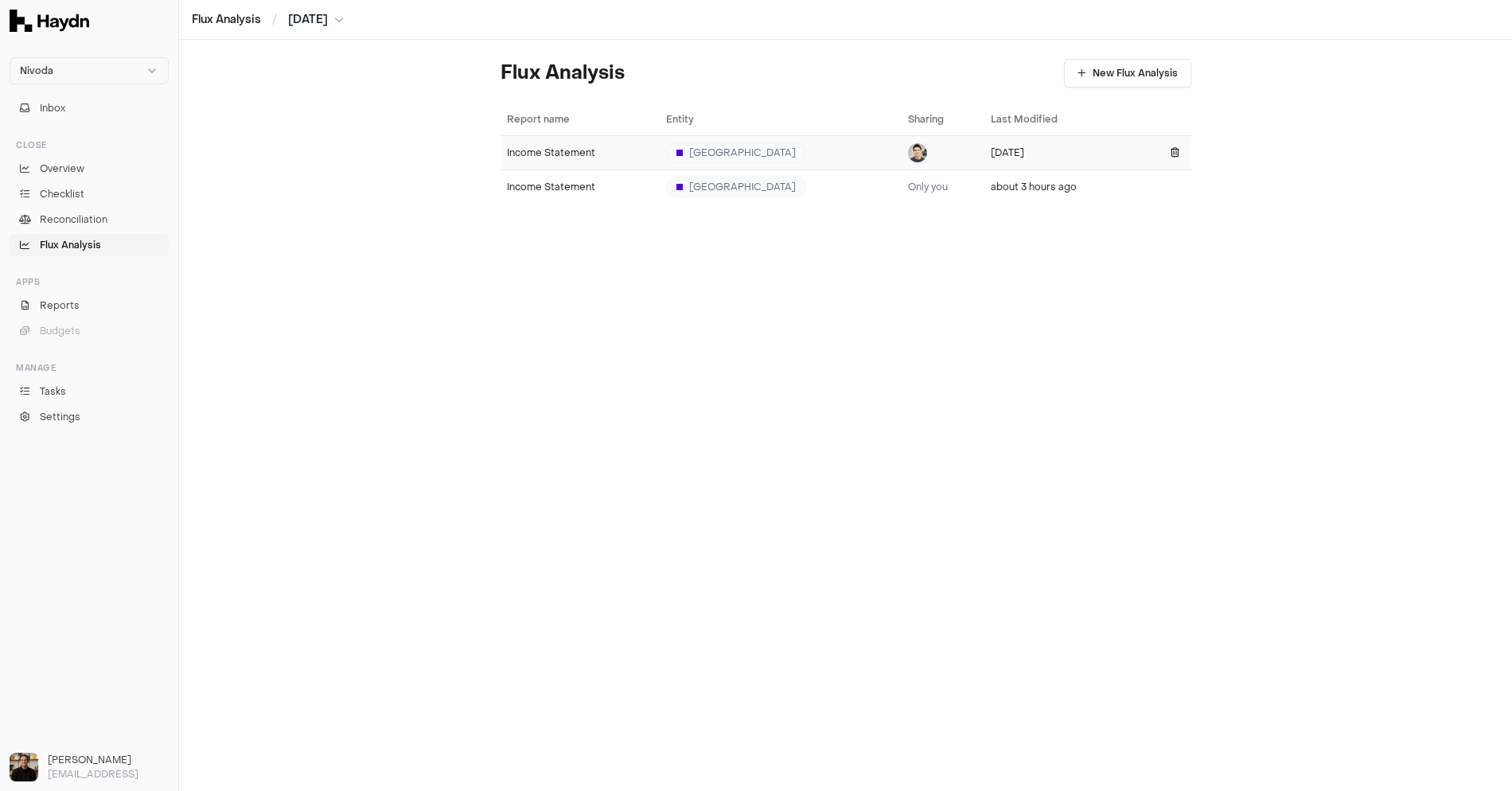
click at [562, 155] on div "Income Statement" at bounding box center [579, 153] width 147 height 12
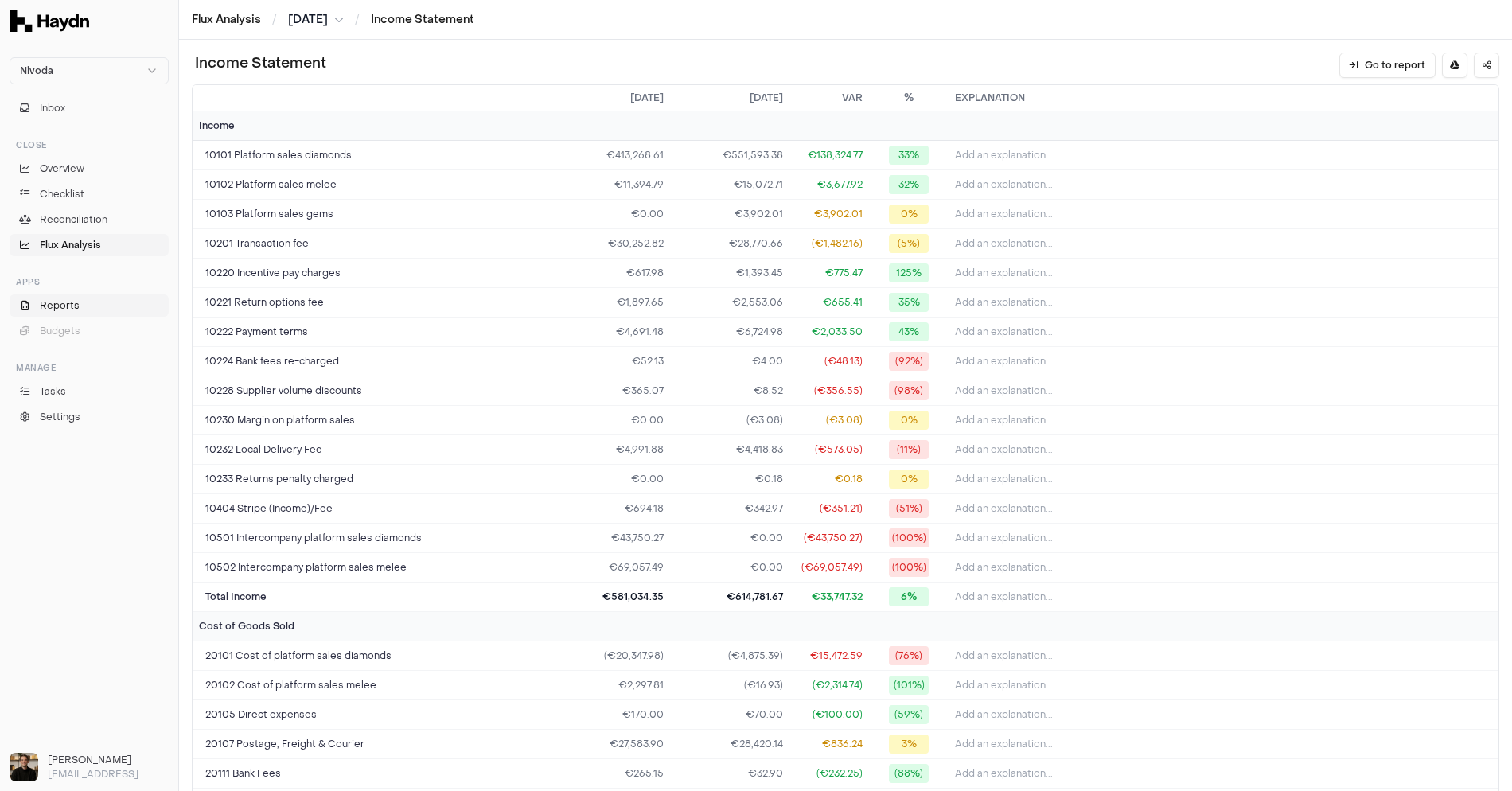
click at [41, 302] on span "Reports" at bounding box center [60, 305] width 40 height 14
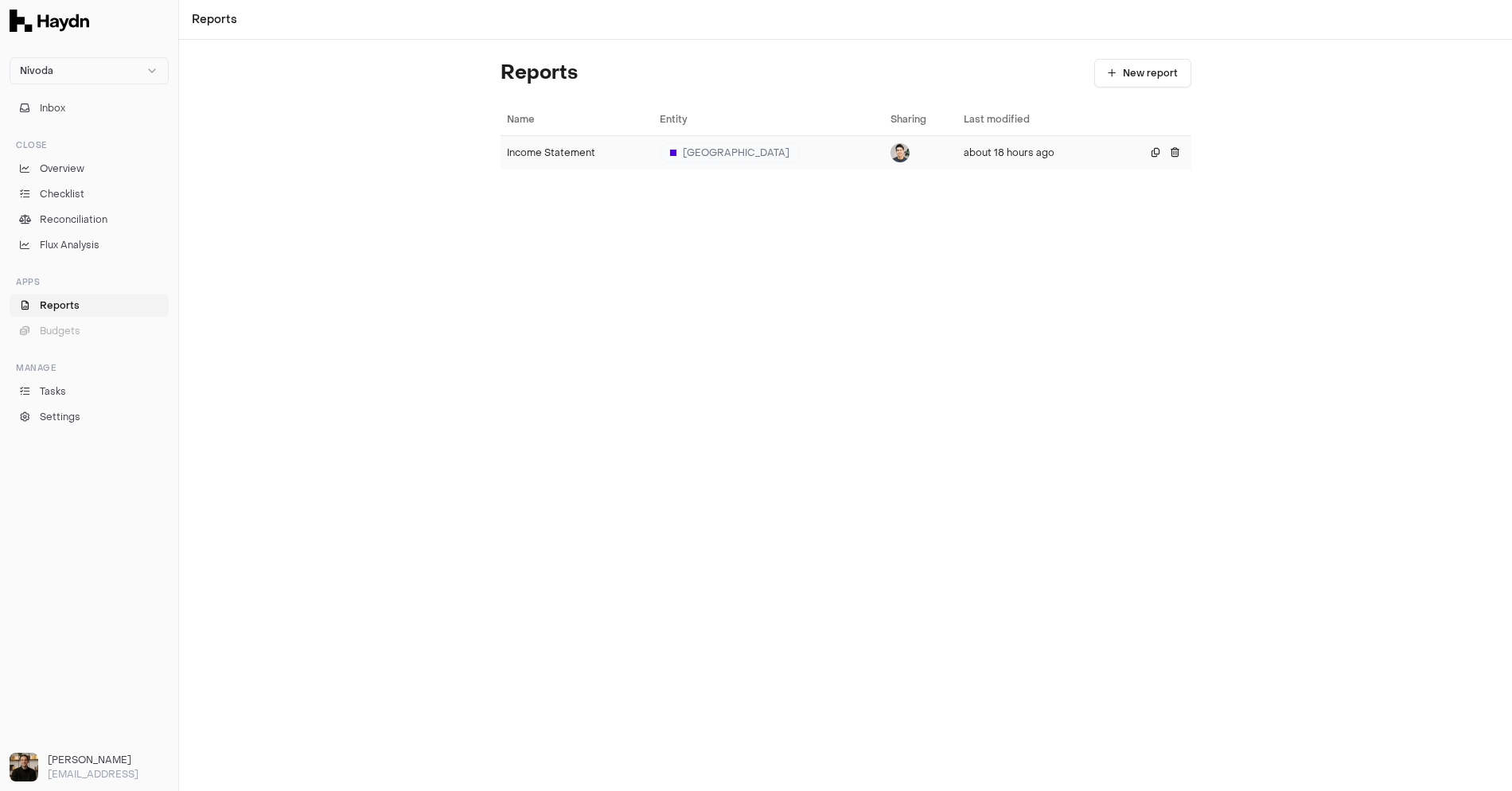
click at [555, 150] on div "Income Statement" at bounding box center [577, 153] width 140 height 12
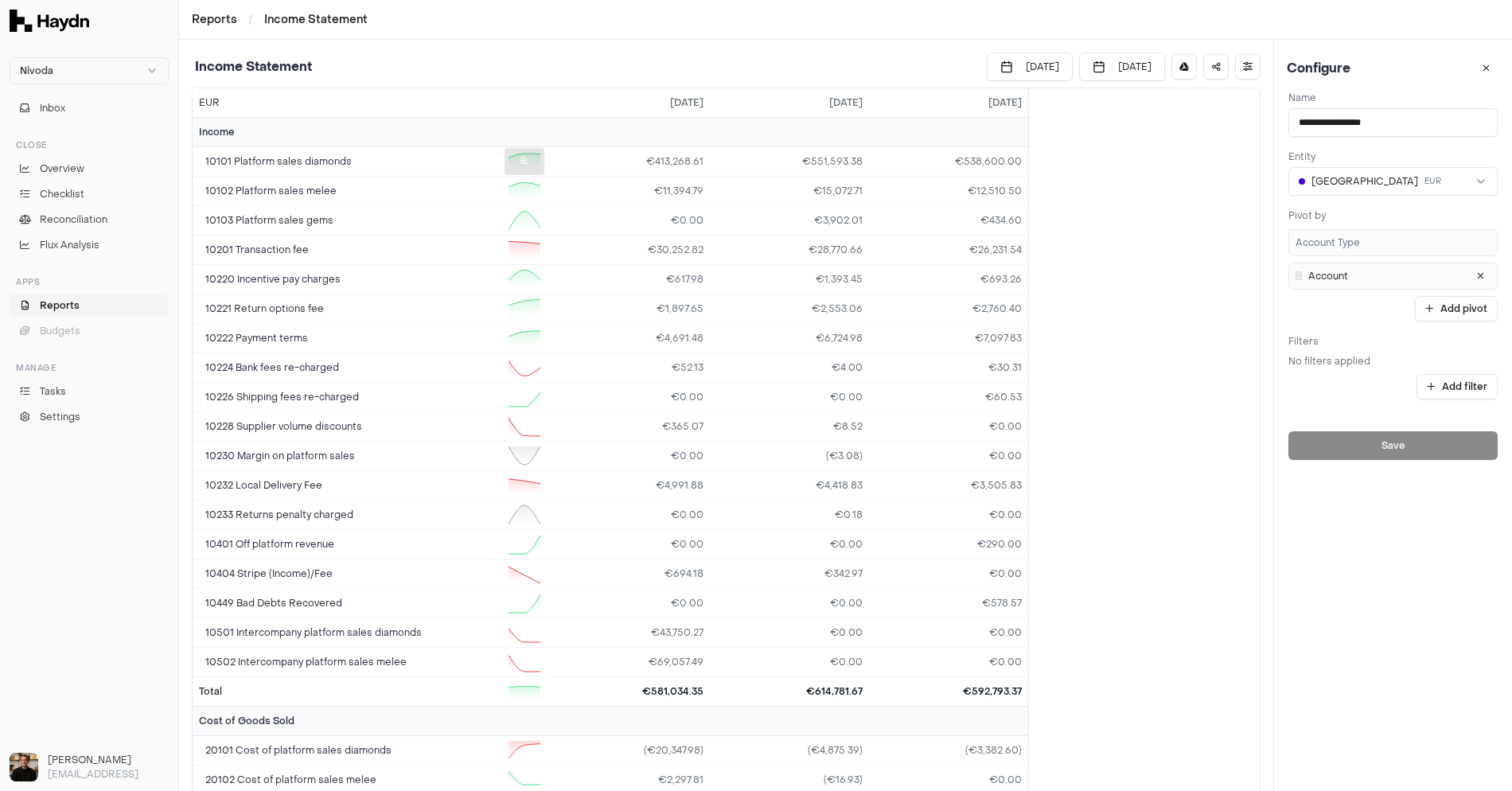
click at [527, 165] on div at bounding box center [525, 161] width 40 height 27
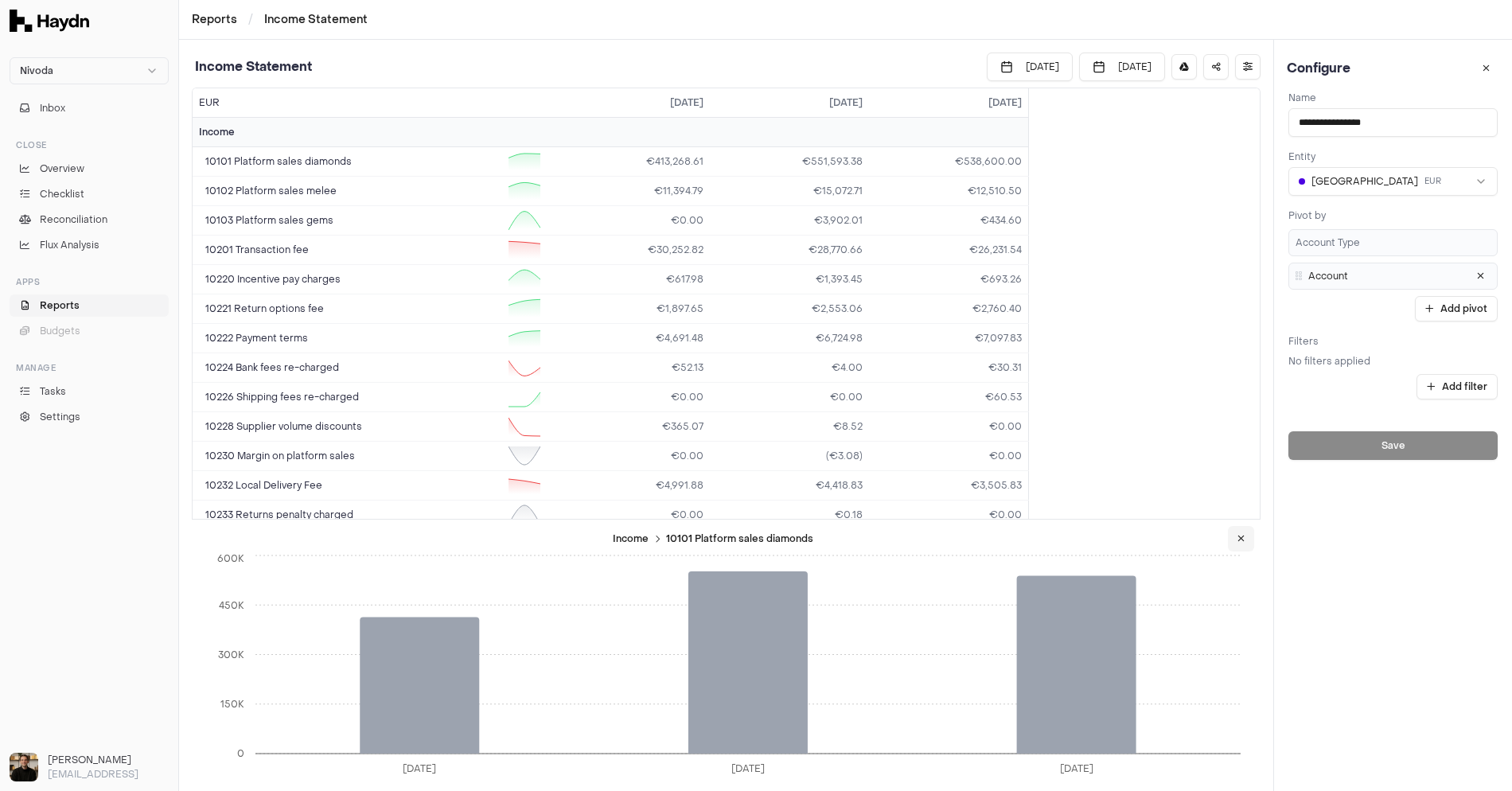
click at [782, 537] on button at bounding box center [1241, 539] width 27 height 26
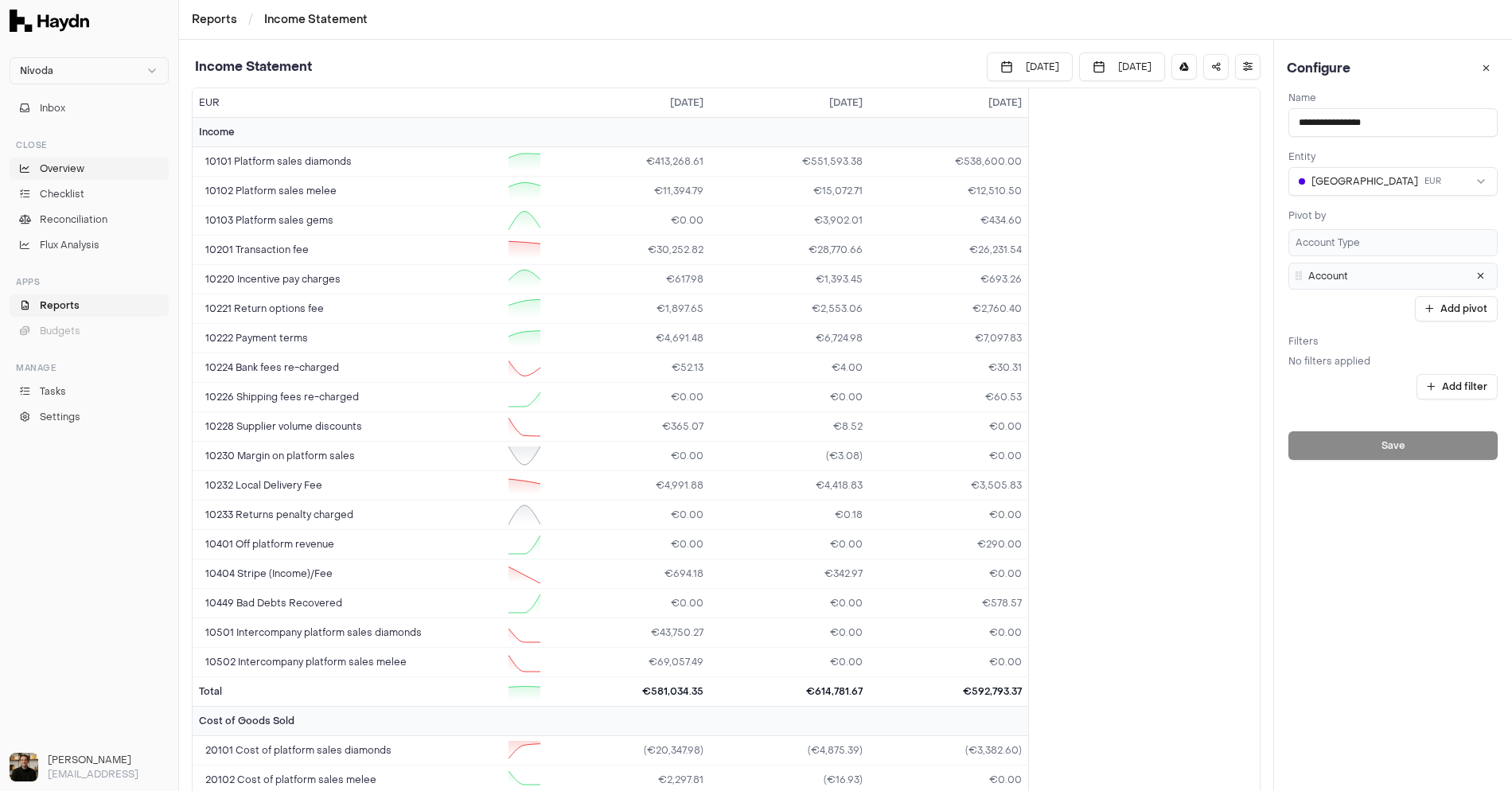
click at [92, 168] on link "Overview" at bounding box center [89, 169] width 159 height 23
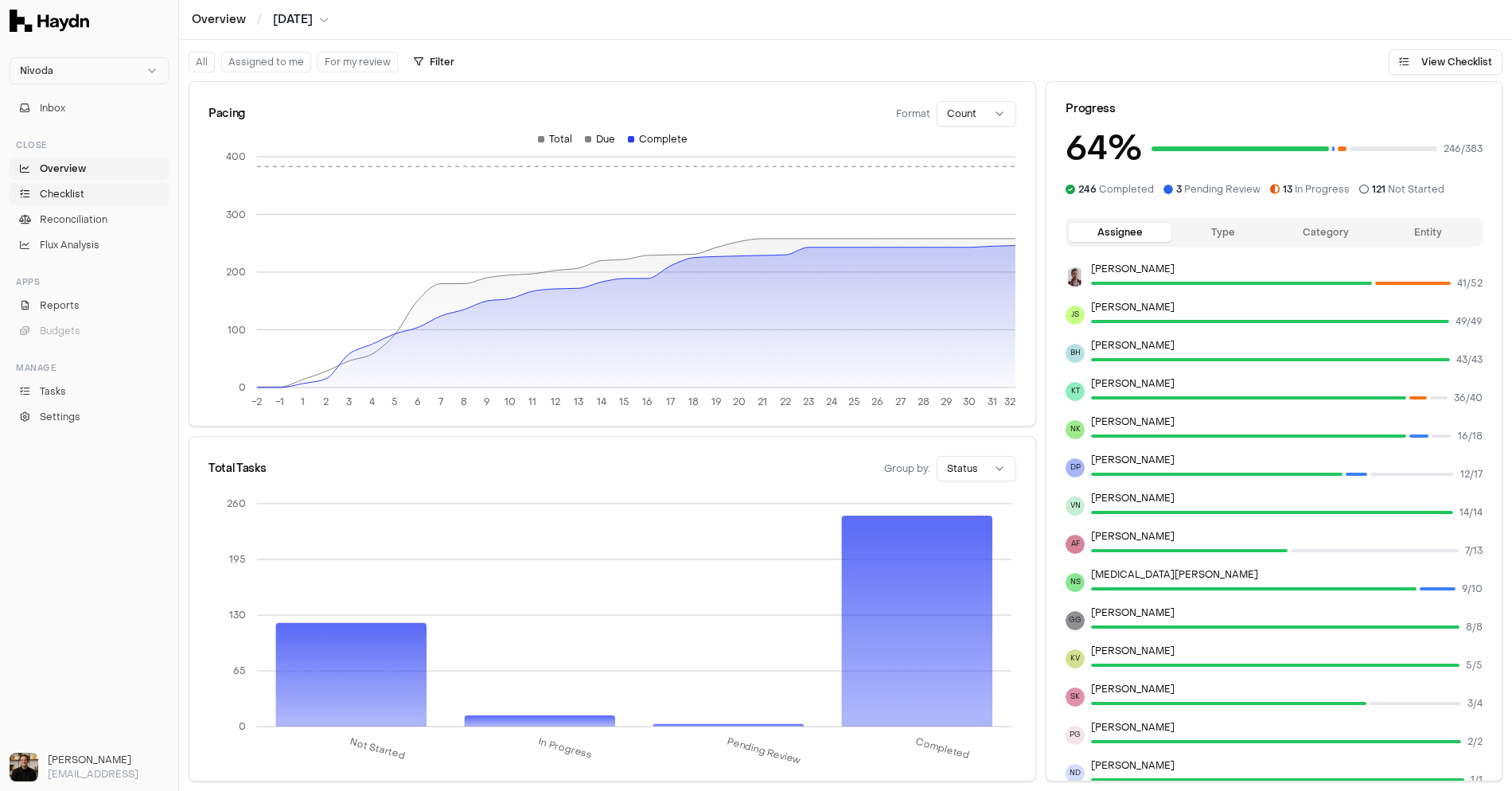
click at [69, 190] on span "Checklist" at bounding box center [62, 194] width 44 height 14
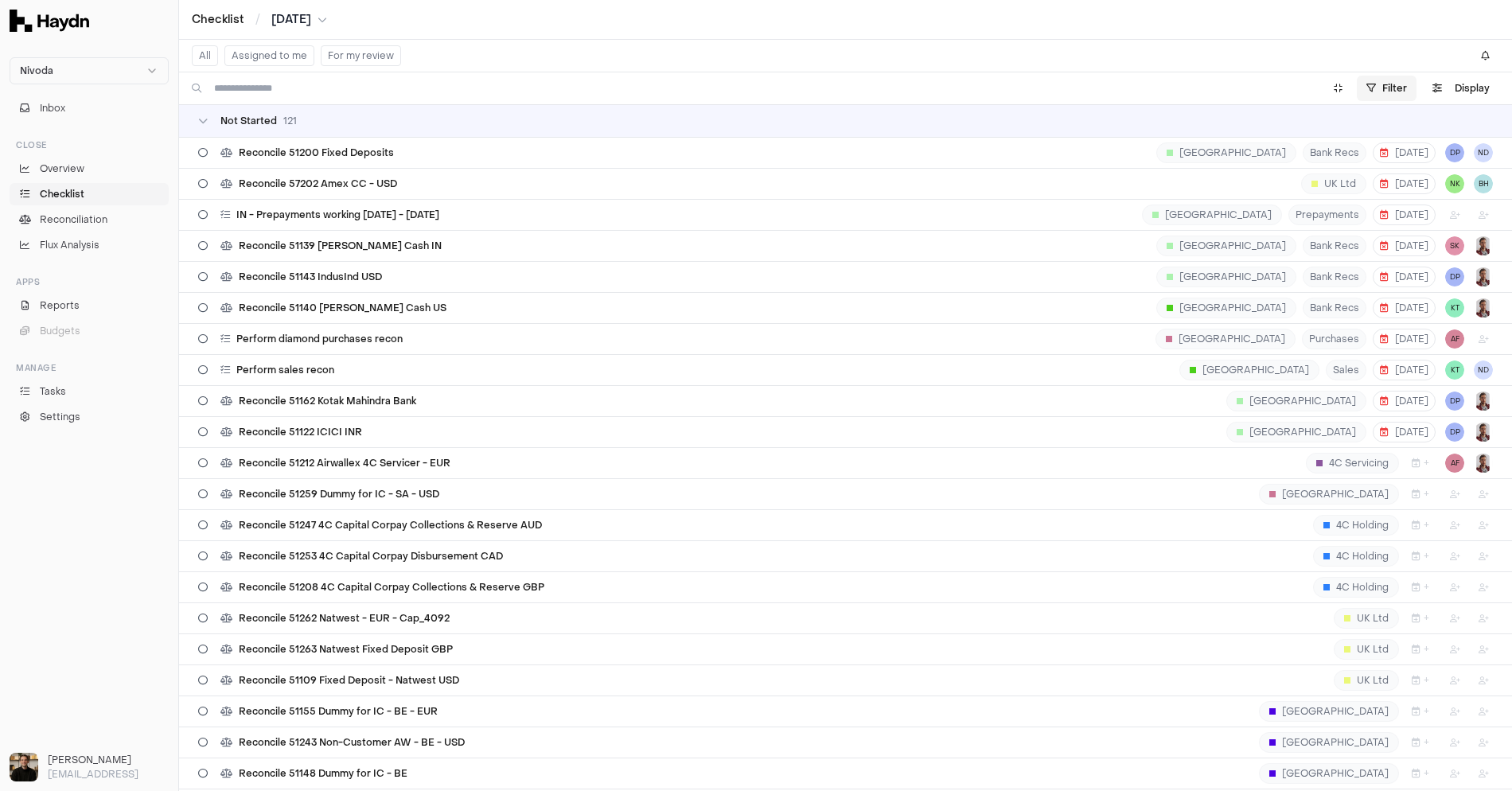
click at [782, 97] on html "Nivoda Inbox Close Overview Checklist Reconciliation Flux Analysis Apps Reports…" at bounding box center [756, 395] width 1512 height 791
click at [782, 41] on html "Nivoda Inbox Close Overview Checklist Reconciliation Flux Analysis Apps Reports…" at bounding box center [756, 395] width 1512 height 791
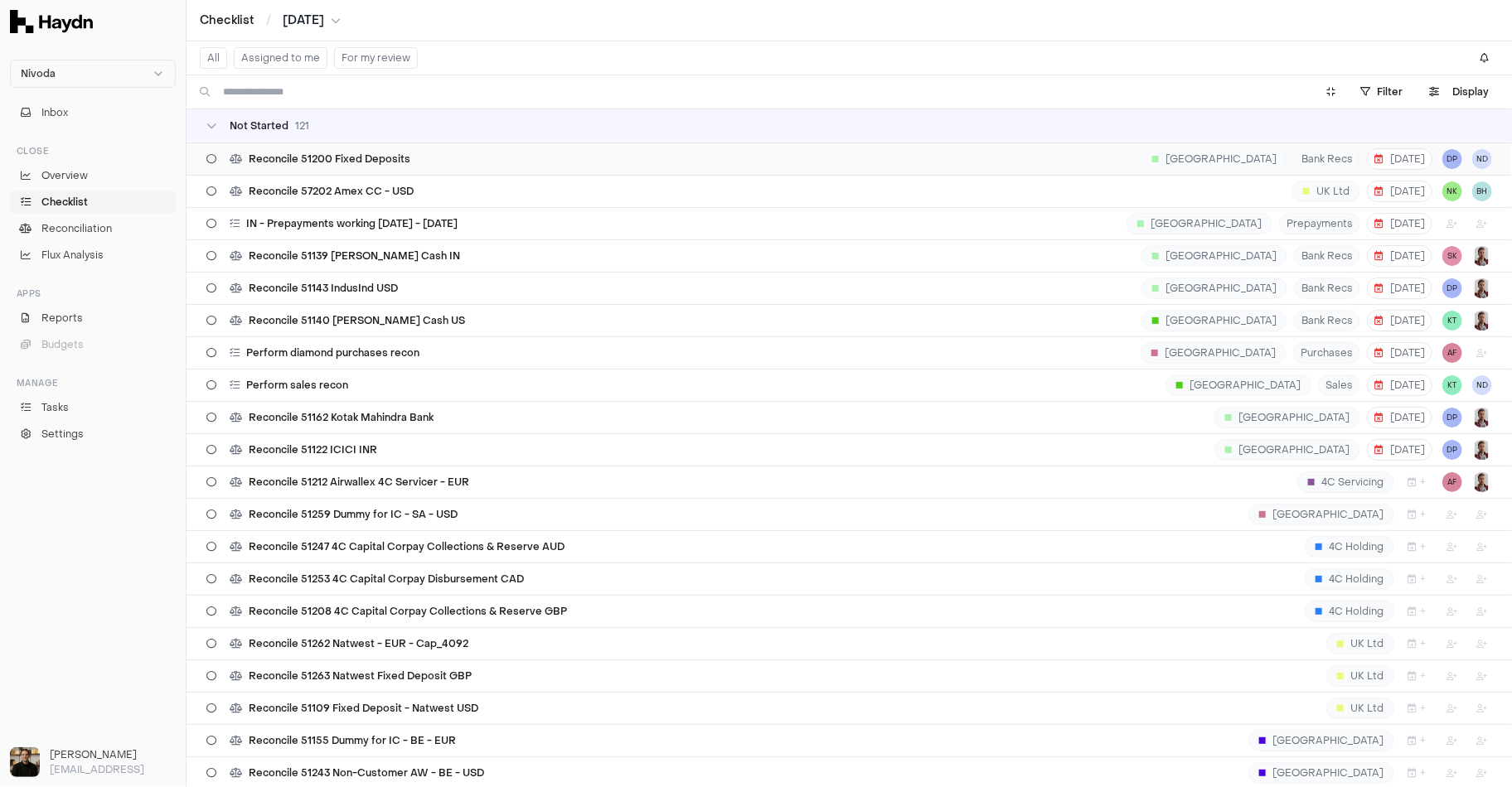
click at [397, 165] on div "Reconcile 51200 Fixed Deposits India Bank Recs [DATE] DP ND" at bounding box center [849, 159] width 1286 height 32
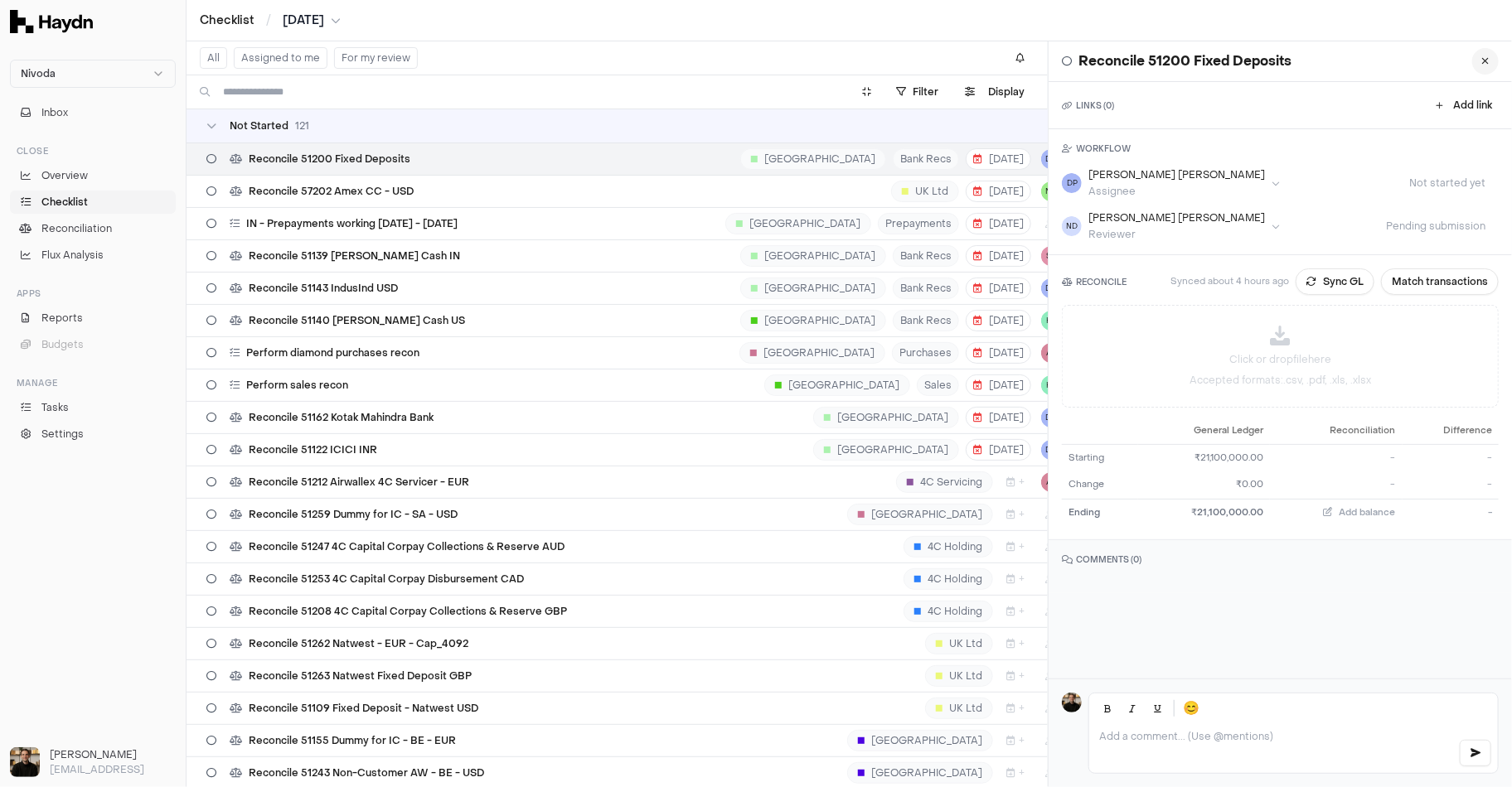
click at [815, 65] on icon at bounding box center [1486, 61] width 8 height 10
